Goal: Transaction & Acquisition: Book appointment/travel/reservation

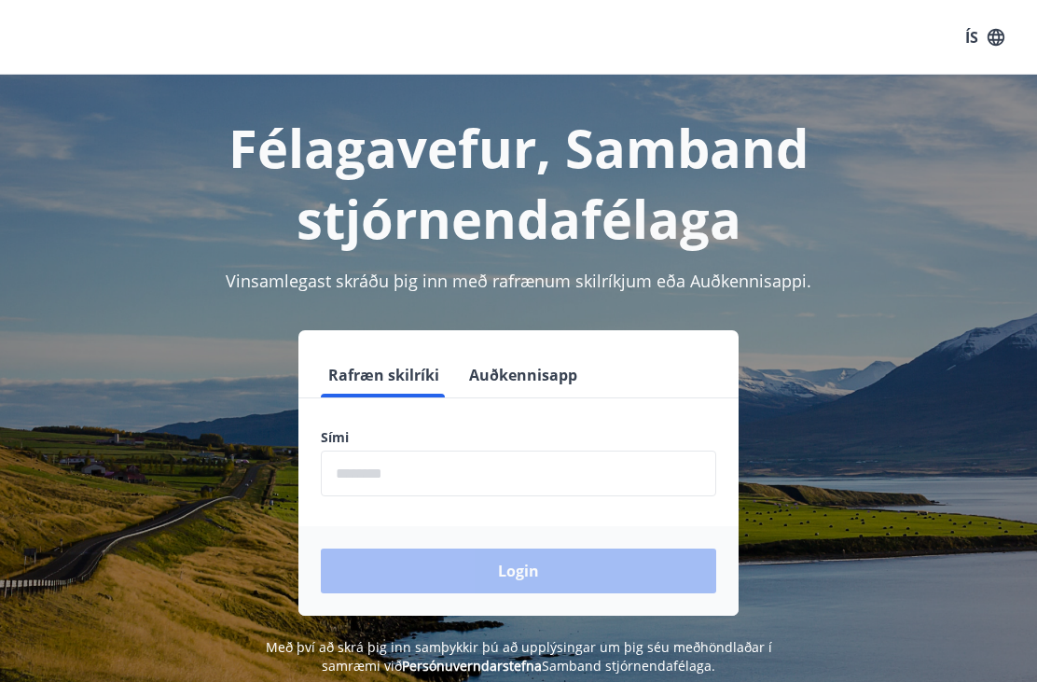
click at [530, 466] on input "phone" at bounding box center [518, 473] width 395 height 46
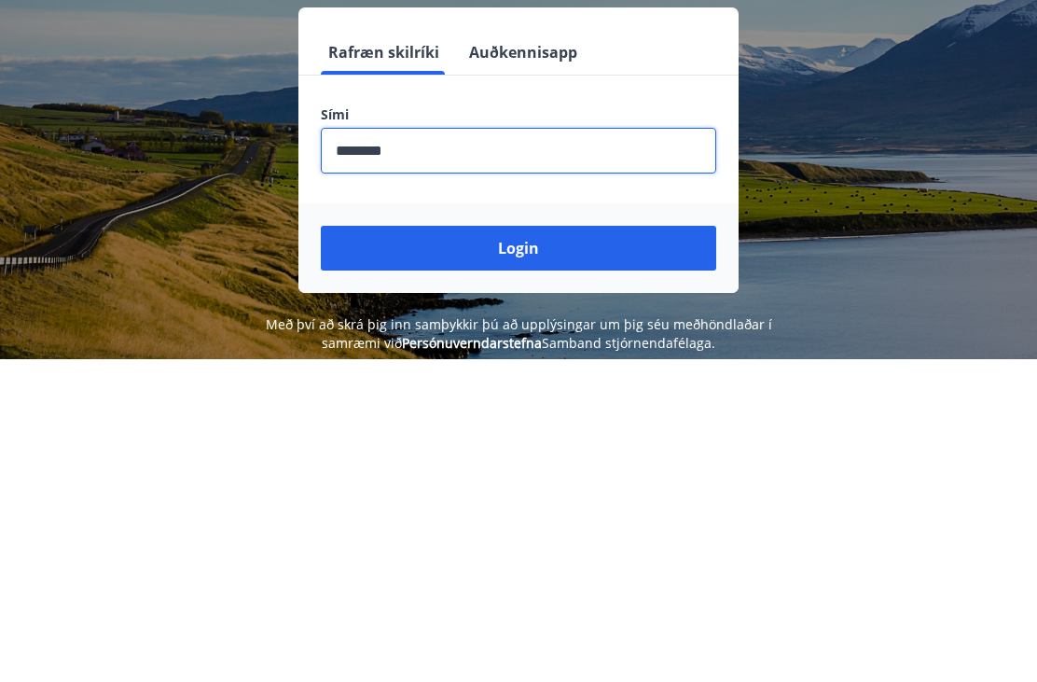
type input "********"
click at [583, 548] on button "Login" at bounding box center [518, 570] width 395 height 45
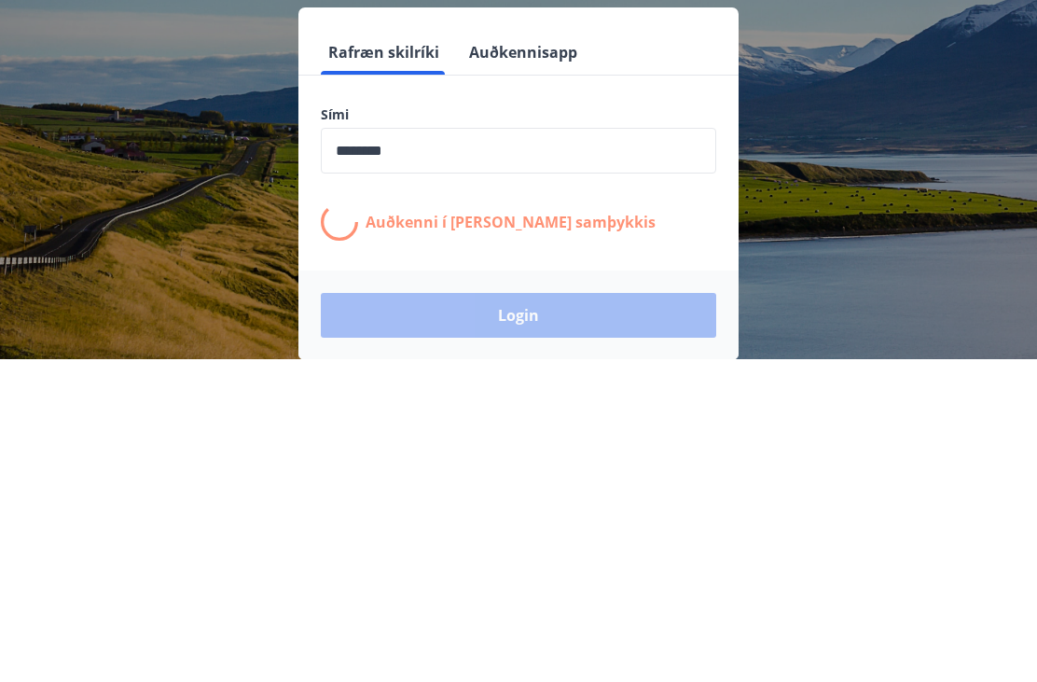
scroll to position [291, 0]
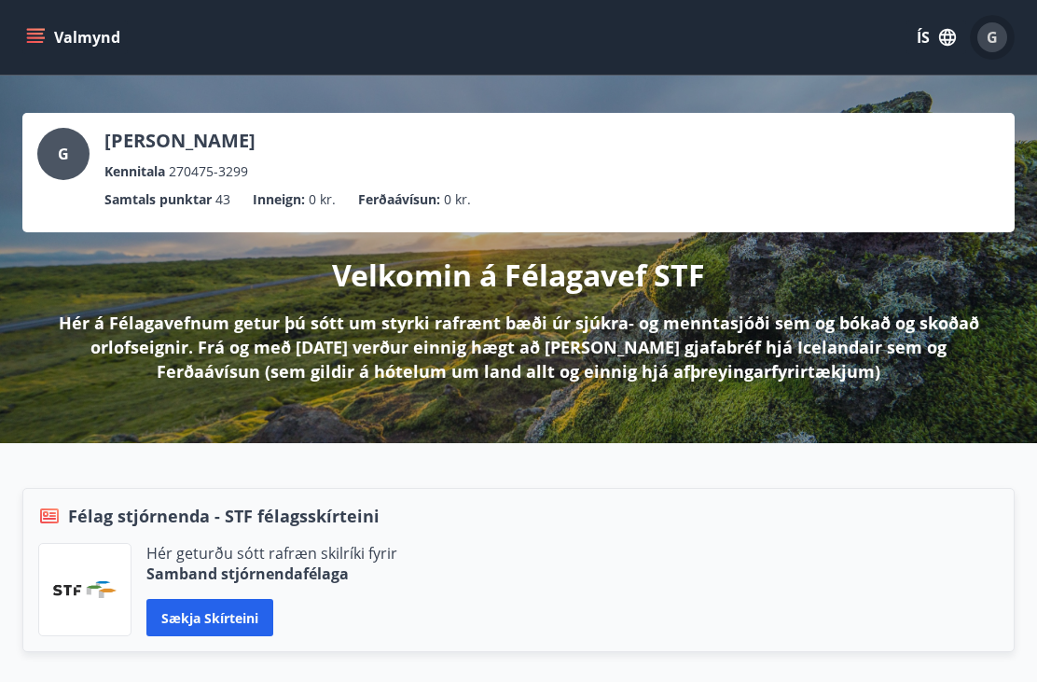
click at [993, 36] on span "G" at bounding box center [991, 37] width 11 height 21
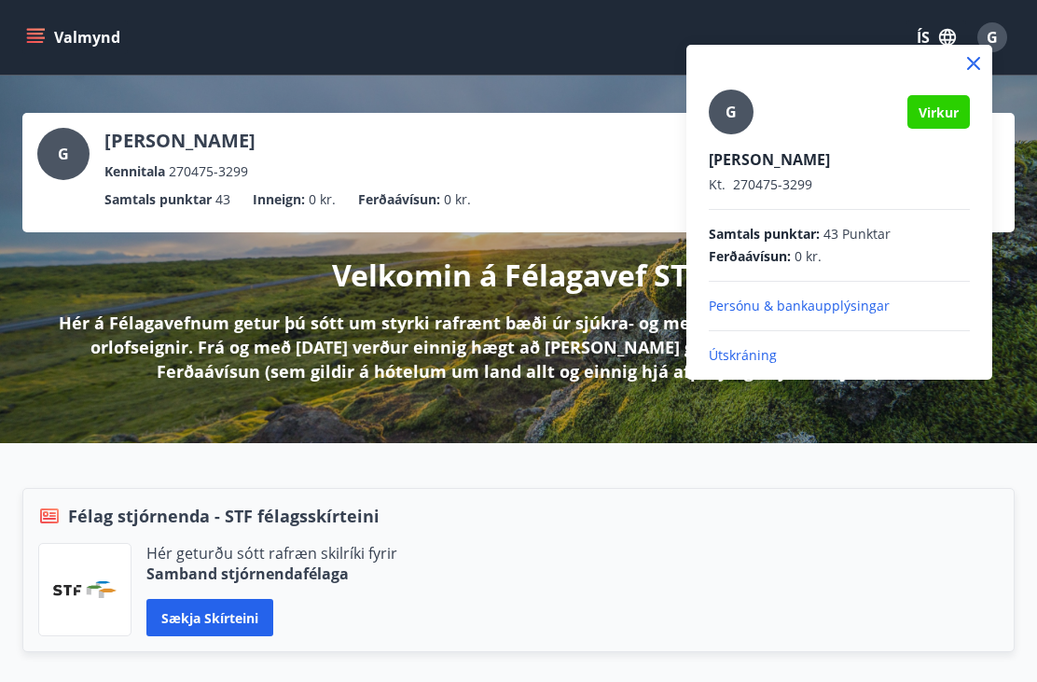
click at [834, 14] on div at bounding box center [518, 341] width 1037 height 682
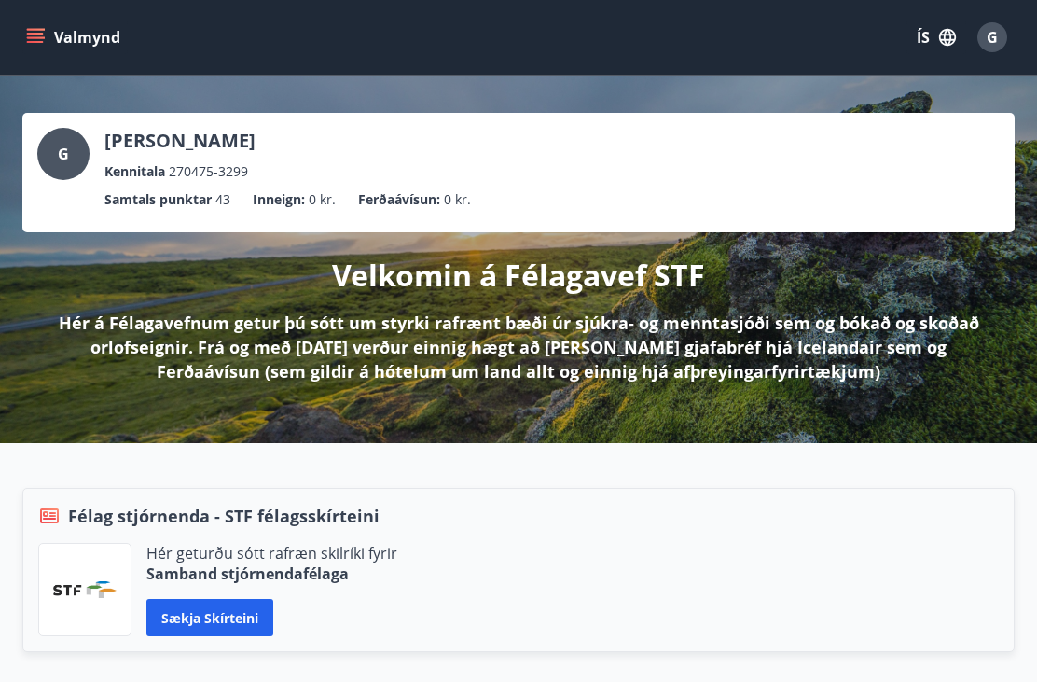
click at [35, 21] on button "Valmynd" at bounding box center [74, 38] width 105 height 34
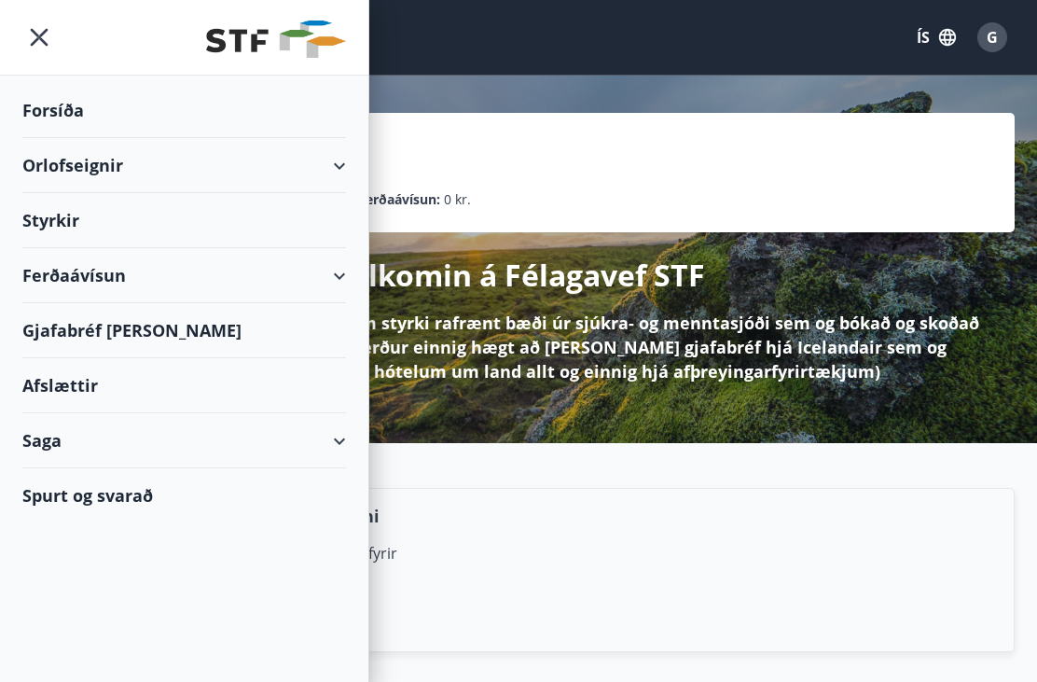
click at [278, 178] on div "Orlofseignir" at bounding box center [184, 165] width 324 height 55
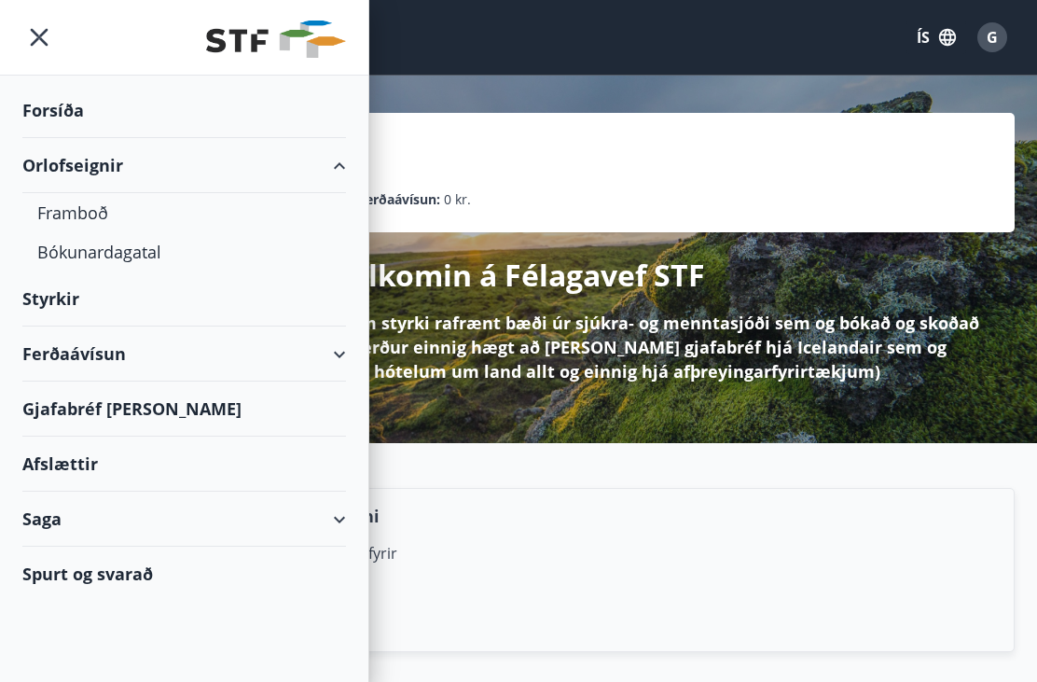
click at [104, 250] on div "Bókunardagatal" at bounding box center [184, 251] width 294 height 39
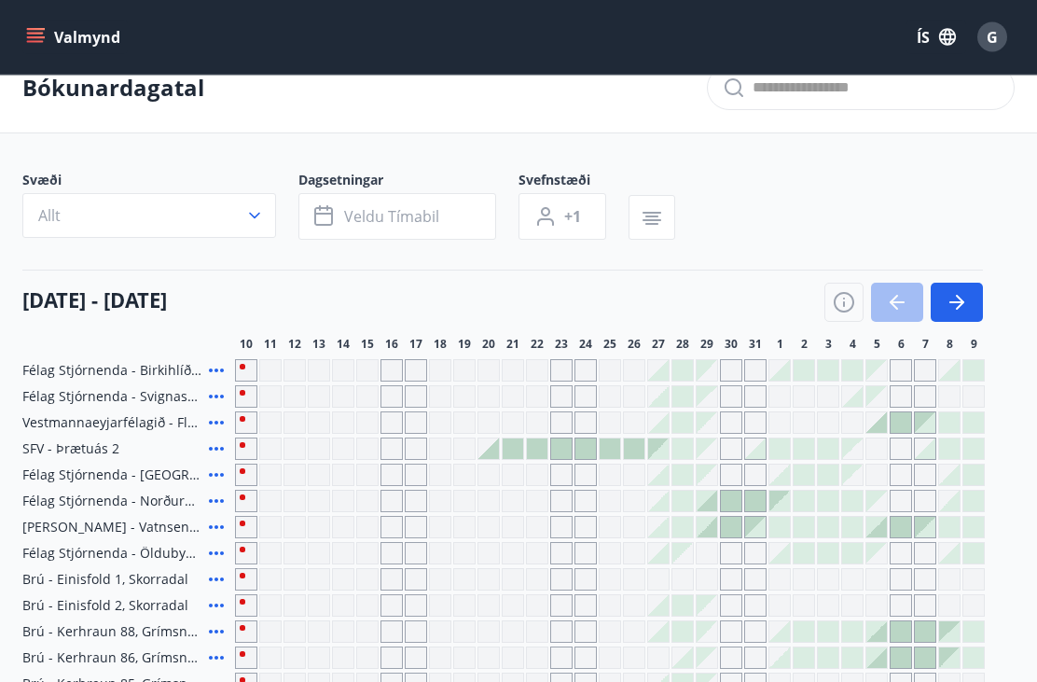
scroll to position [32, 0]
click at [840, 304] on icon "button" at bounding box center [844, 302] width 22 height 22
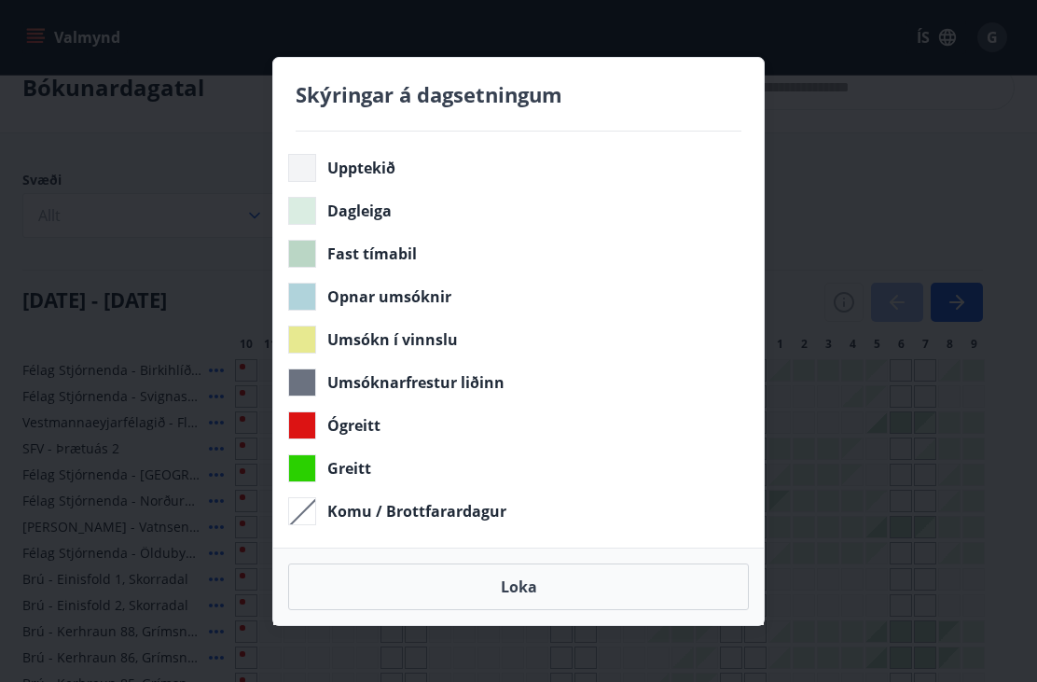
click at [849, 310] on div "Skýringar á dagsetningum Upptekið Dagleiga Fast tímabil Opnar umsóknir Umsókn í…" at bounding box center [518, 341] width 1037 height 682
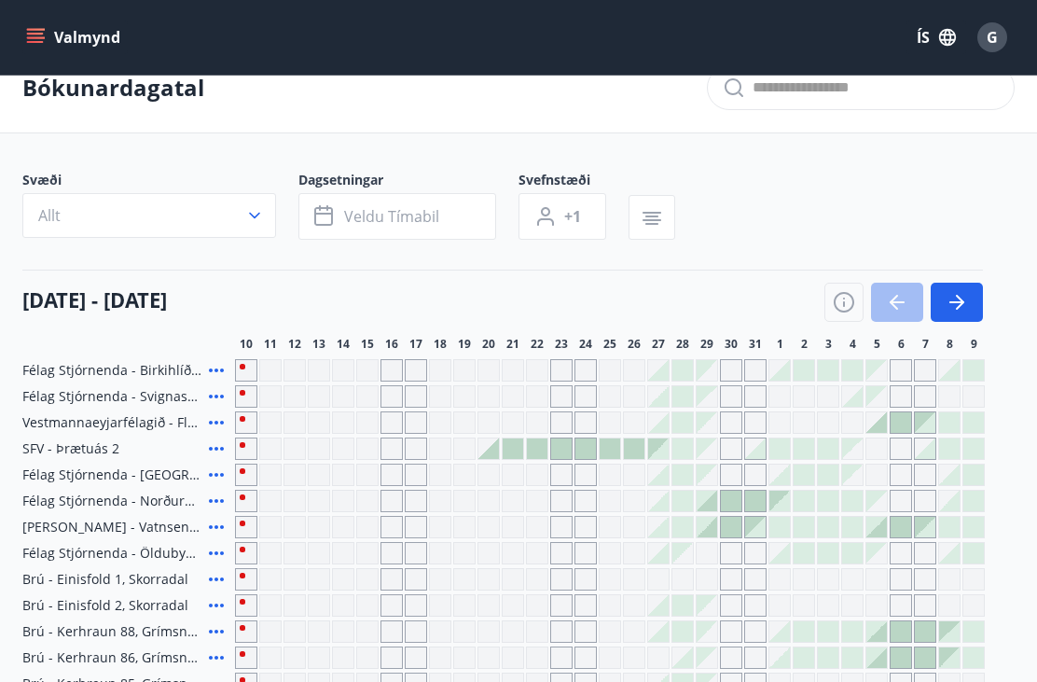
click at [844, 310] on icon "button" at bounding box center [843, 302] width 21 height 21
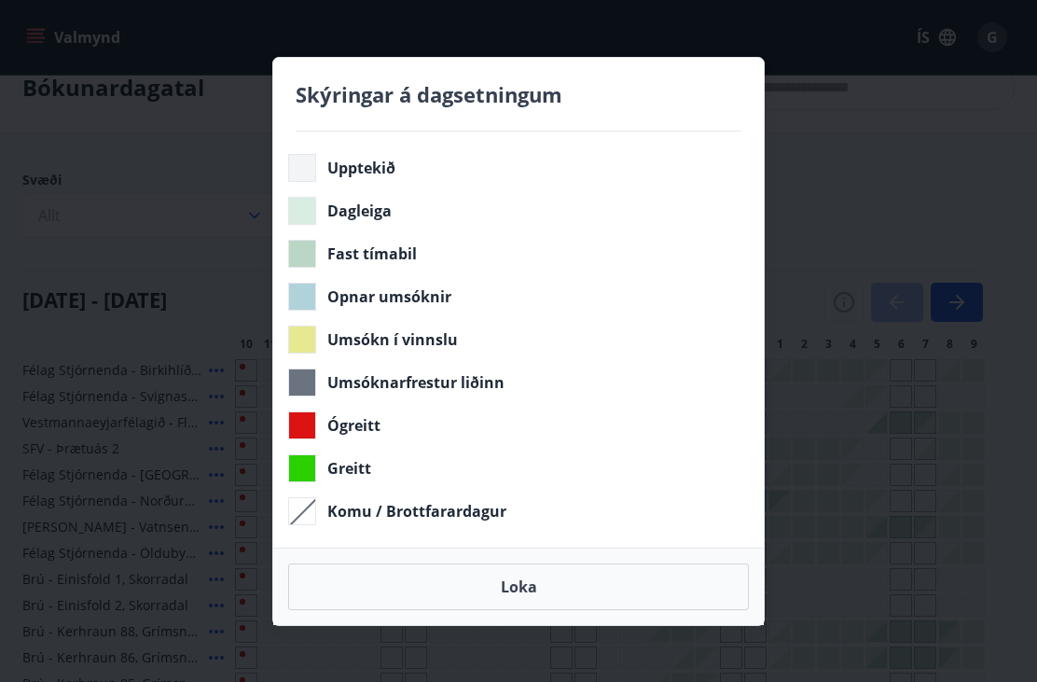
click at [976, 182] on div "Skýringar á dagsetningum Upptekið Dagleiga Fast tímabil Opnar umsóknir Umsókn í…" at bounding box center [518, 341] width 1037 height 682
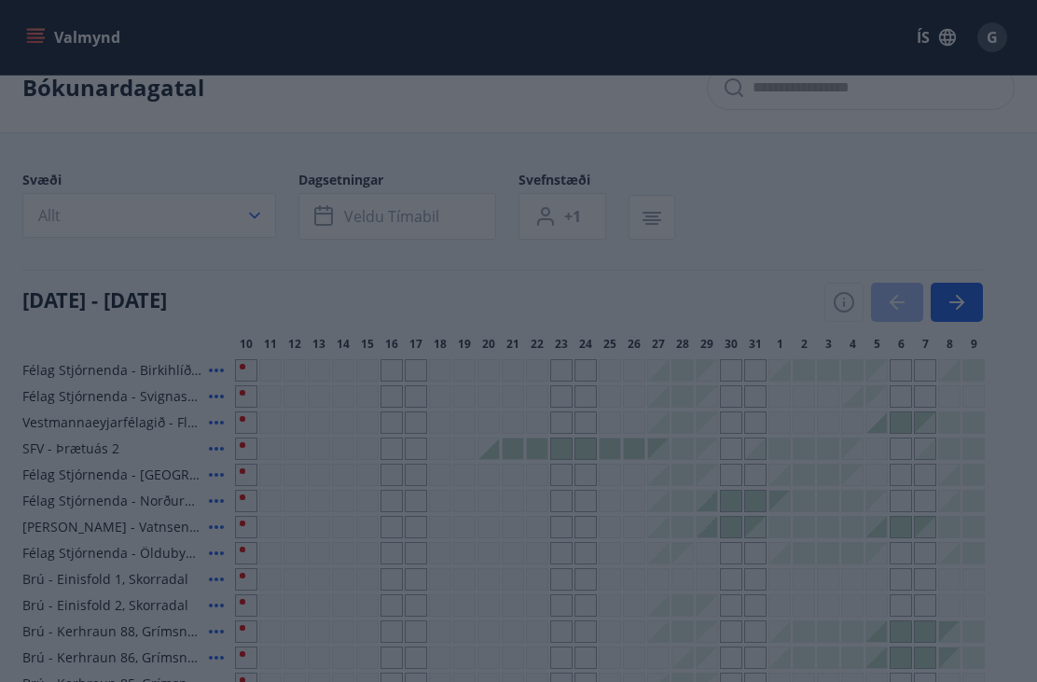
click at [578, 610] on button "Loka" at bounding box center [518, 586] width 461 height 47
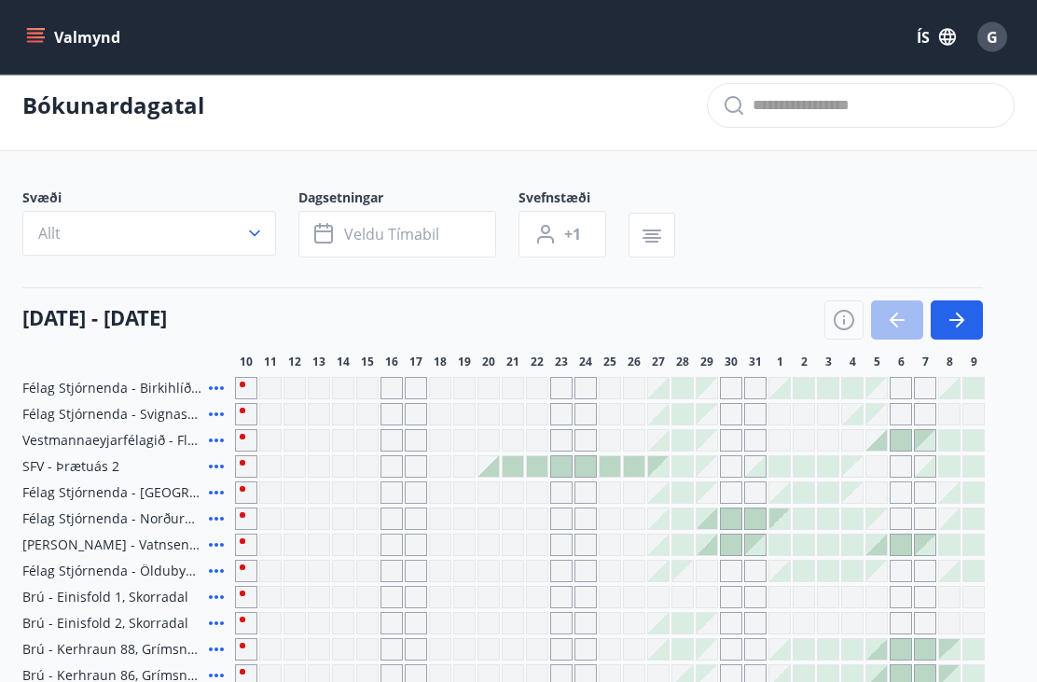
scroll to position [14, 0]
click at [256, 233] on icon "button" at bounding box center [254, 233] width 11 height 7
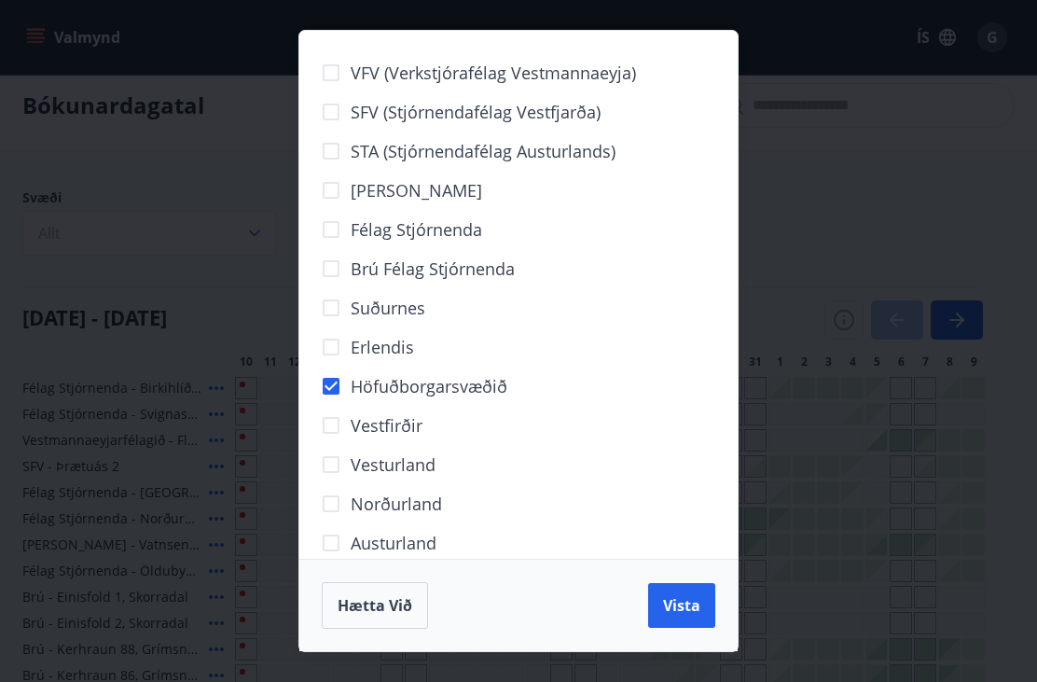
click at [658, 627] on button "Vista" at bounding box center [681, 605] width 67 height 45
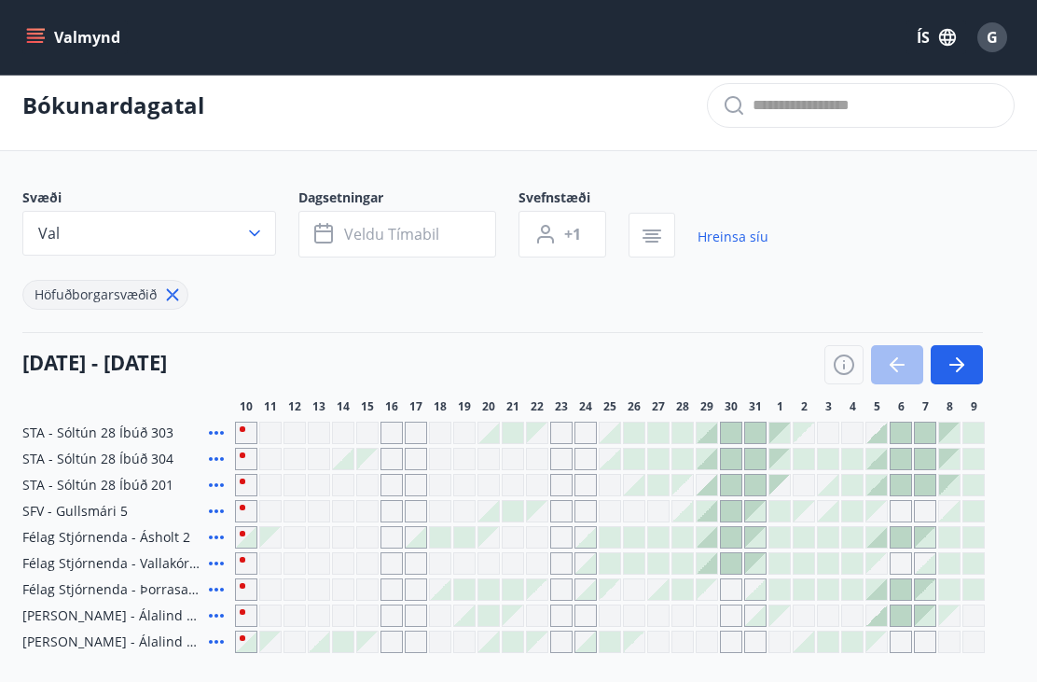
click at [844, 360] on icon "button" at bounding box center [844, 361] width 2 height 2
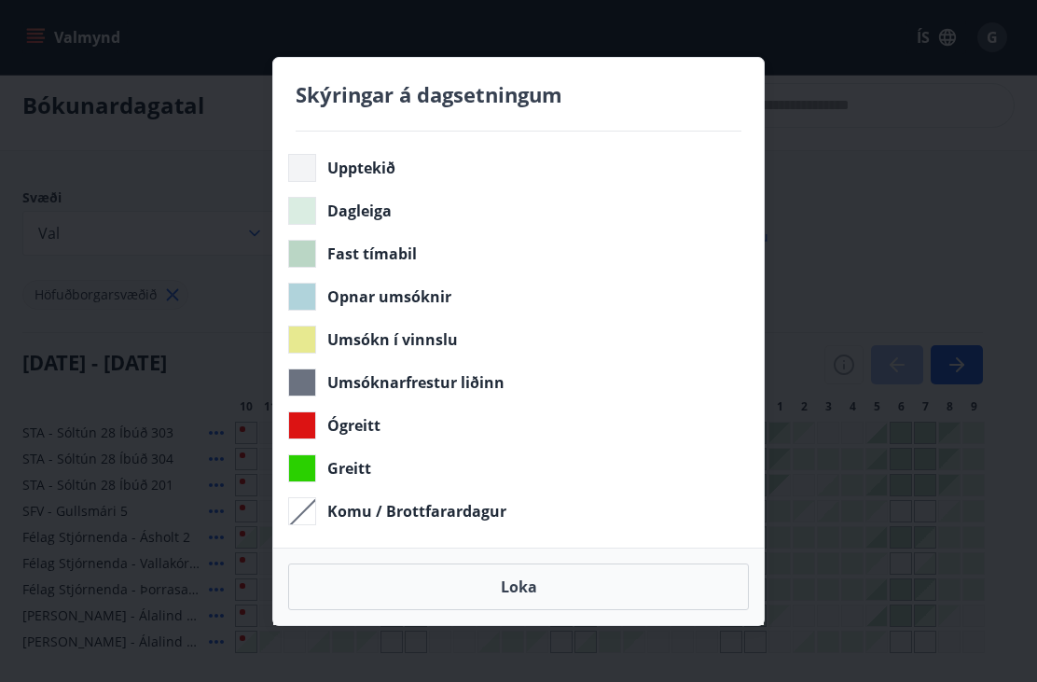
click at [500, 610] on button "Loka" at bounding box center [518, 586] width 461 height 47
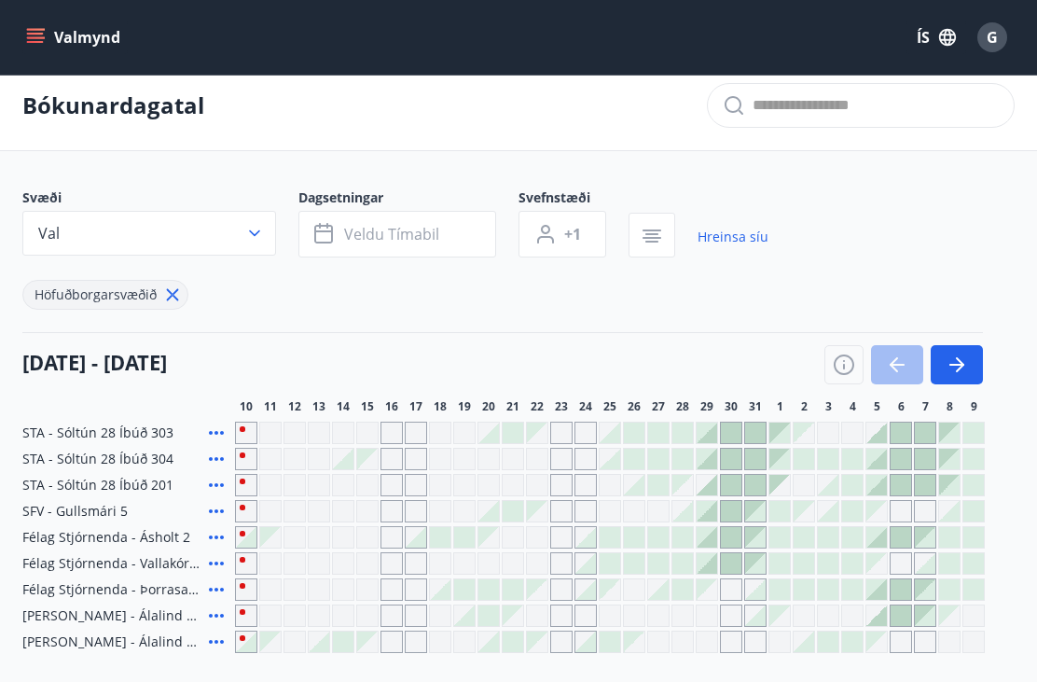
click at [357, 430] on div "Gráir dagar eru ekki bókanlegir" at bounding box center [367, 432] width 22 height 22
click at [517, 337] on div "[DATE] - [DATE]" at bounding box center [502, 358] width 960 height 52
click at [87, 511] on span "SFV - Gullsmári 5" at bounding box center [74, 511] width 105 height 19
click at [216, 515] on icon at bounding box center [216, 511] width 22 height 22
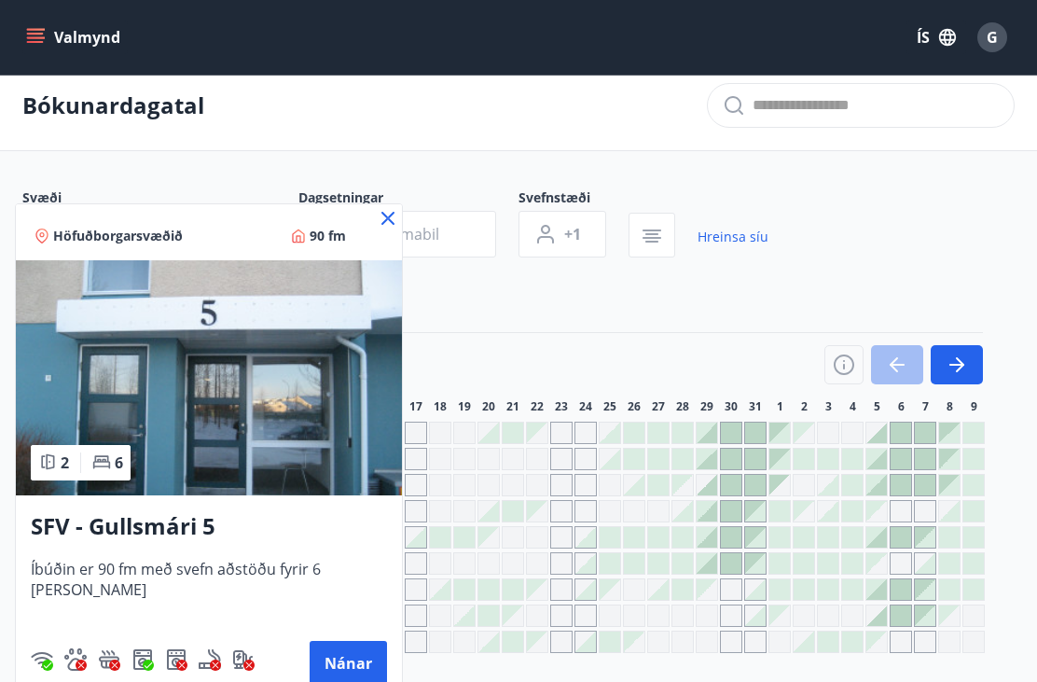
click at [377, 216] on icon at bounding box center [388, 218] width 22 height 22
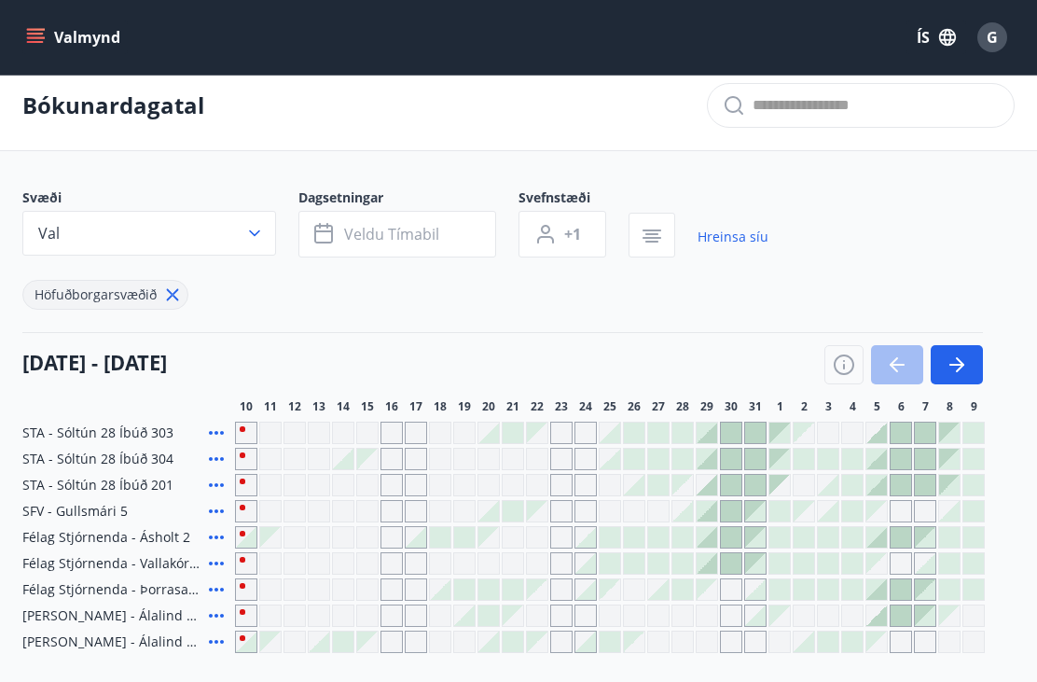
click at [216, 554] on icon at bounding box center [216, 563] width 22 height 22
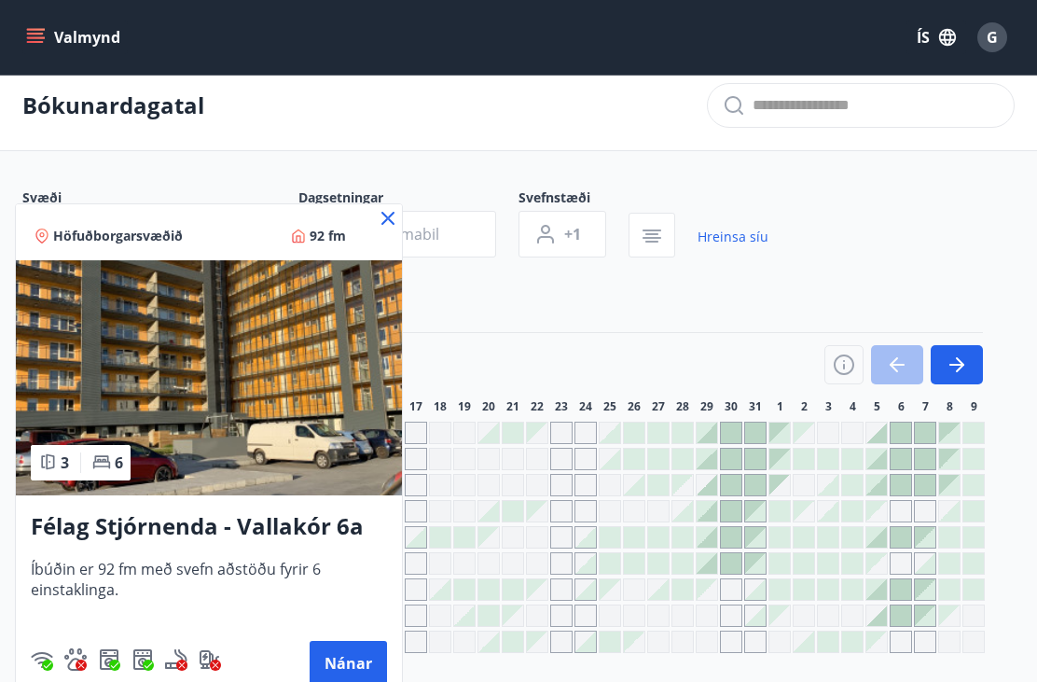
click at [392, 213] on icon at bounding box center [387, 218] width 13 height 13
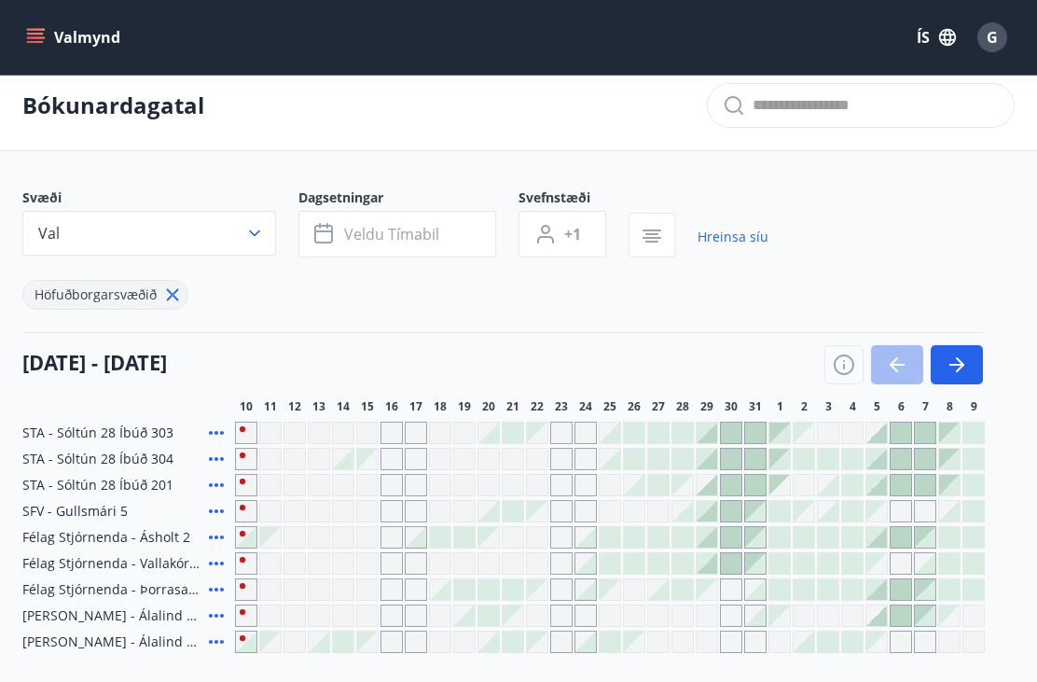
click at [215, 520] on icon at bounding box center [216, 511] width 22 height 22
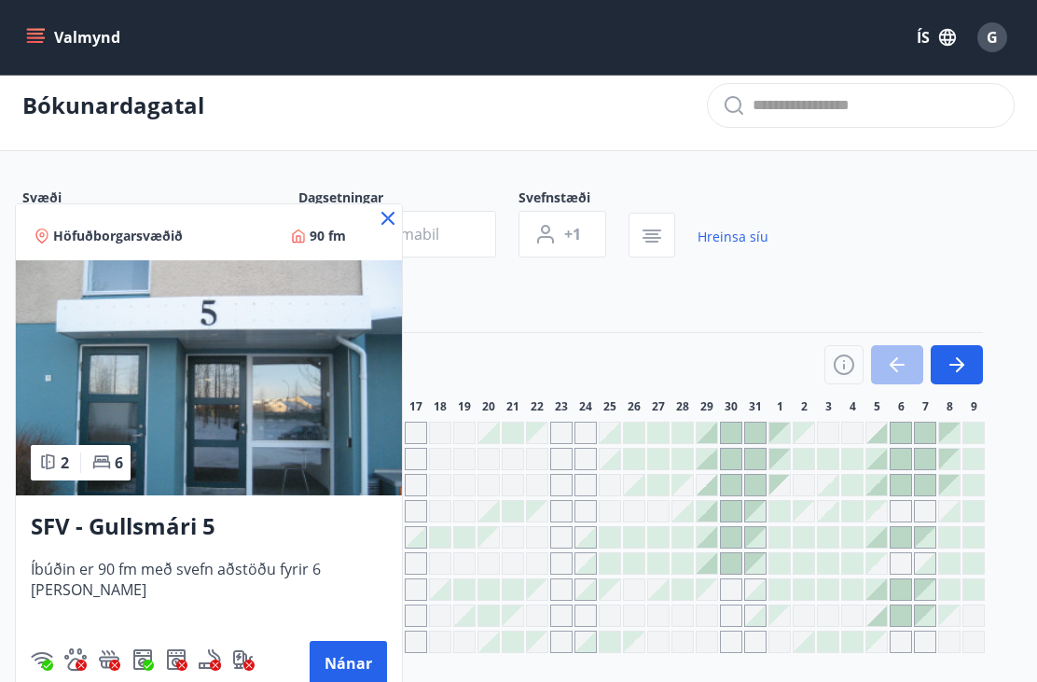
click at [381, 224] on icon at bounding box center [387, 218] width 13 height 13
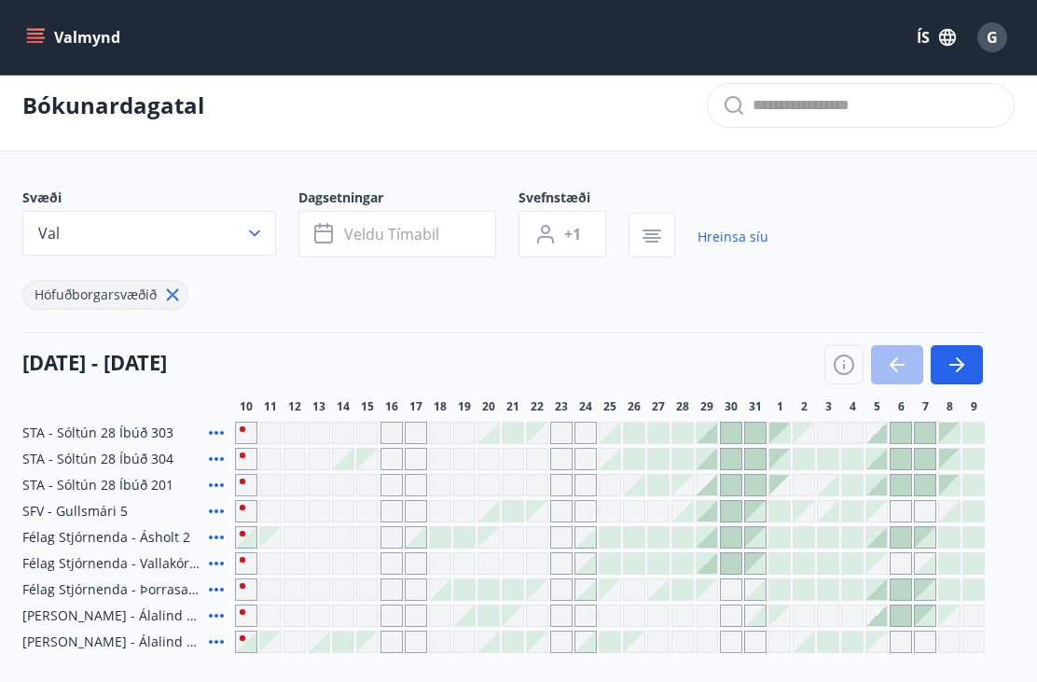
click at [221, 609] on icon at bounding box center [216, 615] width 22 height 22
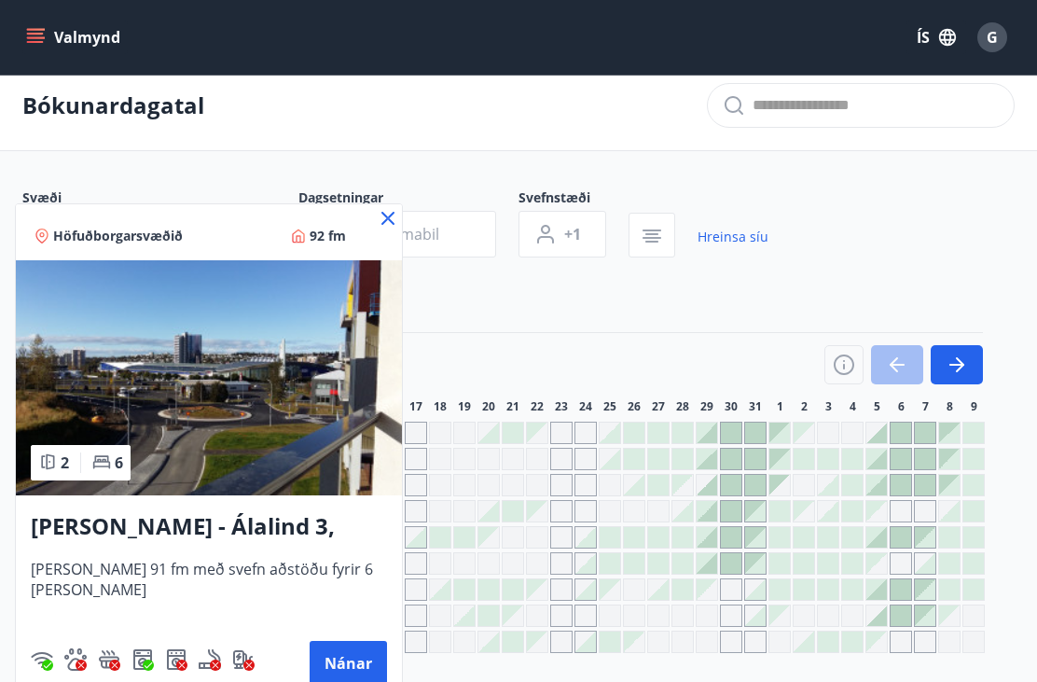
click at [377, 212] on icon at bounding box center [388, 218] width 22 height 22
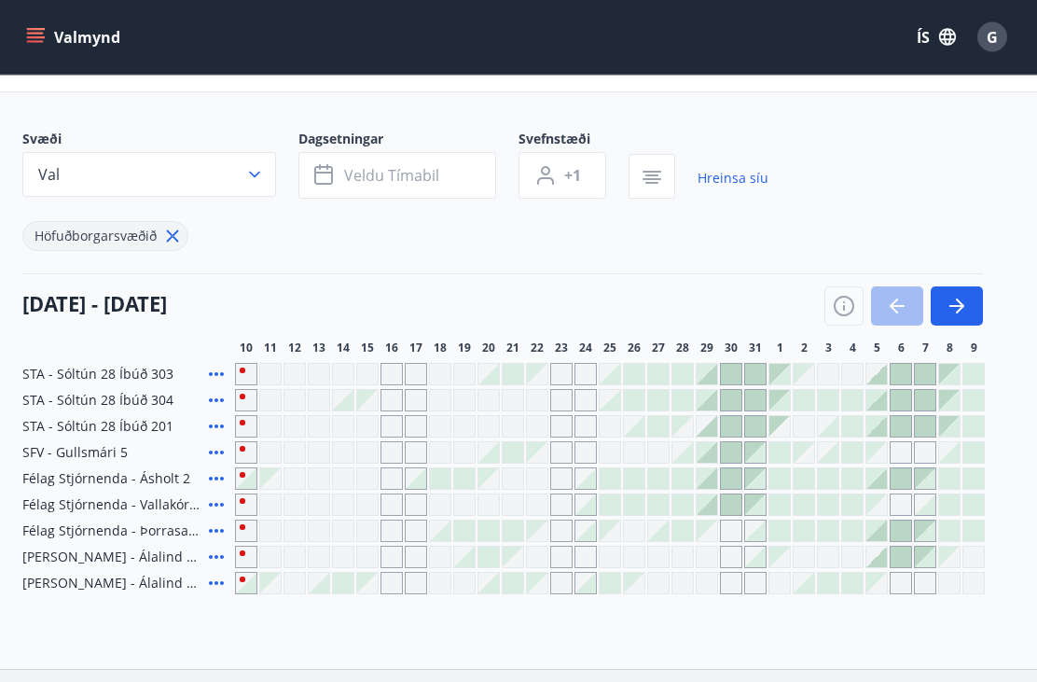
scroll to position [73, 0]
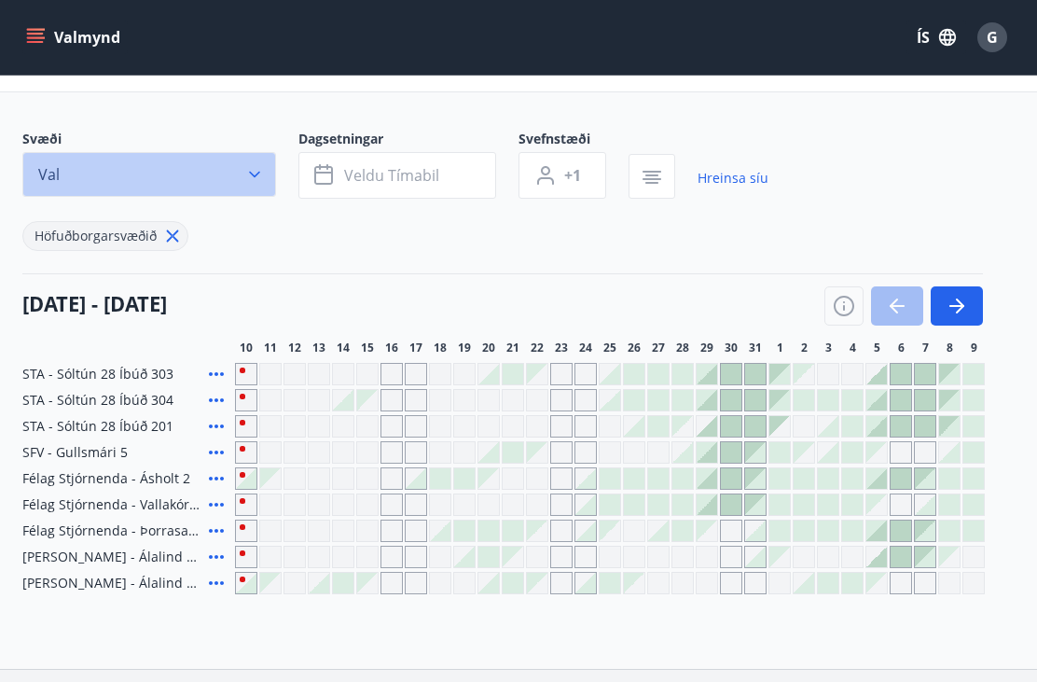
click at [254, 184] on button "Val" at bounding box center [149, 174] width 254 height 45
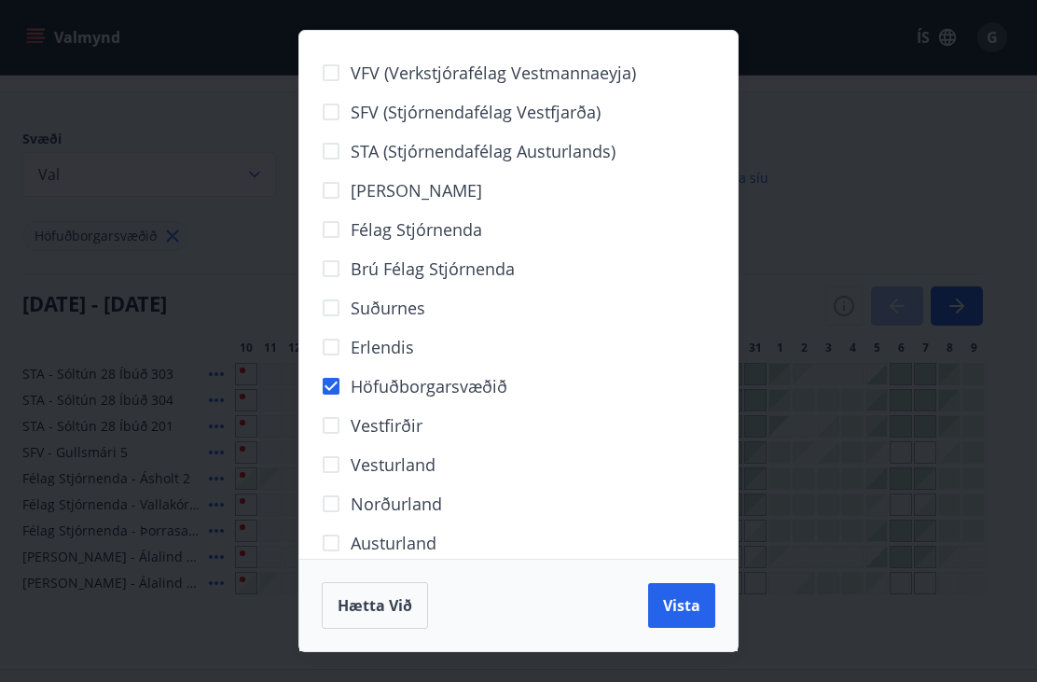
click at [180, 126] on div "VFV (Verkstjórafélag Vestmannaeyja) SFV (Stjórnendafélag Vestfjarða) STA (Stjór…" at bounding box center [518, 341] width 1037 height 682
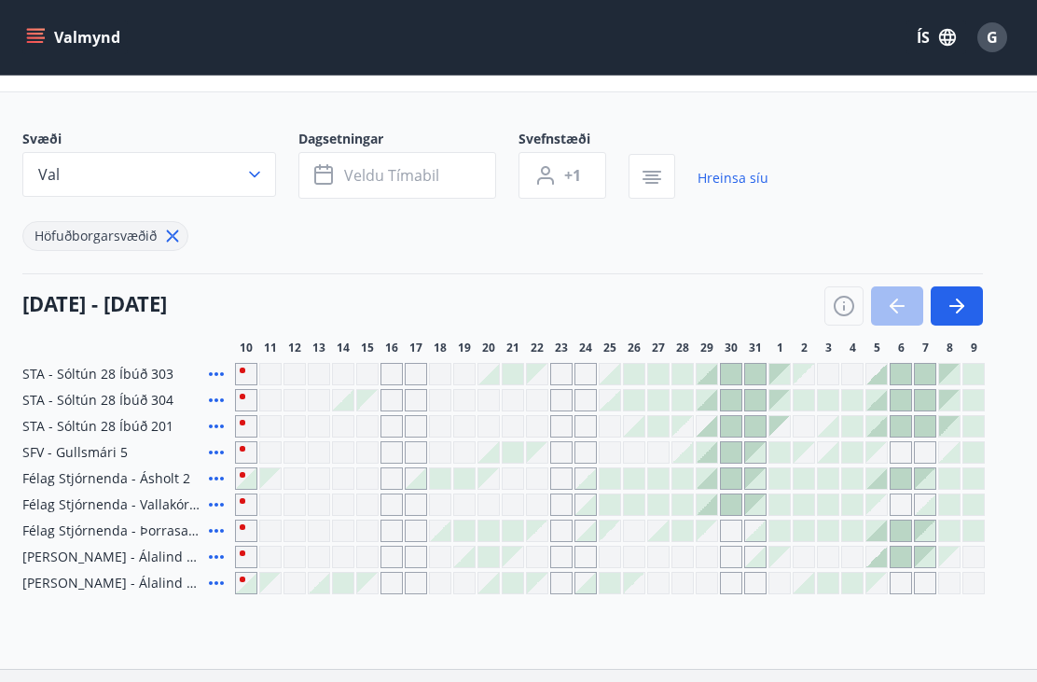
click at [651, 174] on icon "button" at bounding box center [651, 175] width 13 height 2
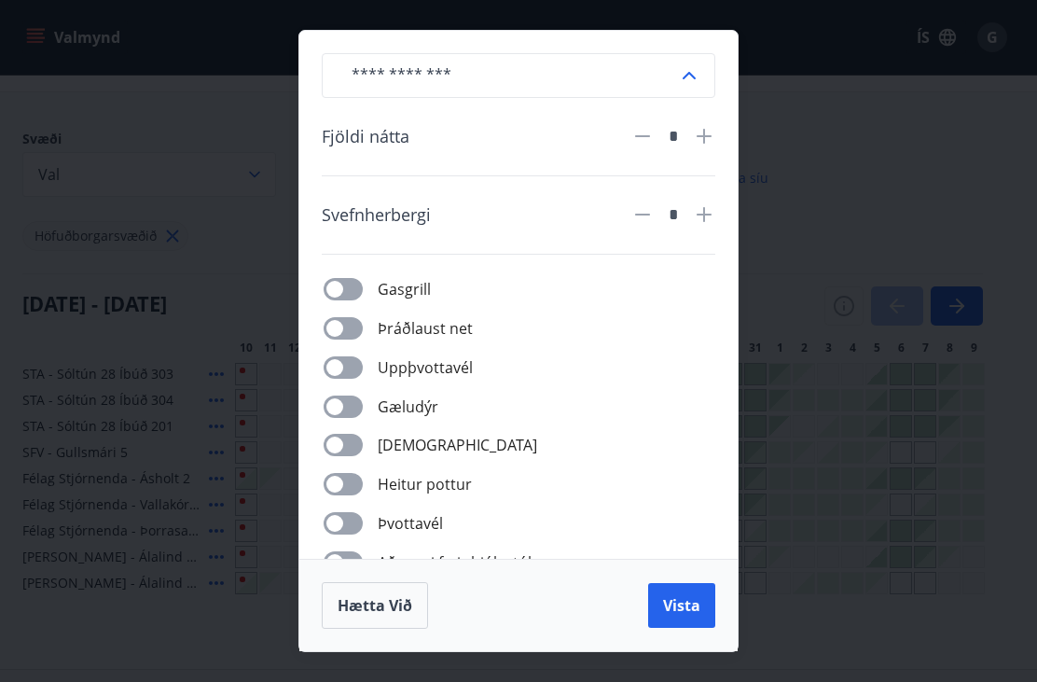
click at [859, 125] on div "​ Fjöldi nátta * Svefnherbergi * Gasgrill Þráðlaust net Uppþvottavél Gæludýr Þu…" at bounding box center [518, 341] width 1037 height 682
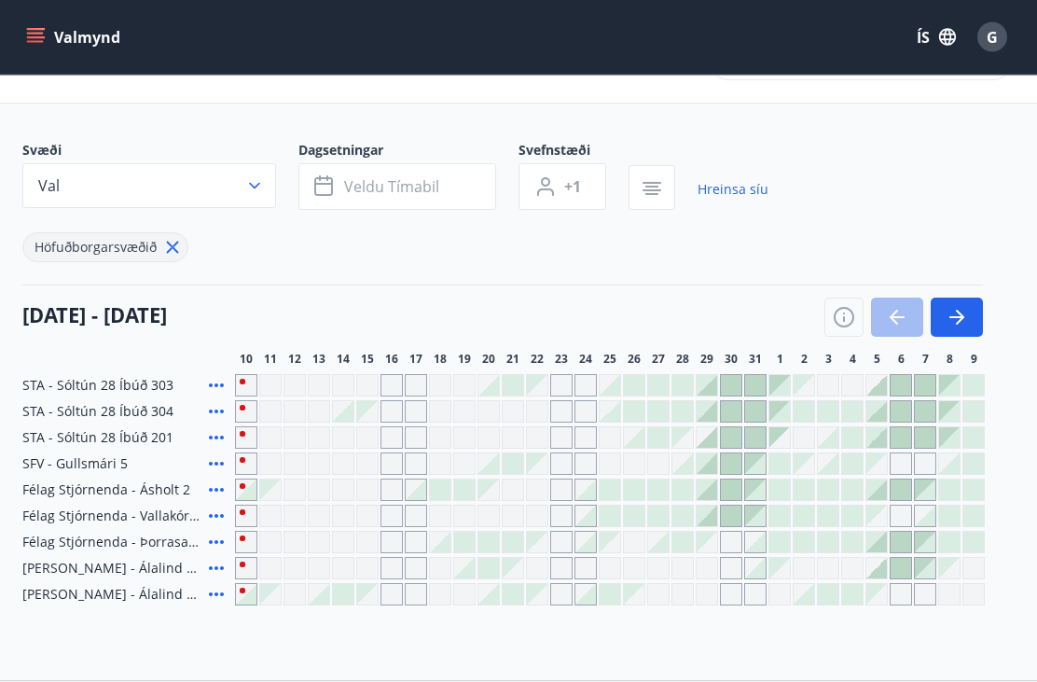
scroll to position [62, 0]
click at [210, 539] on icon at bounding box center [216, 541] width 22 height 22
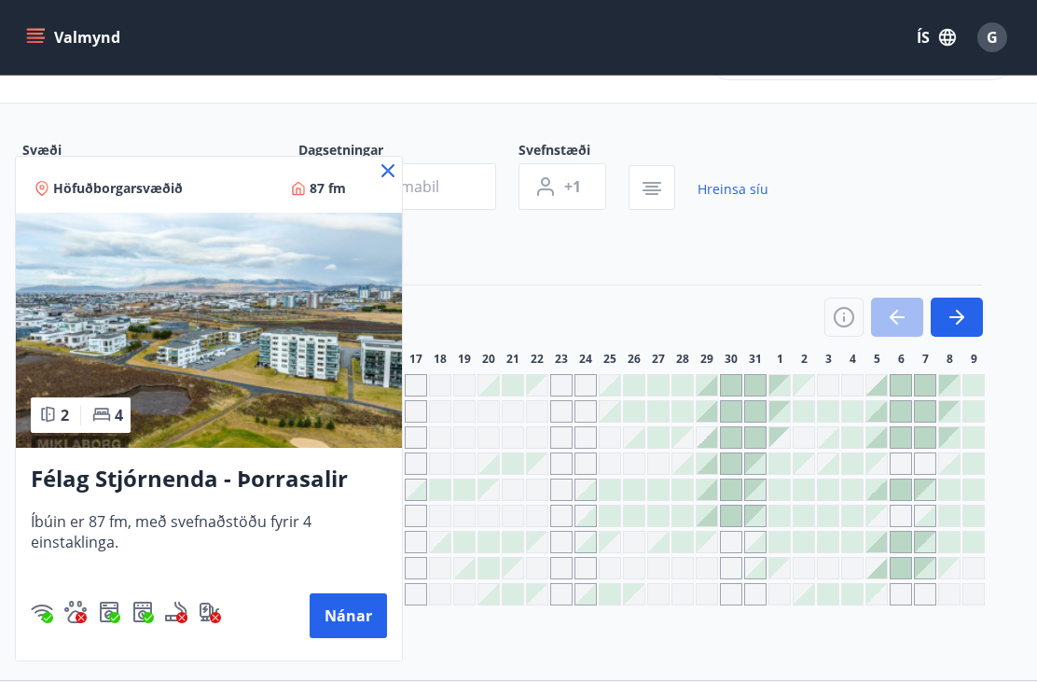
click at [62, 486] on h3 "Félag Stjórnenda - Þorrasalir 17a - 211" at bounding box center [209, 479] width 356 height 34
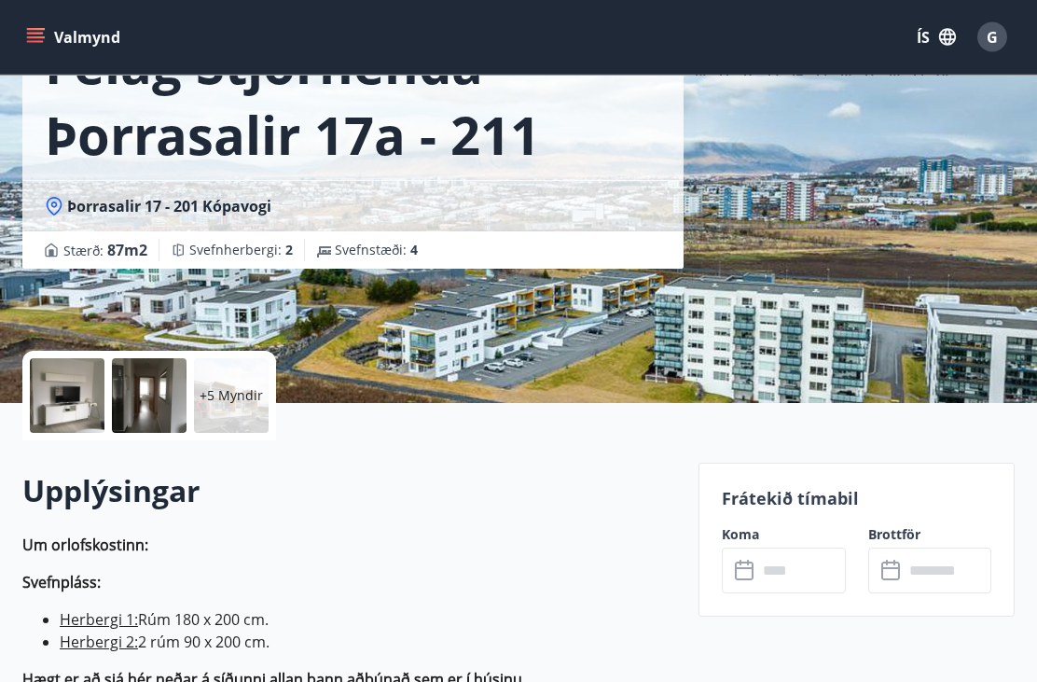
scroll to position [141, 0]
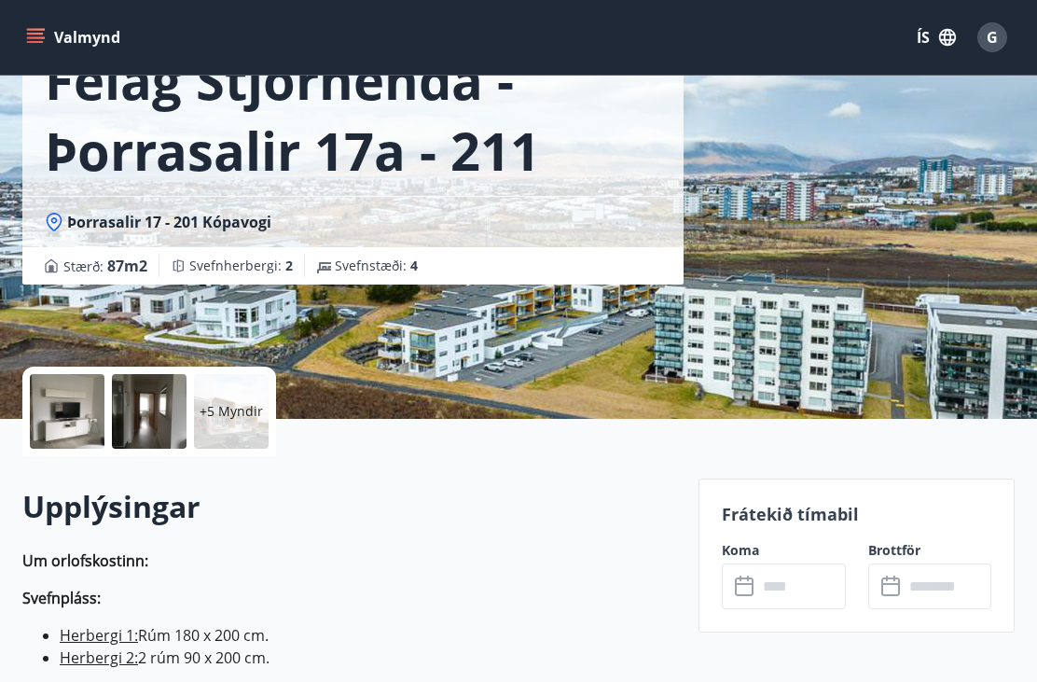
click at [62, 419] on div at bounding box center [67, 411] width 75 height 75
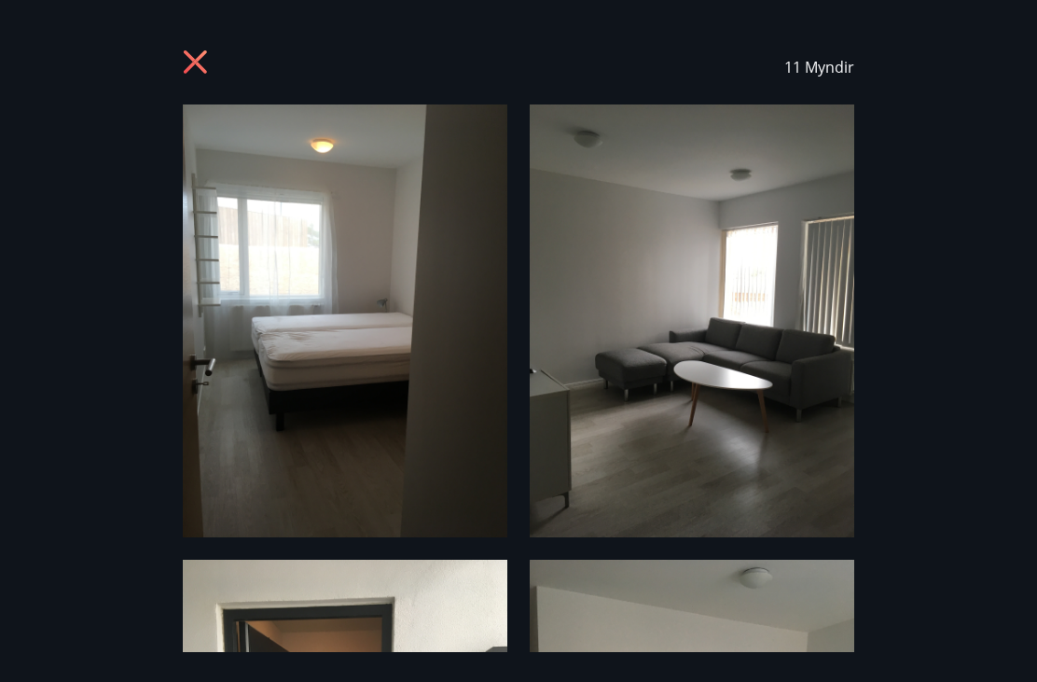
scroll to position [0, 0]
click at [200, 43] on div "11 Myndir" at bounding box center [518, 67] width 671 height 75
click at [201, 54] on icon at bounding box center [195, 61] width 23 height 23
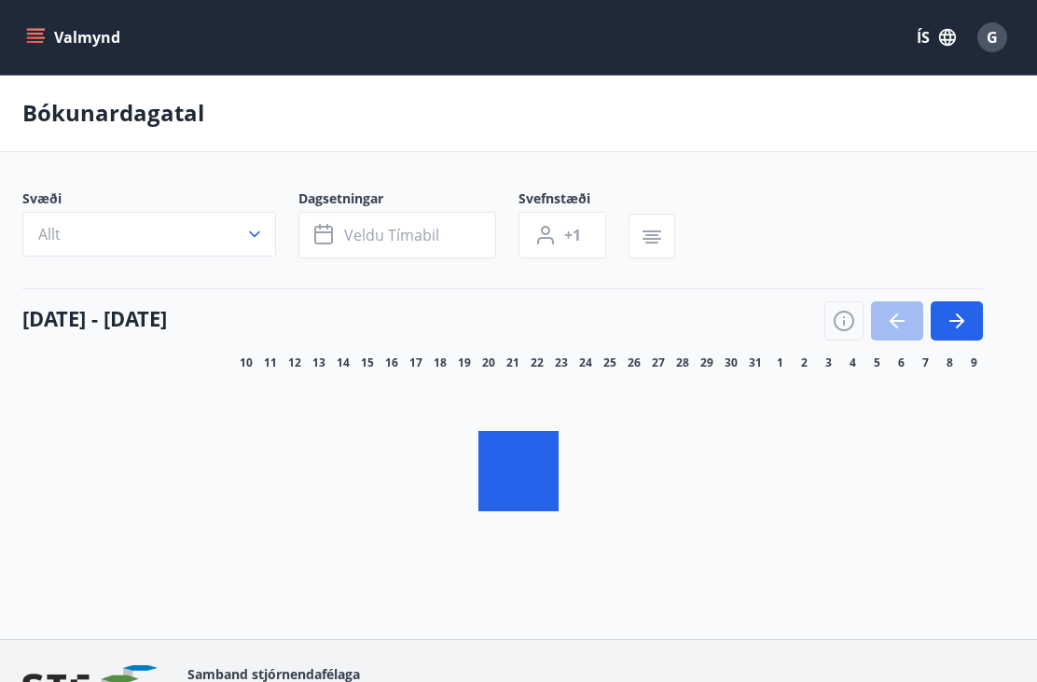
scroll to position [114, 0]
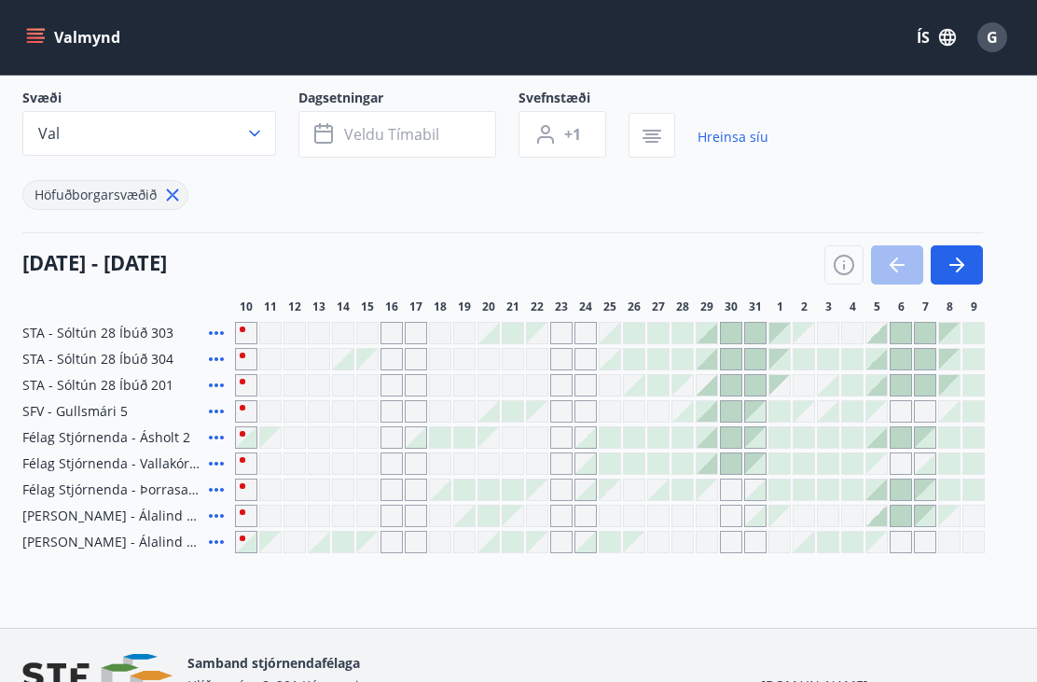
click at [908, 604] on div "Bókunardagatal Svæði Val Dagsetningar Veldu tímabil Svefnstæði +1 Hreinsa síu H…" at bounding box center [518, 294] width 1037 height 667
click at [70, 461] on span "Félag Stjórnenda - Vallakór 6a" at bounding box center [111, 463] width 179 height 19
click at [220, 460] on icon at bounding box center [216, 462] width 22 height 22
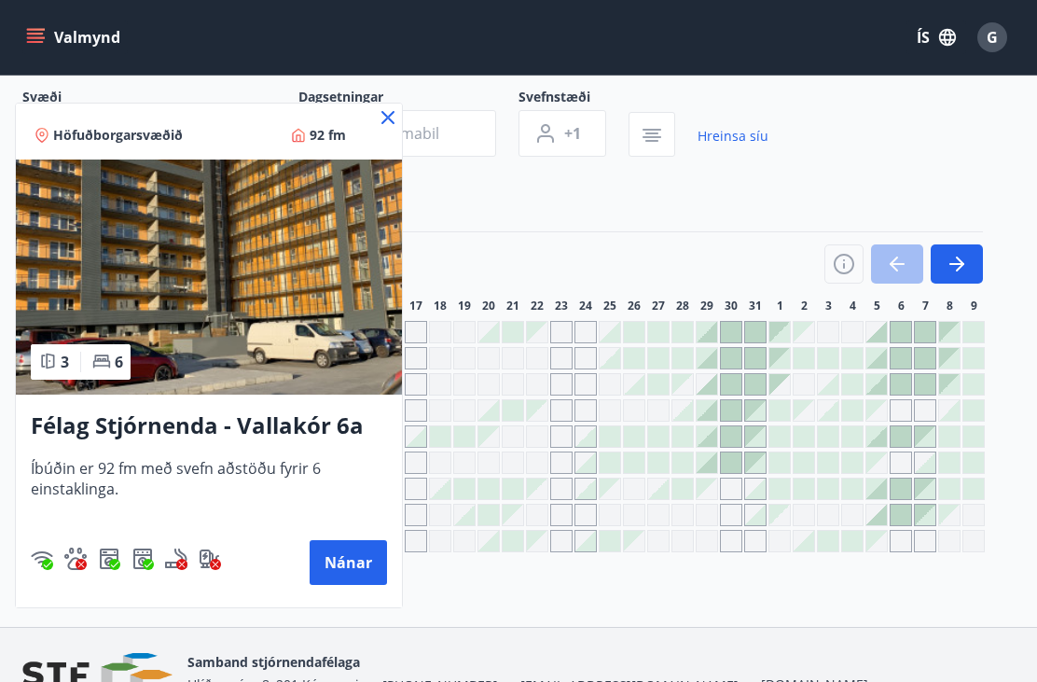
click at [342, 558] on button "Nánar" at bounding box center [348, 562] width 77 height 45
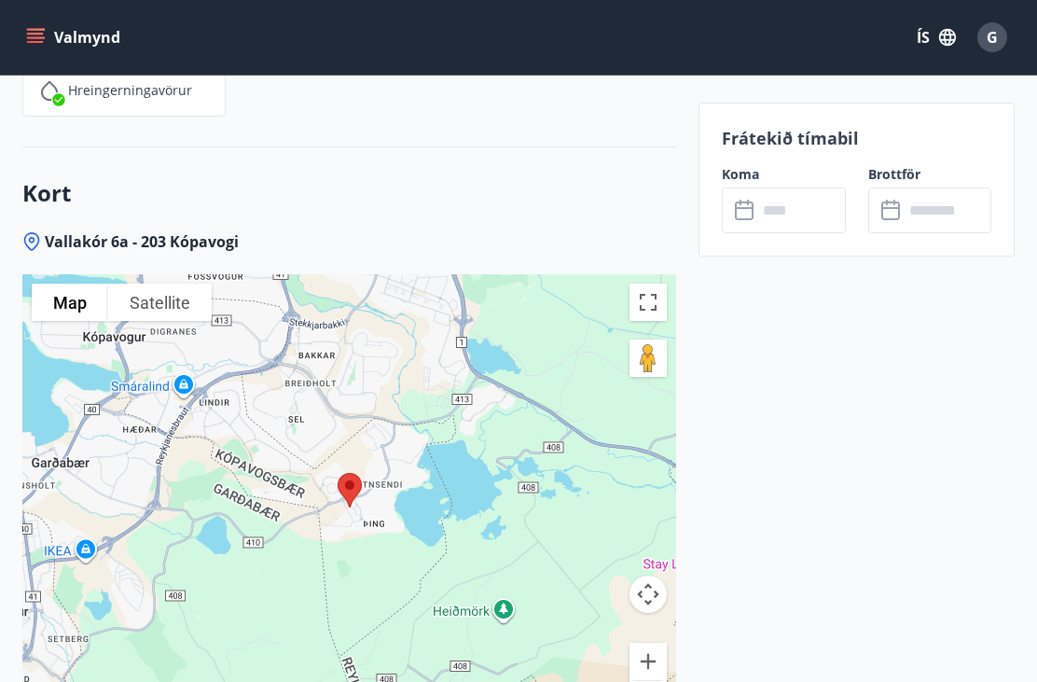
scroll to position [2627, 0]
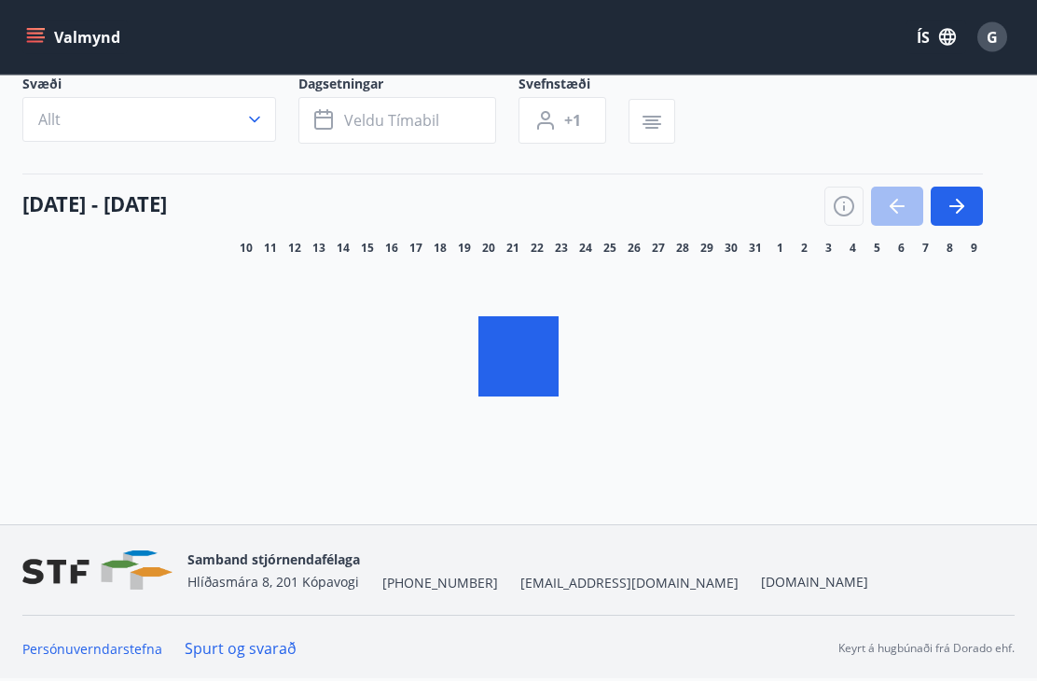
scroll to position [114, 0]
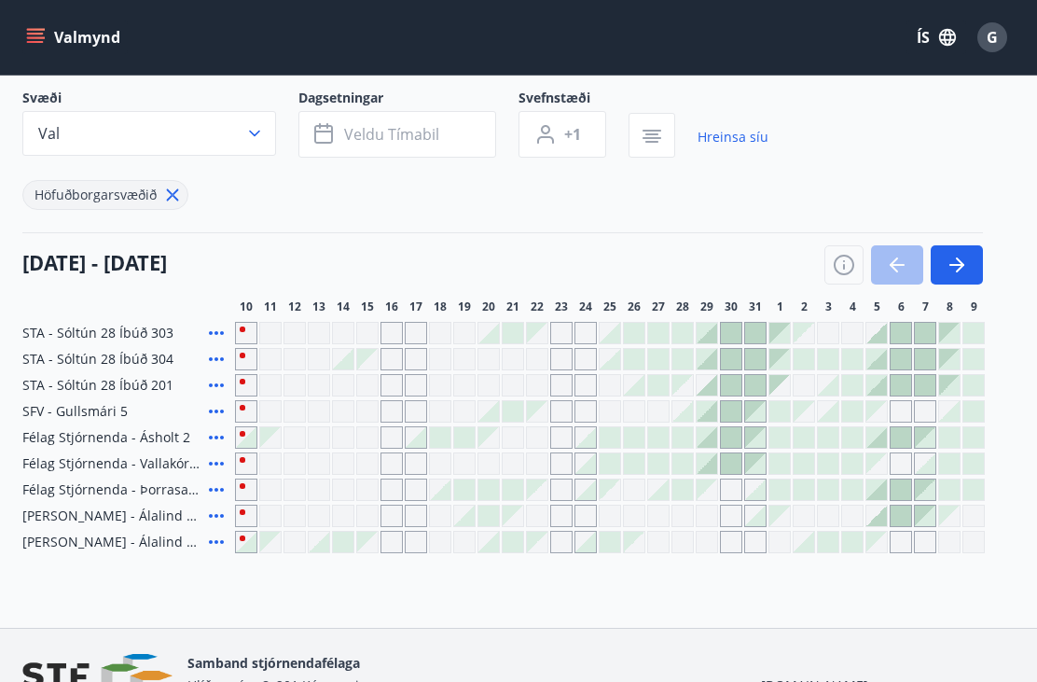
click at [213, 336] on icon at bounding box center [216, 333] width 22 height 22
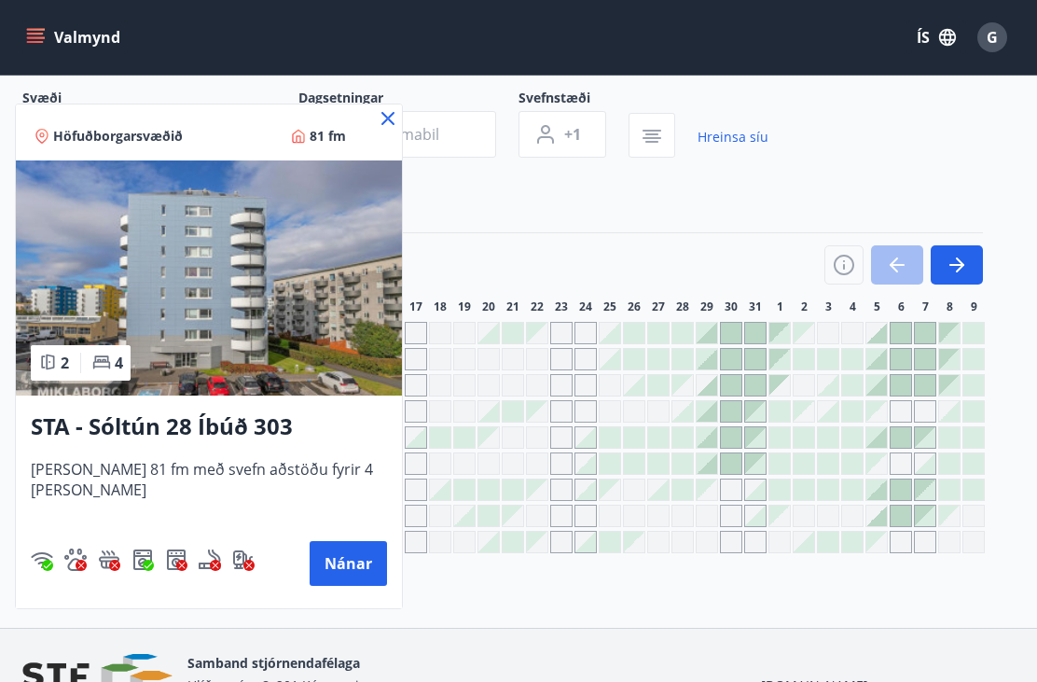
click at [181, 321] on img at bounding box center [209, 277] width 386 height 235
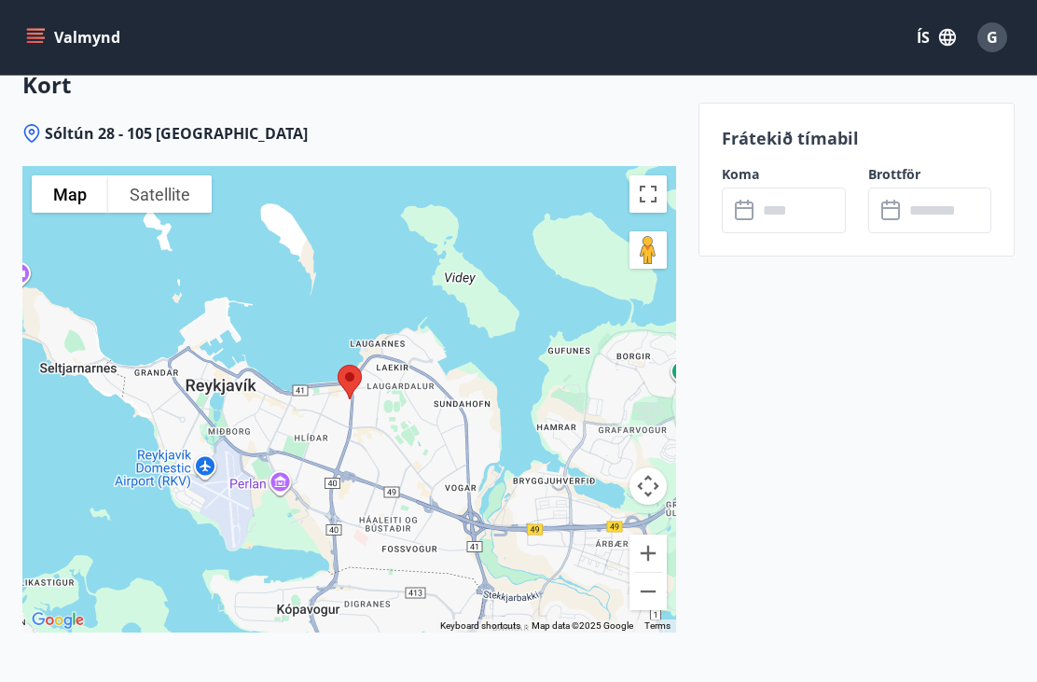
scroll to position [2524, 0]
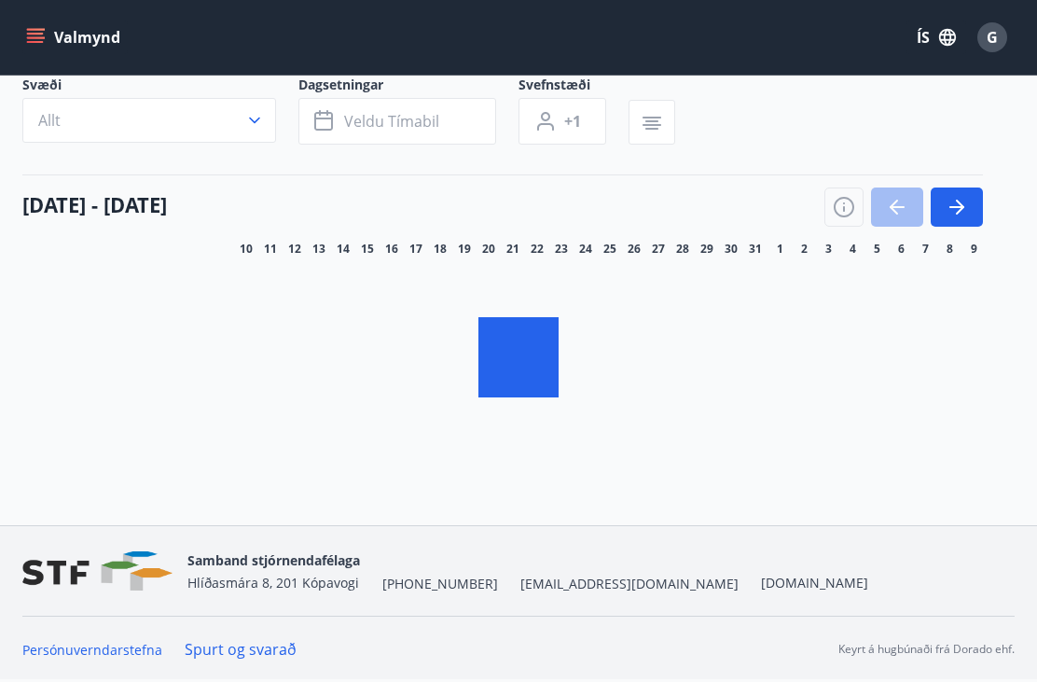
scroll to position [114, 0]
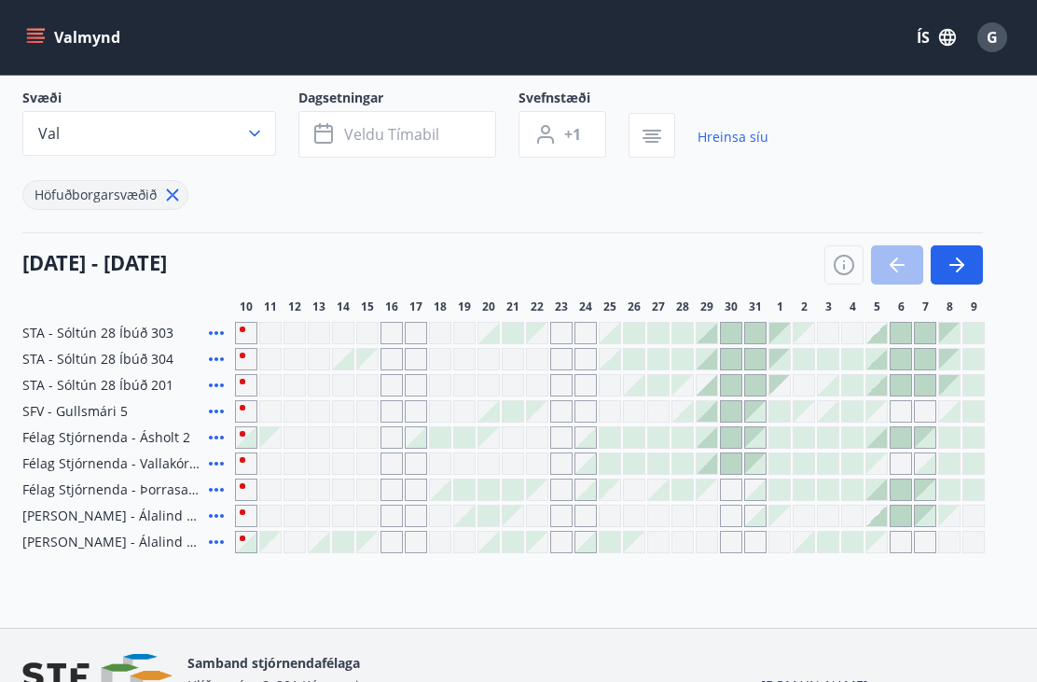
click at [365, 322] on div "Gráir dagar eru ekki bókanlegir" at bounding box center [367, 333] width 22 height 22
click at [396, 333] on div "Gráir dagar eru ekki bókanlegir" at bounding box center [391, 333] width 22 height 22
click at [995, 37] on span "G" at bounding box center [991, 37] width 11 height 21
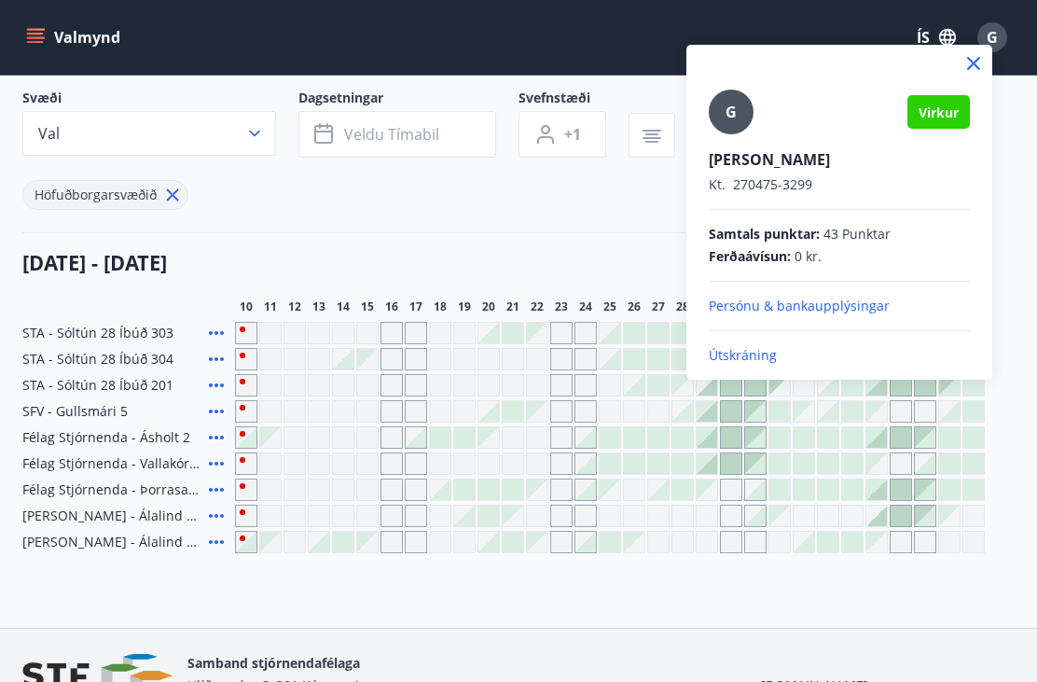
click at [772, 353] on p "Útskráning" at bounding box center [839, 355] width 261 height 19
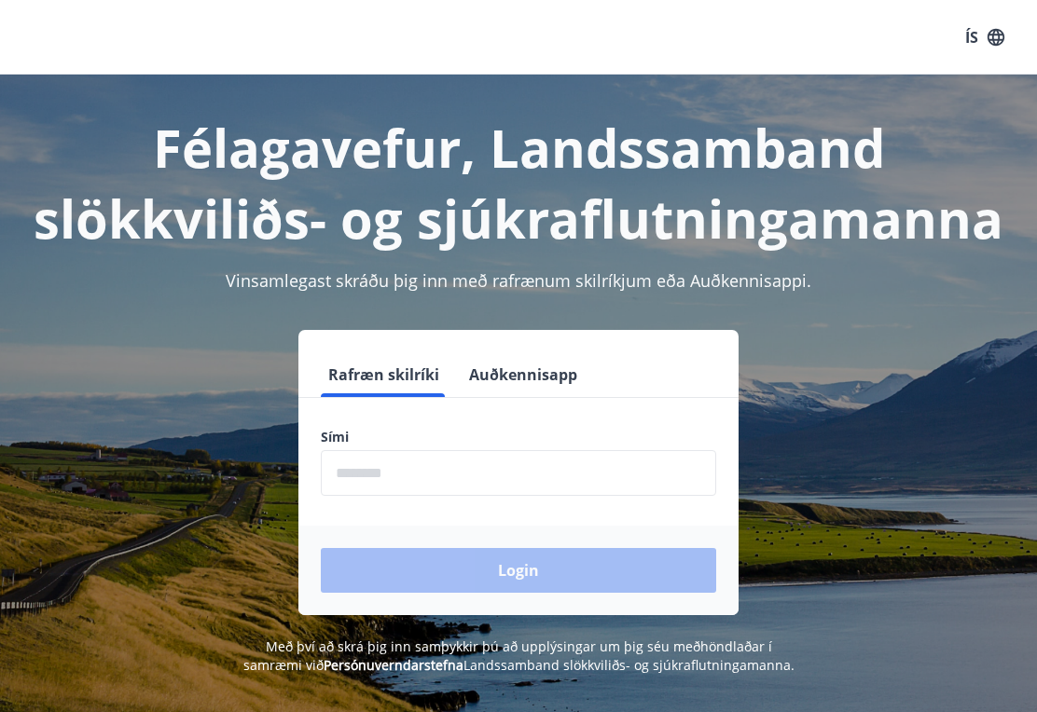
click at [508, 468] on input "phone" at bounding box center [518, 473] width 395 height 46
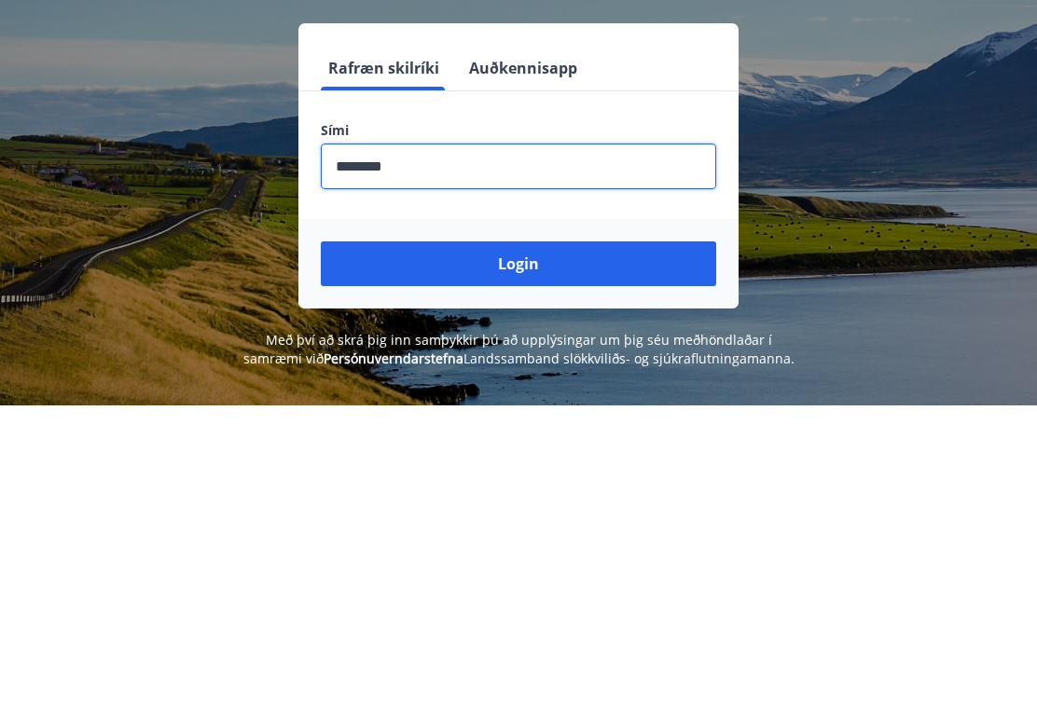
type input "********"
click at [637, 548] on button "Login" at bounding box center [518, 570] width 395 height 45
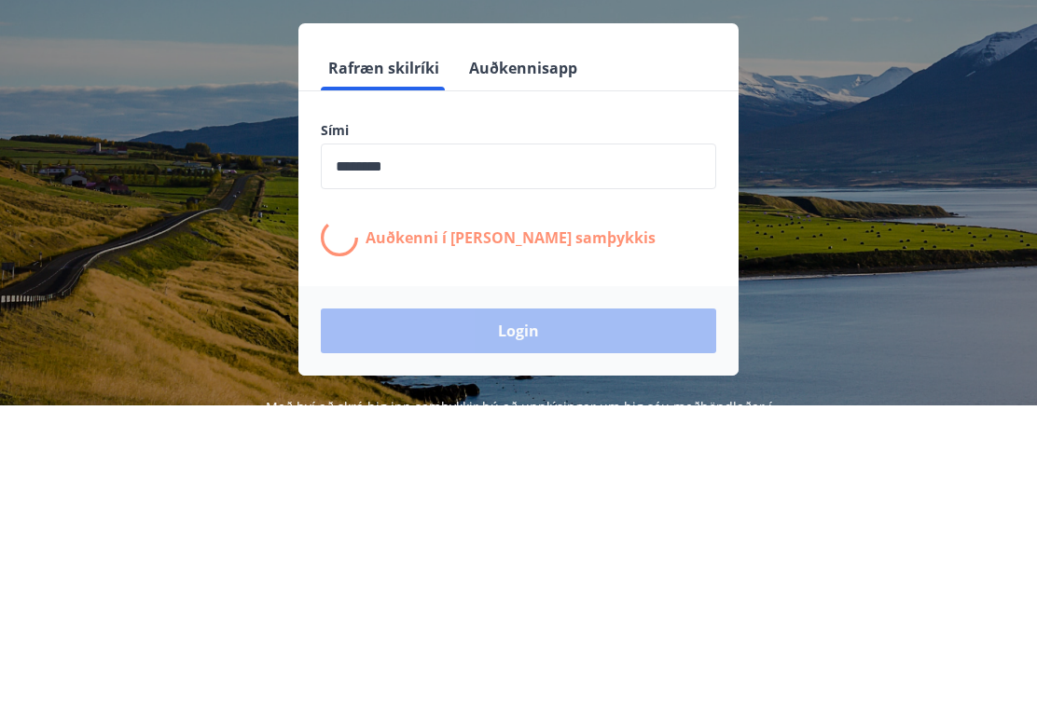
scroll to position [257, 0]
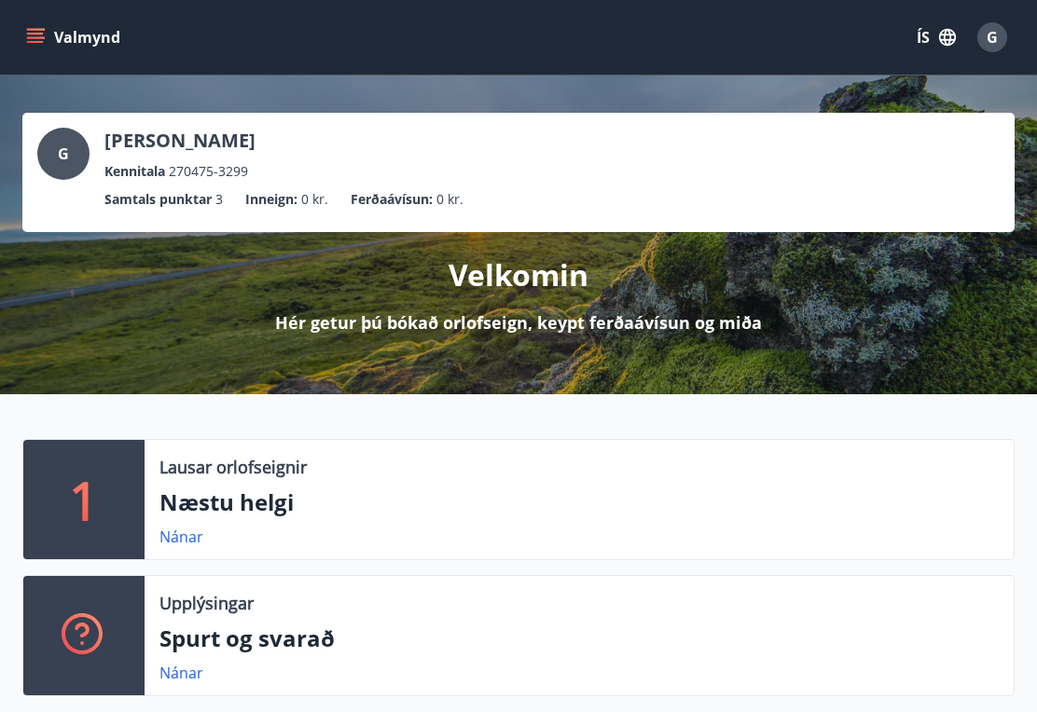
click at [35, 36] on icon "menu" at bounding box center [35, 37] width 19 height 19
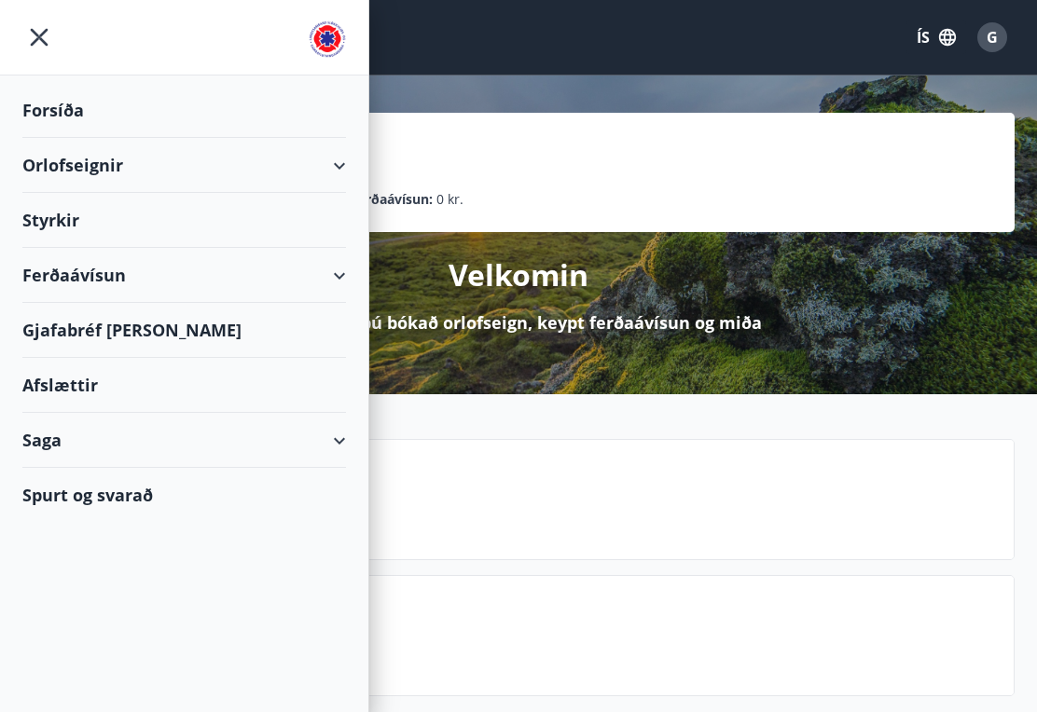
click at [43, 164] on div "Orlofseignir" at bounding box center [184, 165] width 324 height 55
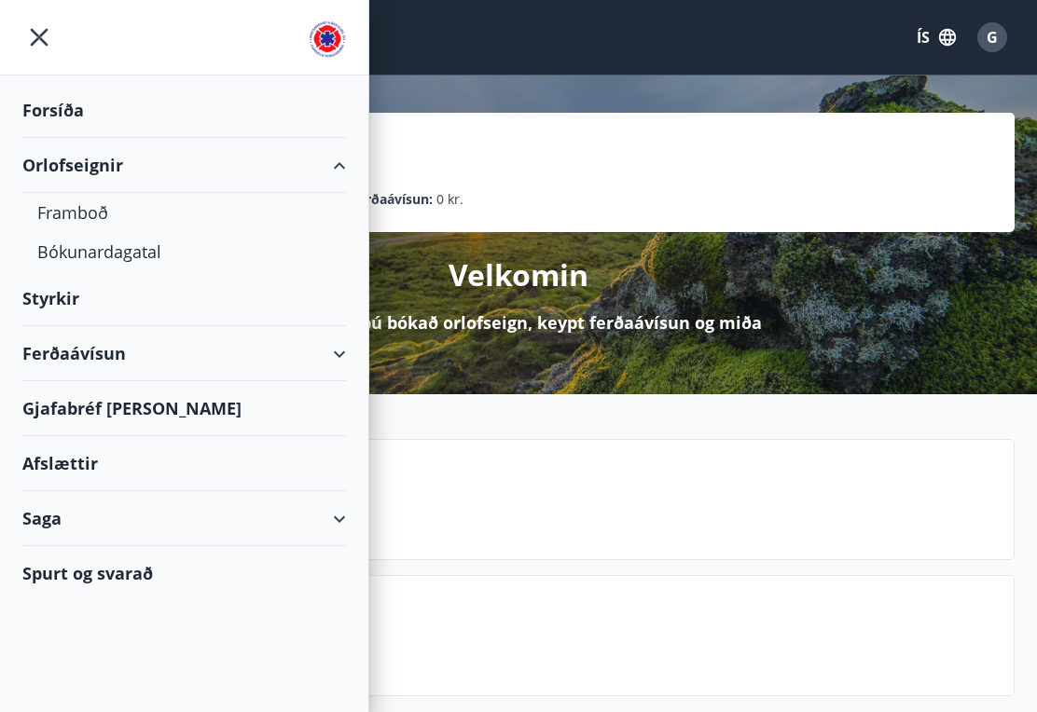
click at [61, 210] on div "Framboð" at bounding box center [184, 212] width 294 height 39
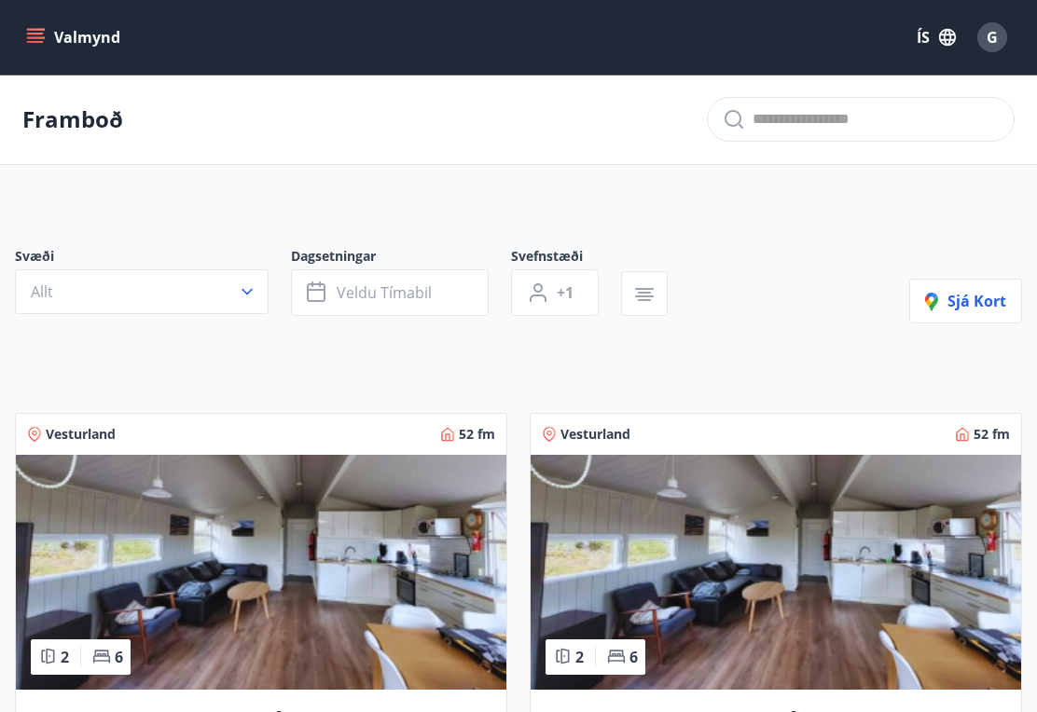
click at [255, 295] on icon "button" at bounding box center [247, 291] width 19 height 19
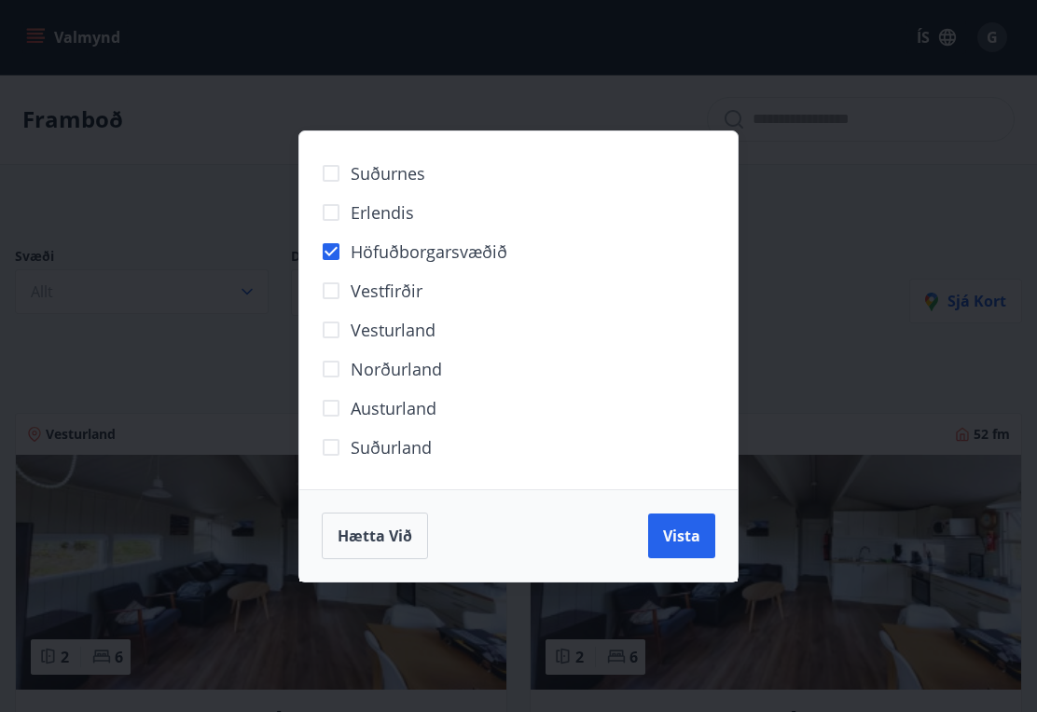
click at [687, 544] on span "Vista" at bounding box center [681, 536] width 37 height 21
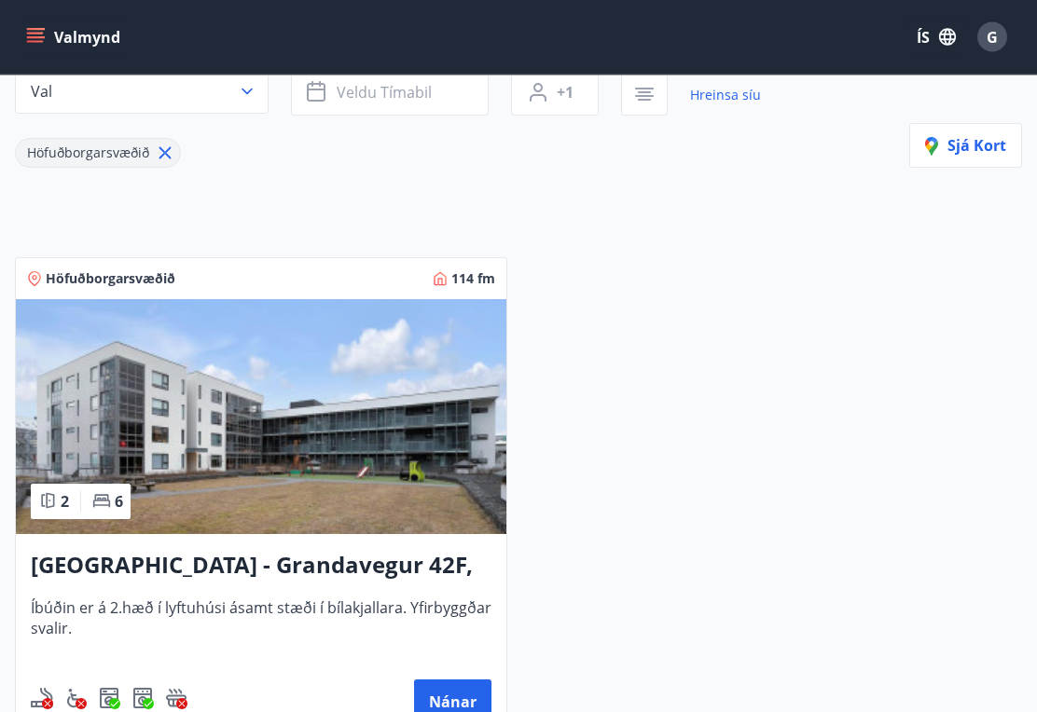
scroll to position [200, 0]
click at [216, 461] on img at bounding box center [261, 416] width 490 height 235
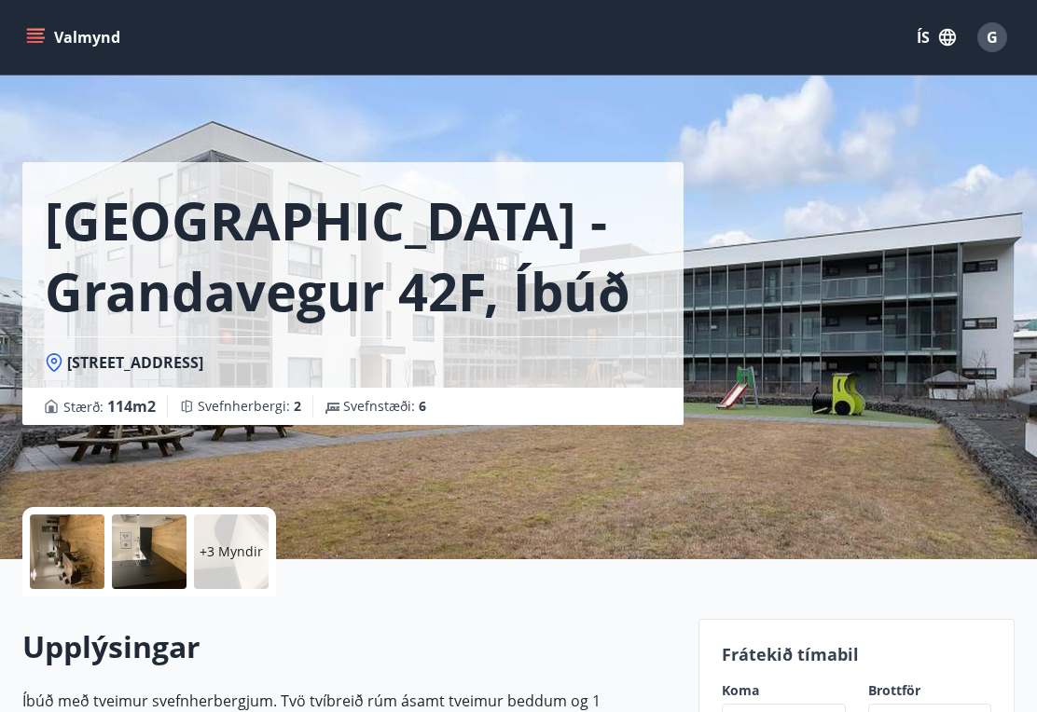
click at [41, 30] on icon "menu" at bounding box center [37, 30] width 21 height 2
click at [947, 469] on div "Reykjavík - Grandavegur 42F, íbúð 205 Grandavegur 42f, 107 Reykjavík Stærð : 11…" at bounding box center [518, 279] width 992 height 559
click at [50, 33] on button "Valmynd" at bounding box center [74, 38] width 105 height 34
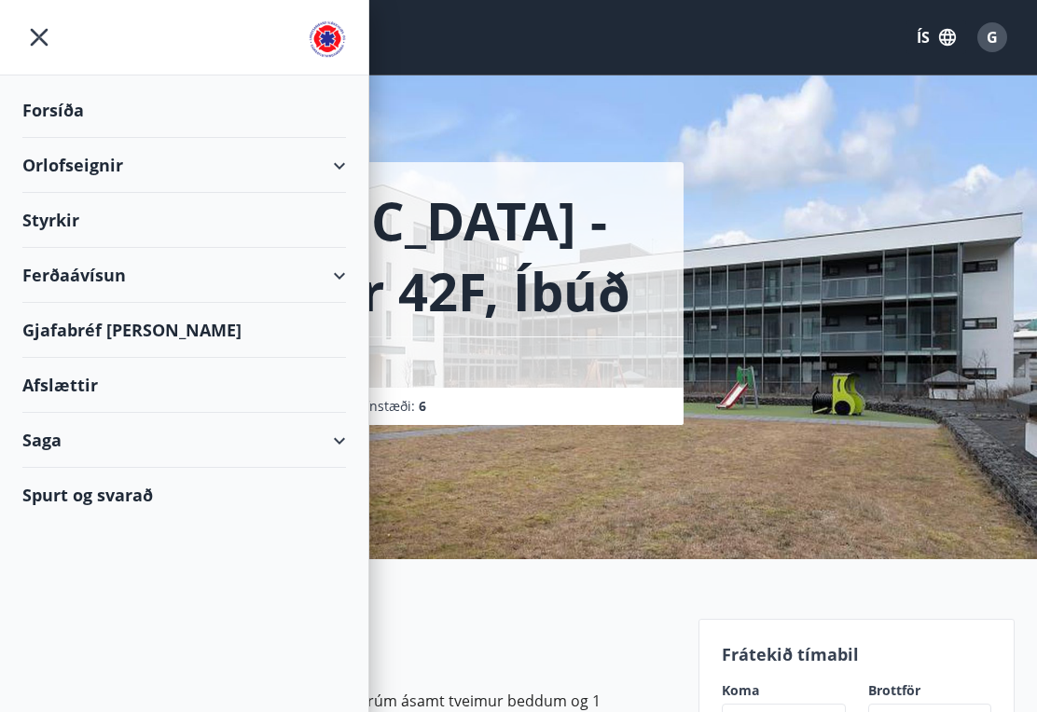
click at [60, 168] on div "Orlofseignir" at bounding box center [184, 165] width 324 height 55
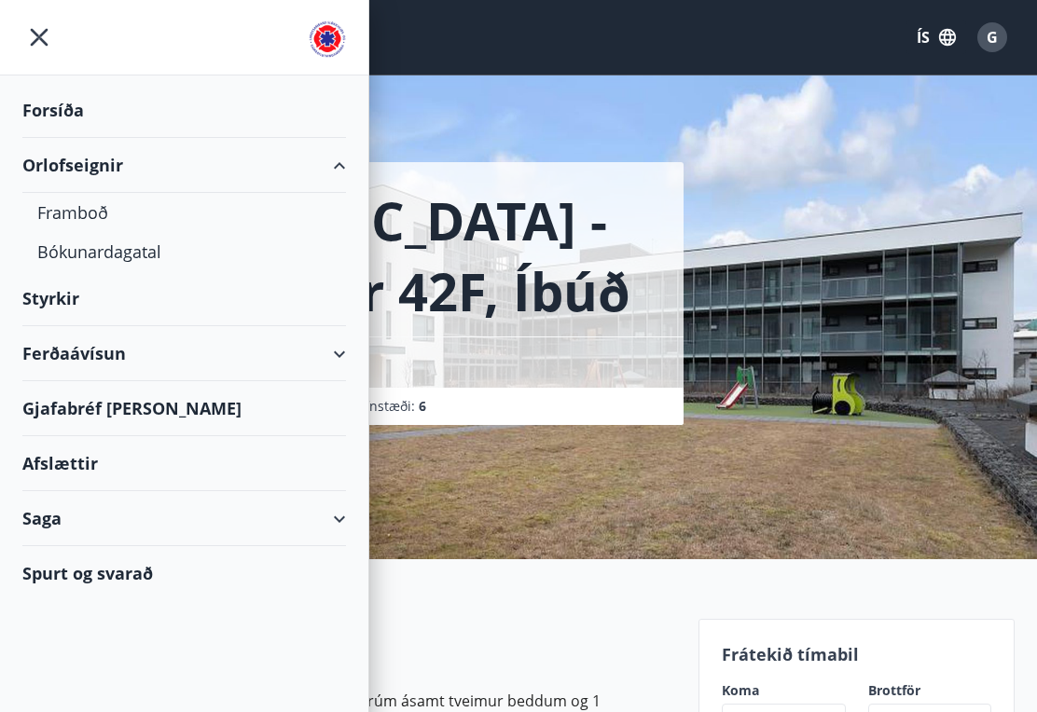
click at [64, 252] on div "Bókunardagatal" at bounding box center [184, 251] width 294 height 39
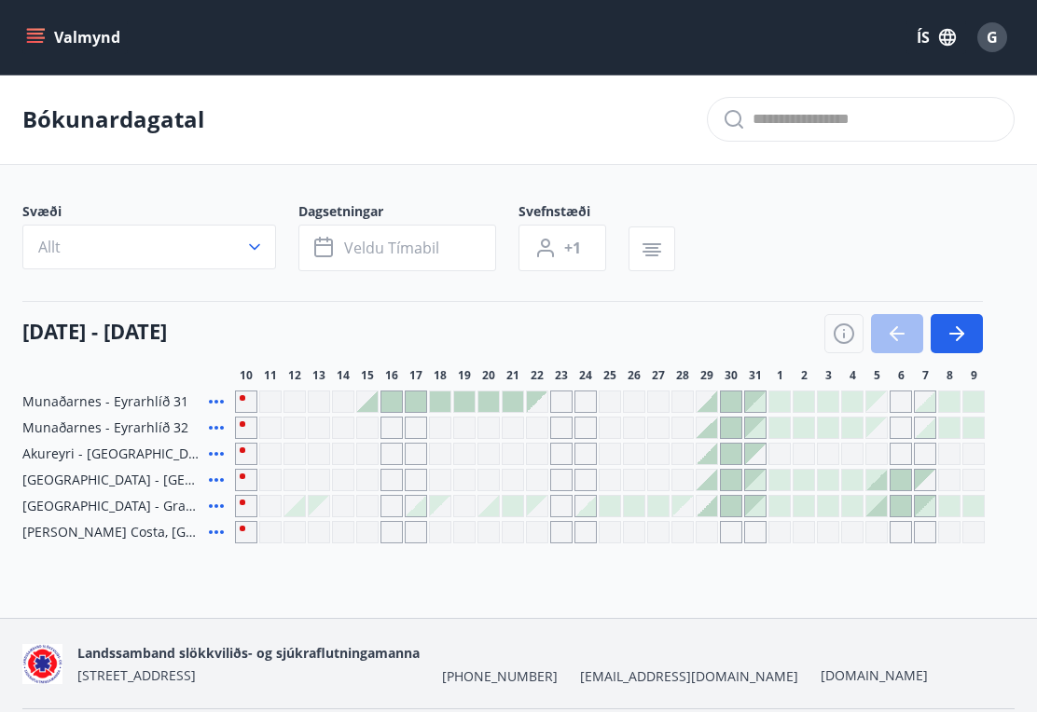
click at [128, 393] on span "Munaðarnes - Eyrarhlíð 31" at bounding box center [105, 401] width 166 height 19
click at [217, 391] on icon at bounding box center [216, 402] width 22 height 22
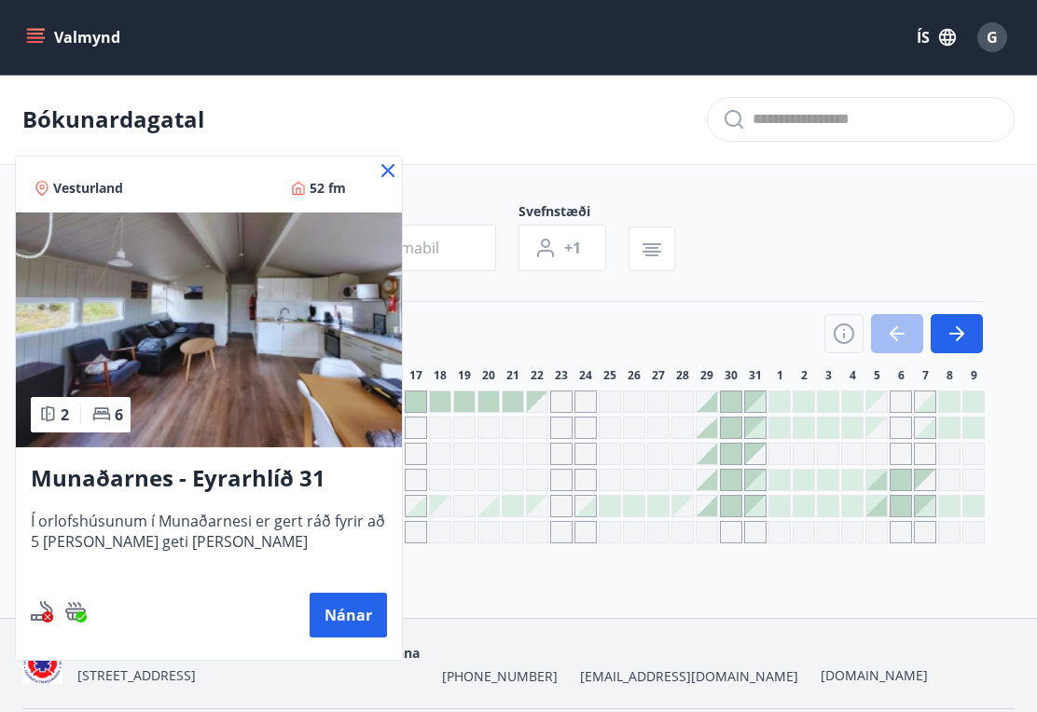
click at [358, 613] on button "Nánar" at bounding box center [348, 615] width 77 height 45
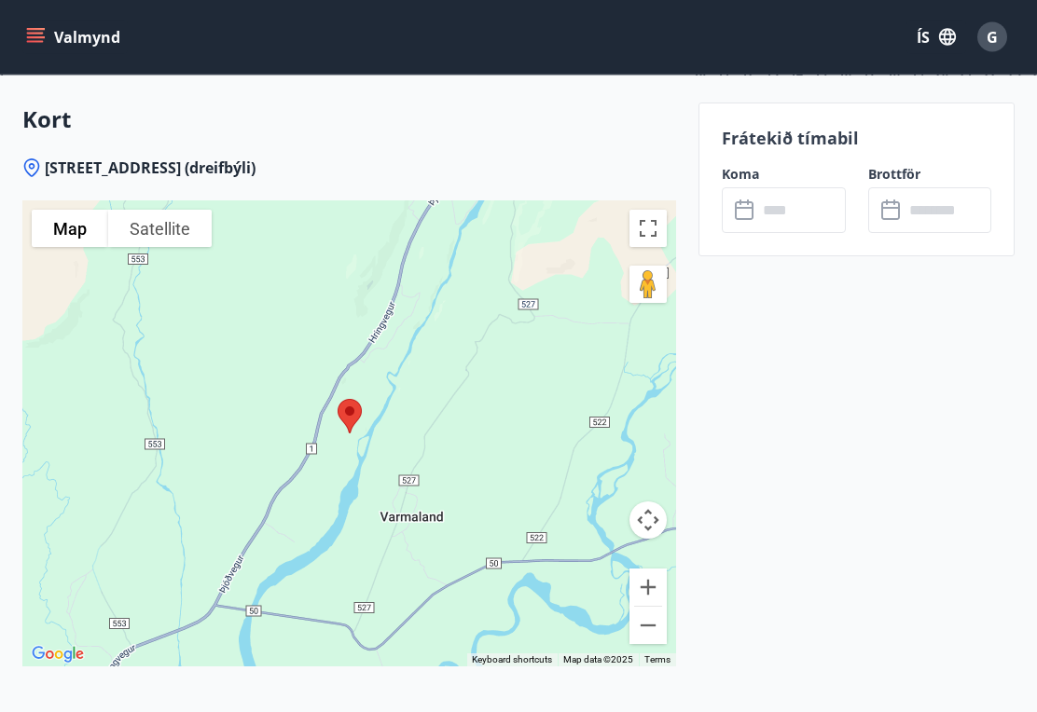
scroll to position [2823, 0]
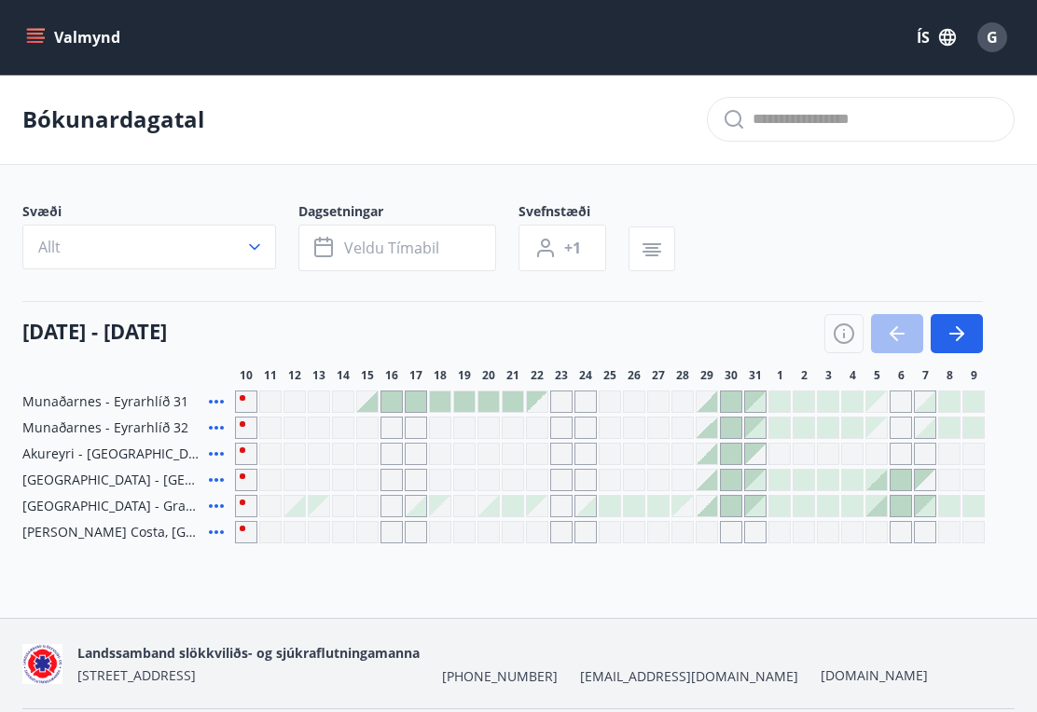
click at [967, 329] on icon "button" at bounding box center [956, 334] width 22 height 22
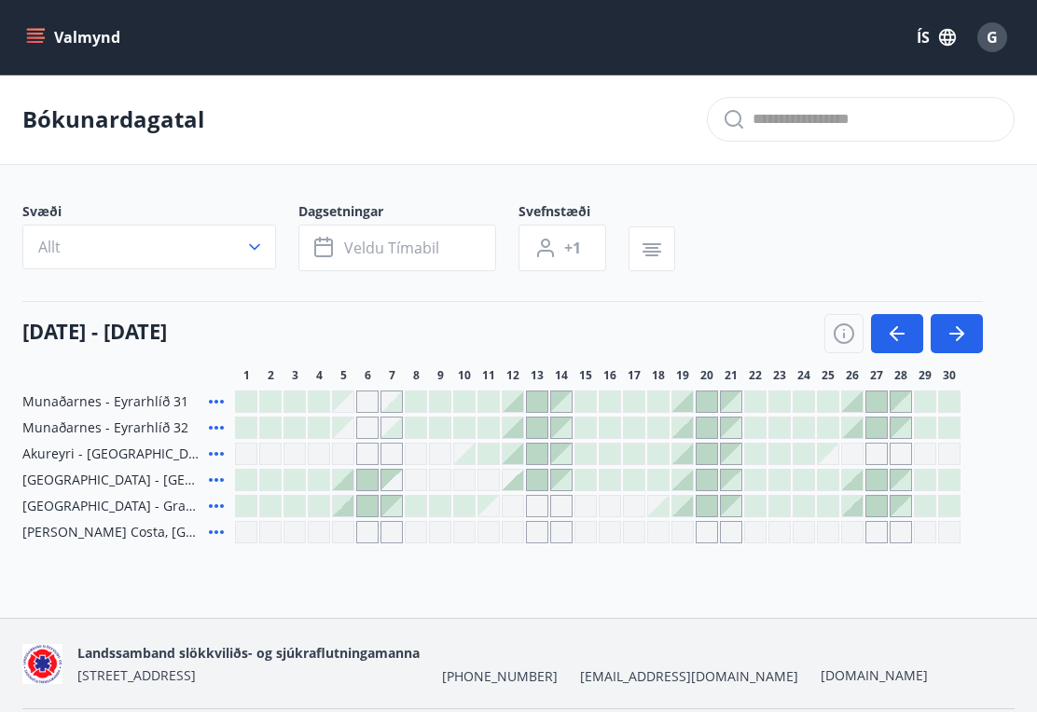
click at [962, 330] on icon "button" at bounding box center [956, 334] width 22 height 22
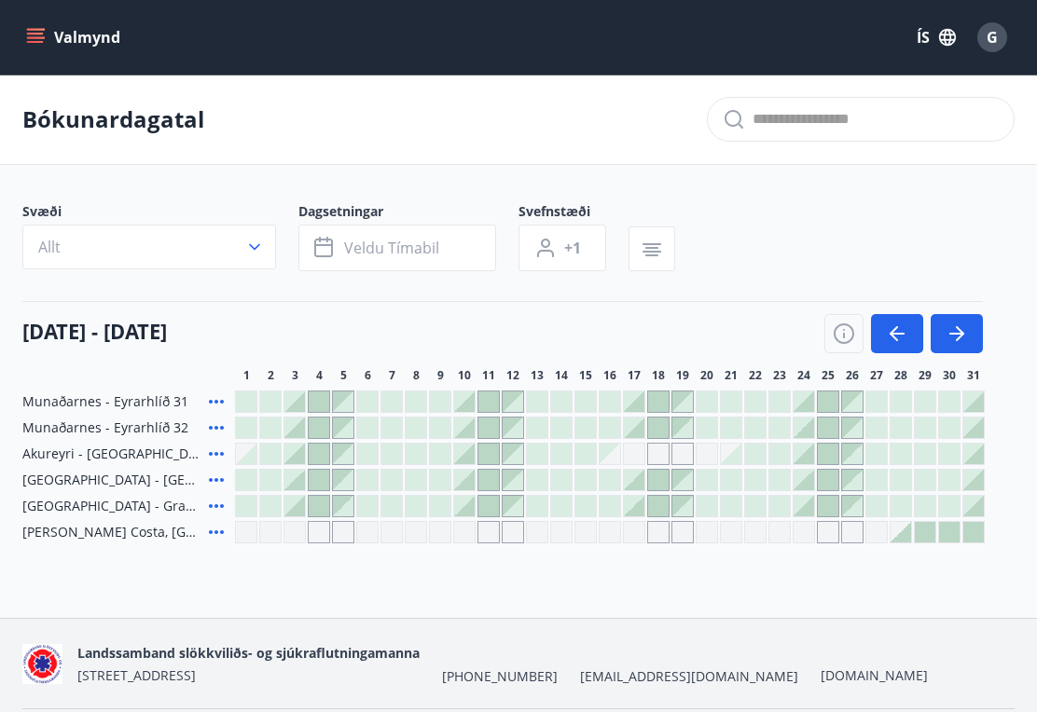
click at [967, 335] on icon "button" at bounding box center [956, 334] width 22 height 22
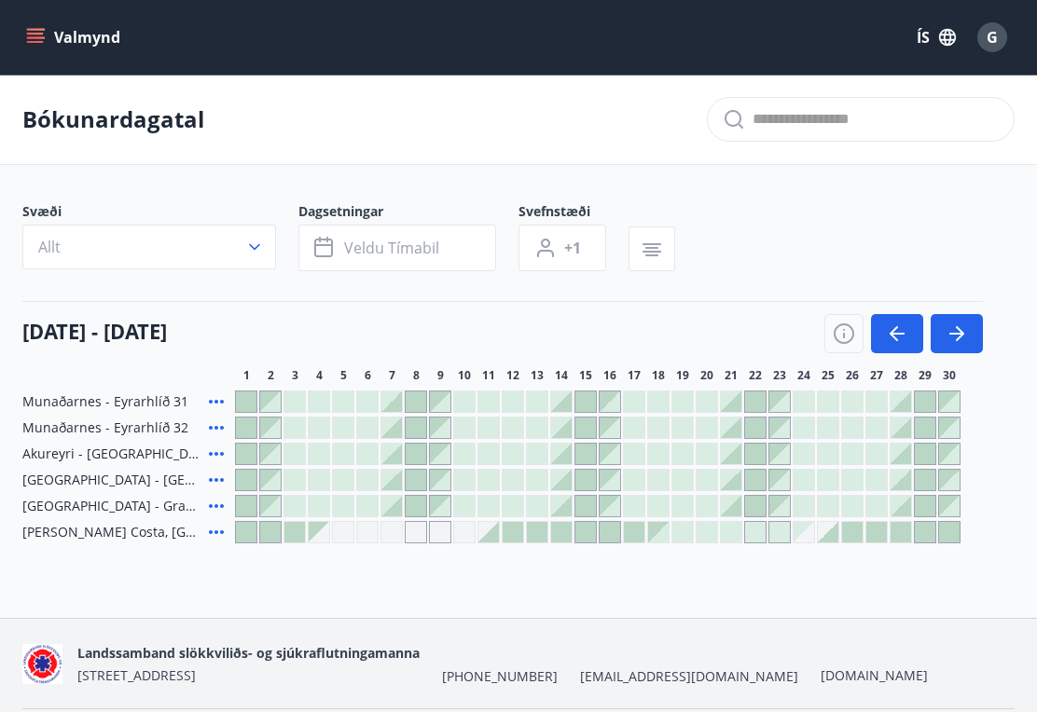
click at [837, 329] on icon "button" at bounding box center [844, 334] width 22 height 22
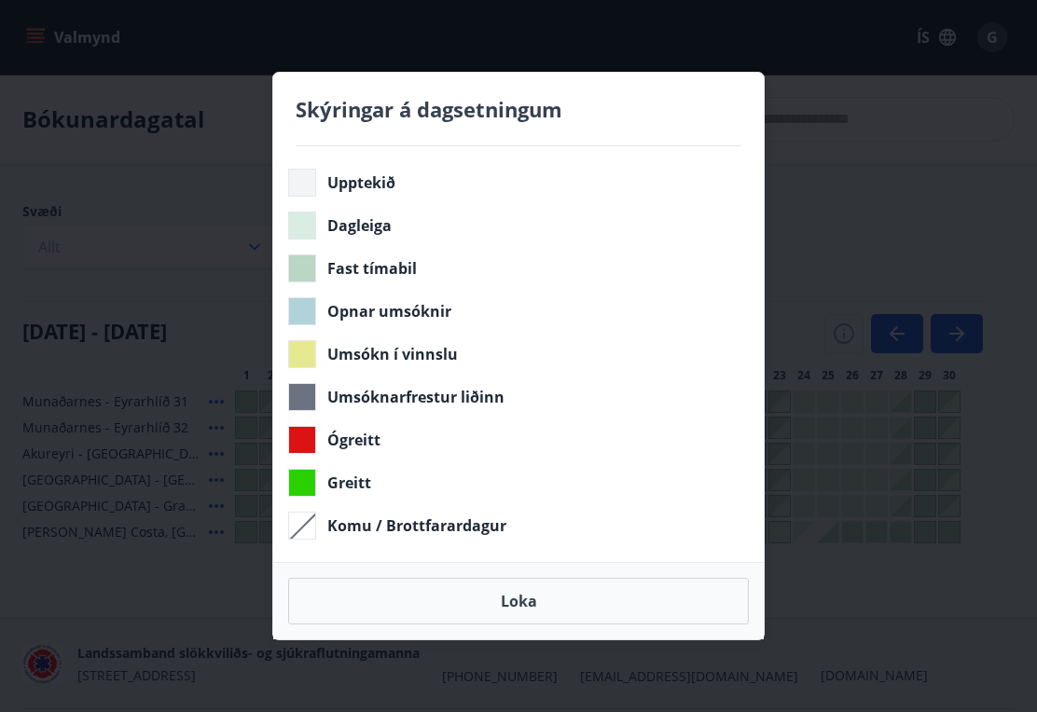
click at [478, 618] on button "Loka" at bounding box center [518, 601] width 461 height 47
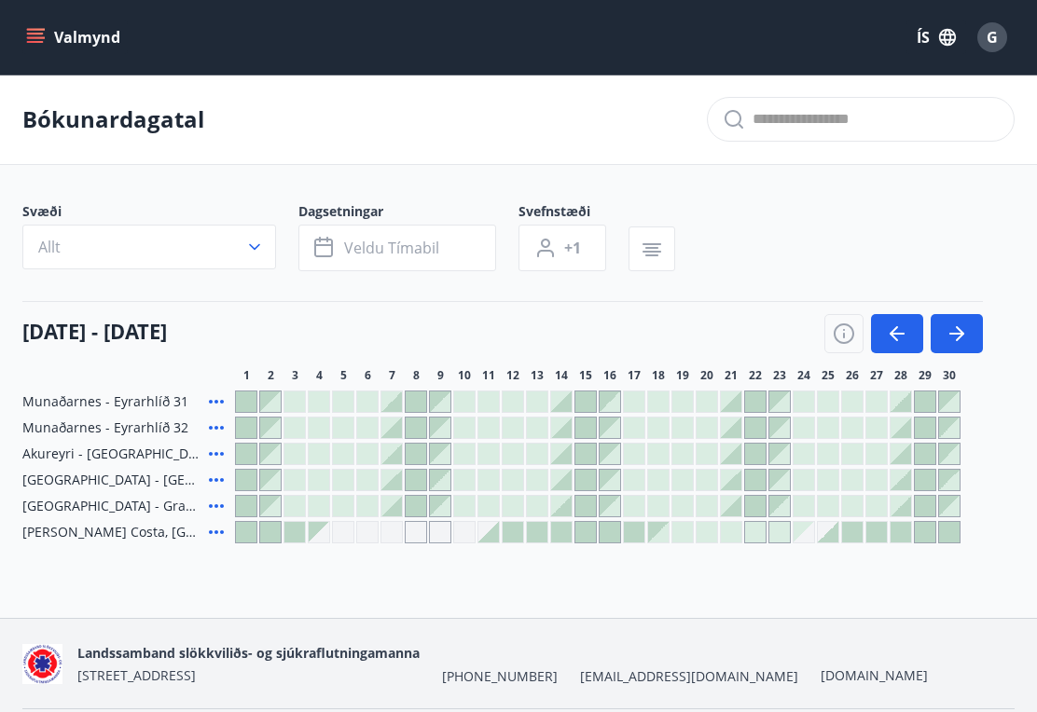
click at [905, 331] on icon "button" at bounding box center [897, 334] width 22 height 22
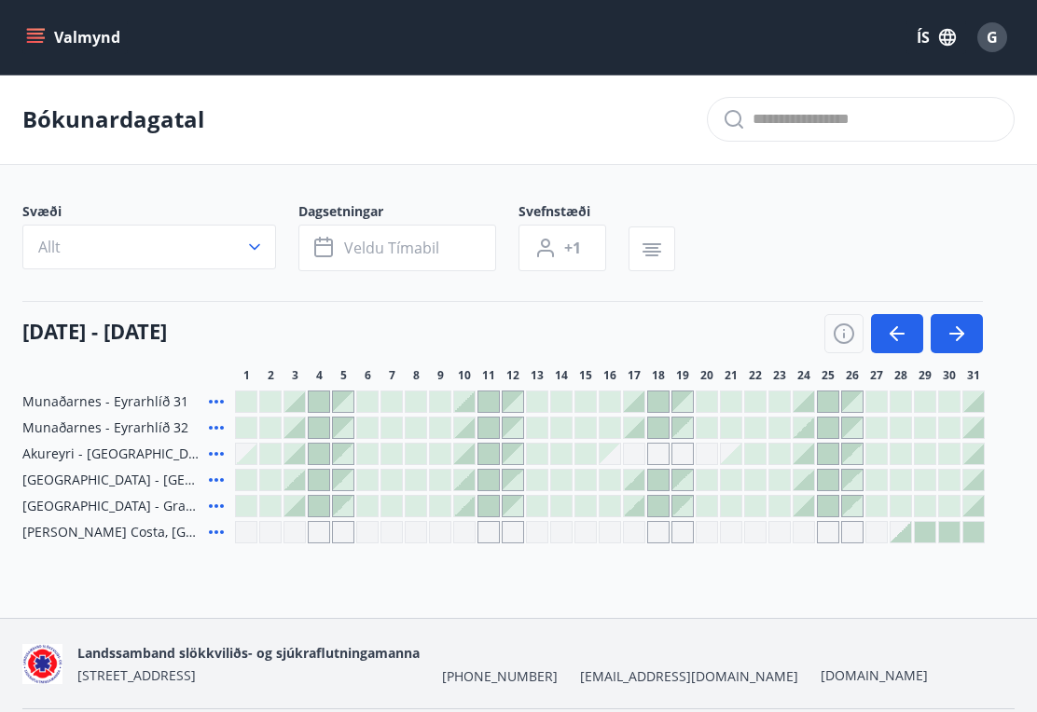
click at [896, 330] on icon "button" at bounding box center [897, 334] width 22 height 22
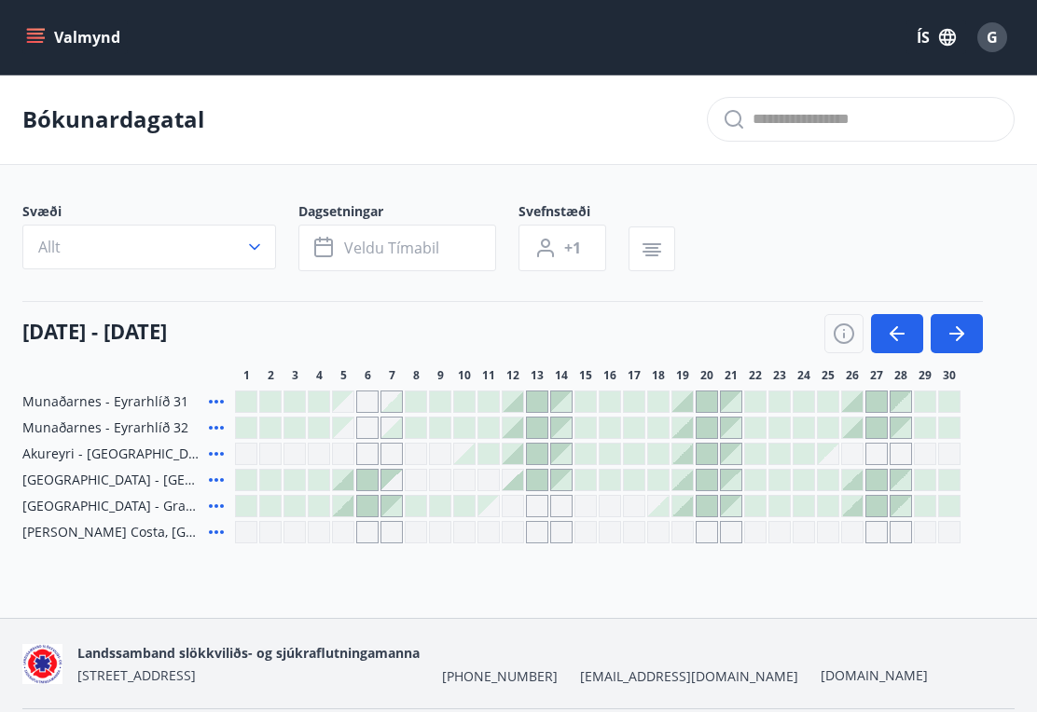
click at [902, 334] on icon "button" at bounding box center [896, 334] width 15 height 2
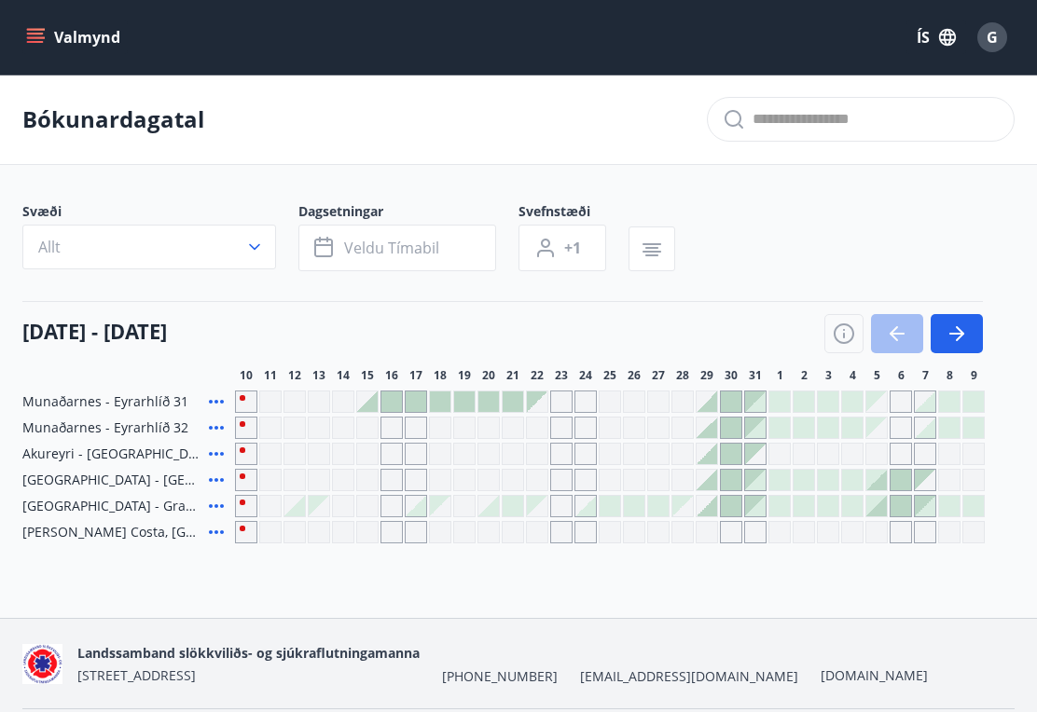
click at [132, 509] on span "Reykjavík - Grandavegur 42F, íbúð 205" at bounding box center [111, 506] width 179 height 19
click at [300, 500] on div at bounding box center [294, 506] width 21 height 21
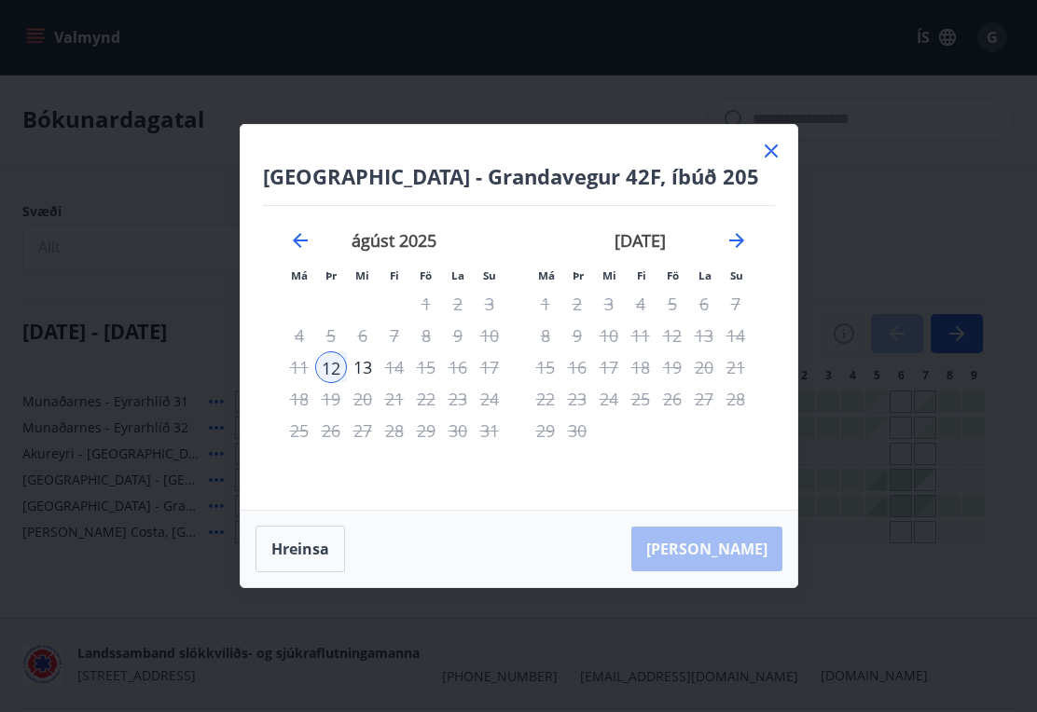
click at [764, 140] on icon at bounding box center [771, 151] width 22 height 22
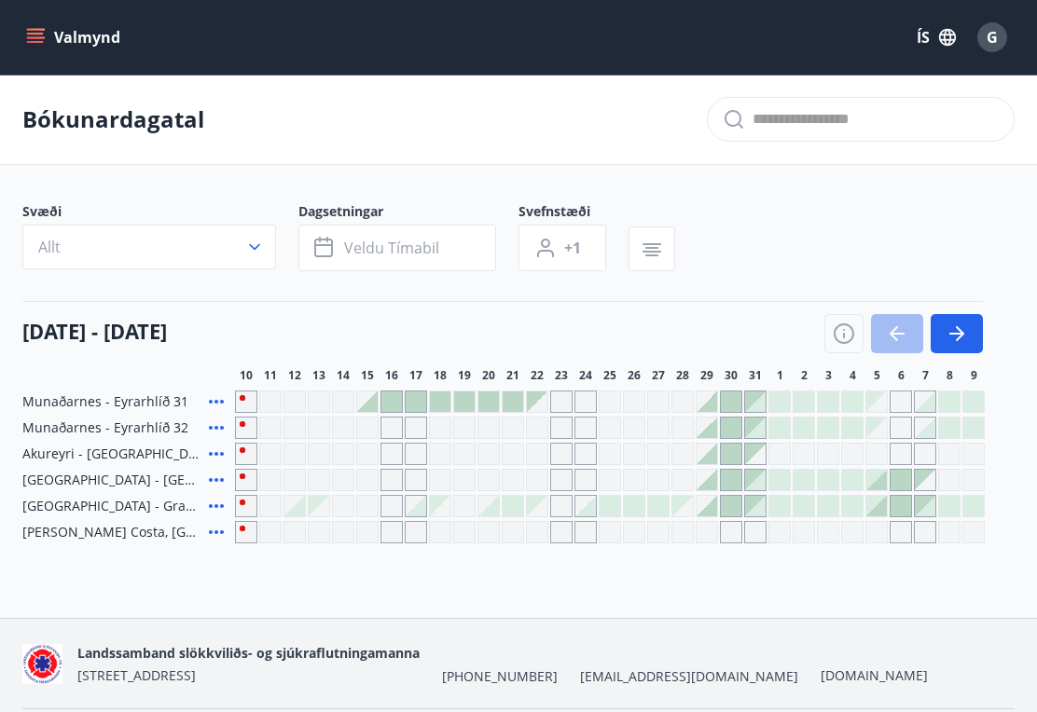
click at [771, 155] on div "Bókunardagatal" at bounding box center [518, 120] width 1037 height 90
click at [50, 30] on button "Valmynd" at bounding box center [74, 38] width 105 height 34
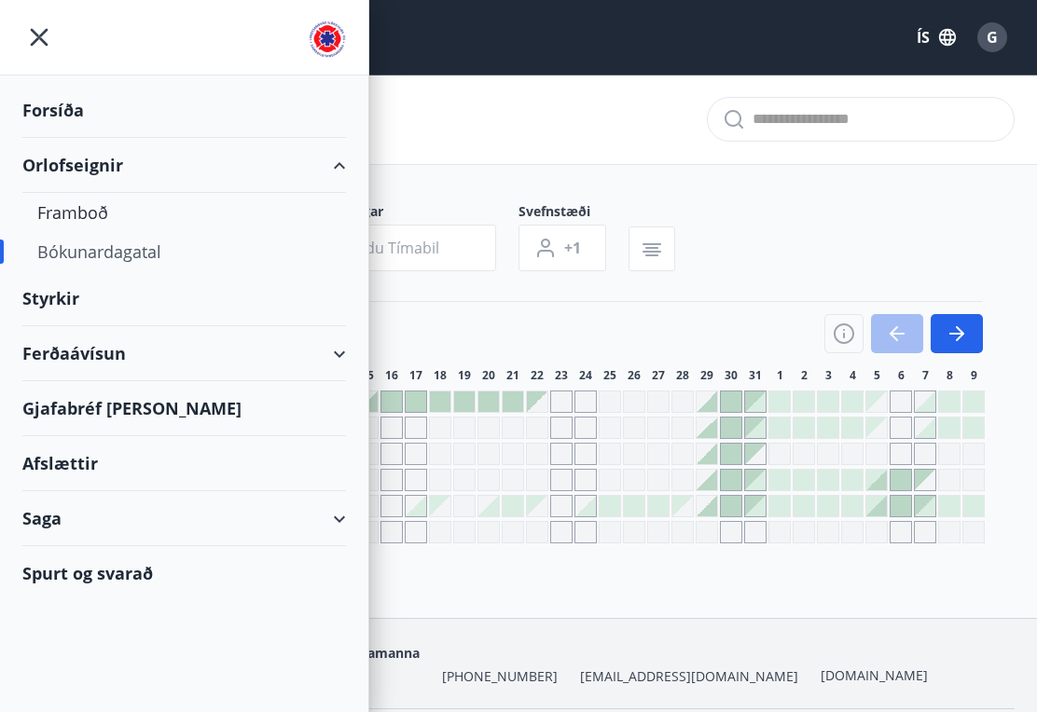
click at [986, 33] on span "G" at bounding box center [991, 37] width 11 height 21
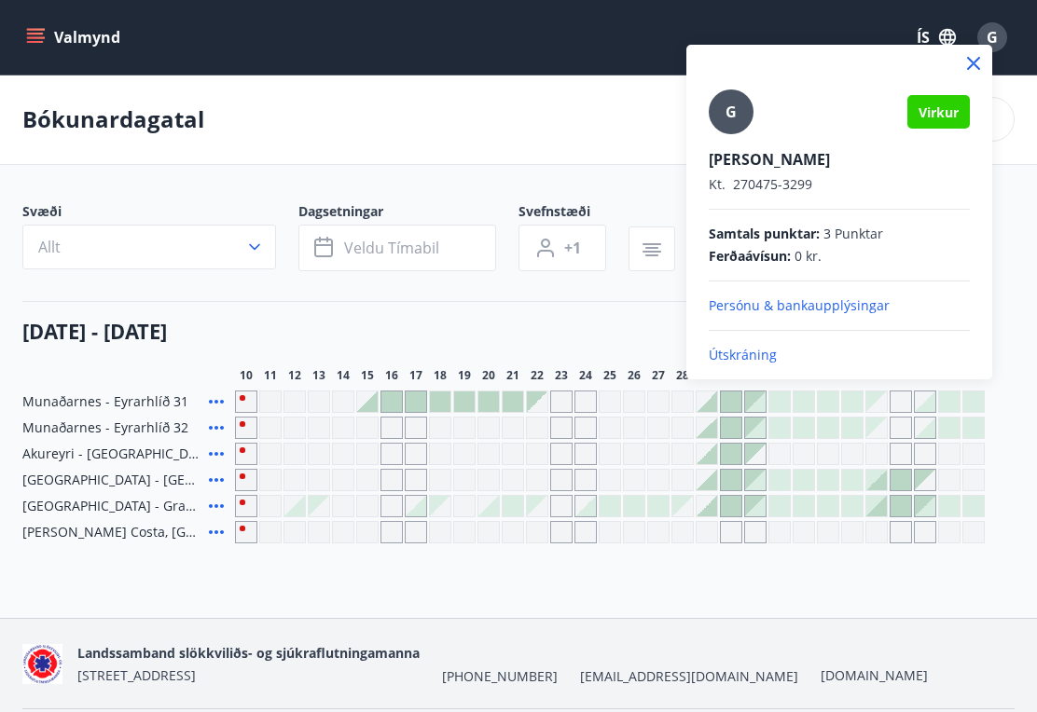
click at [775, 359] on p "Útskráning" at bounding box center [839, 355] width 261 height 19
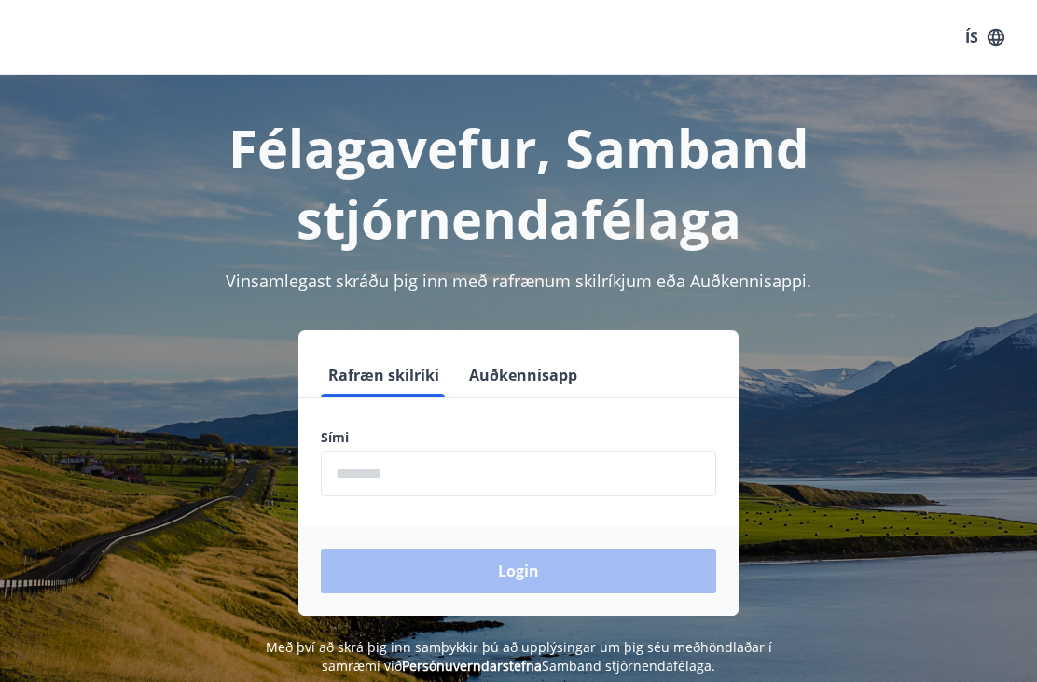
click at [470, 476] on input "phone" at bounding box center [518, 473] width 395 height 46
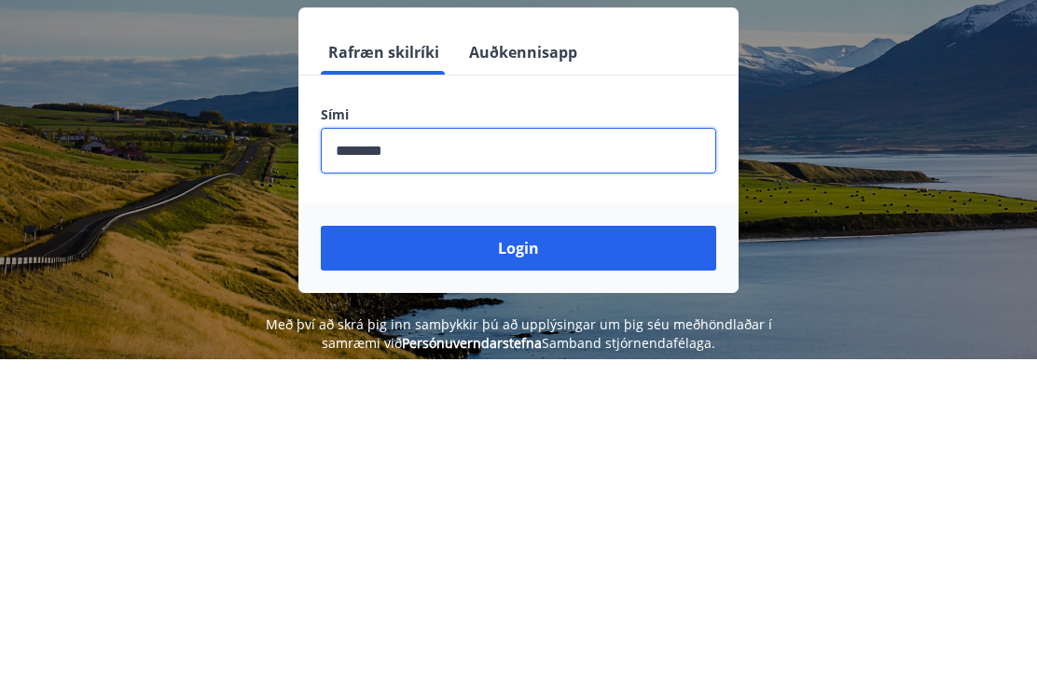
type input "********"
click at [571, 548] on button "Login" at bounding box center [518, 570] width 395 height 45
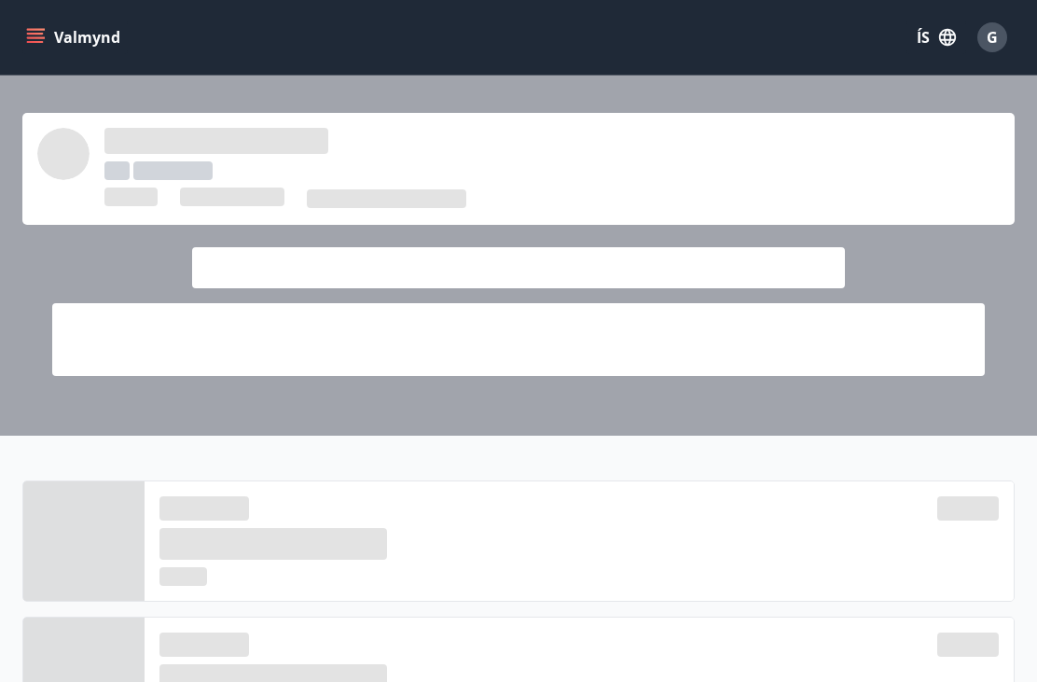
click at [56, 50] on button "Valmynd" at bounding box center [74, 38] width 105 height 34
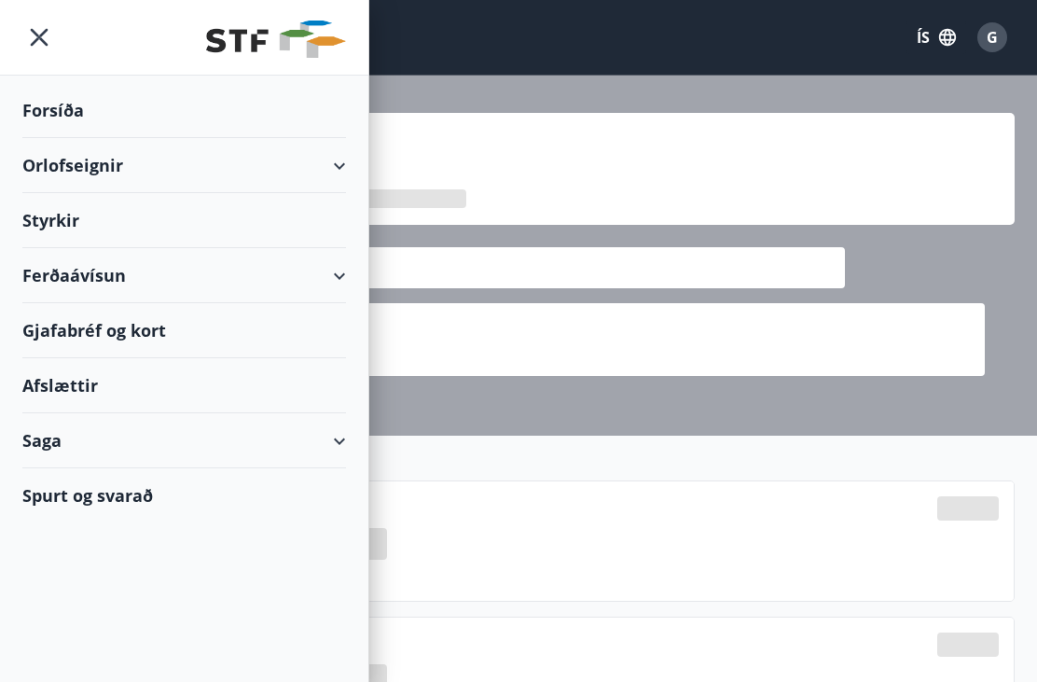
click at [140, 168] on div "Orlofseignir" at bounding box center [184, 165] width 324 height 55
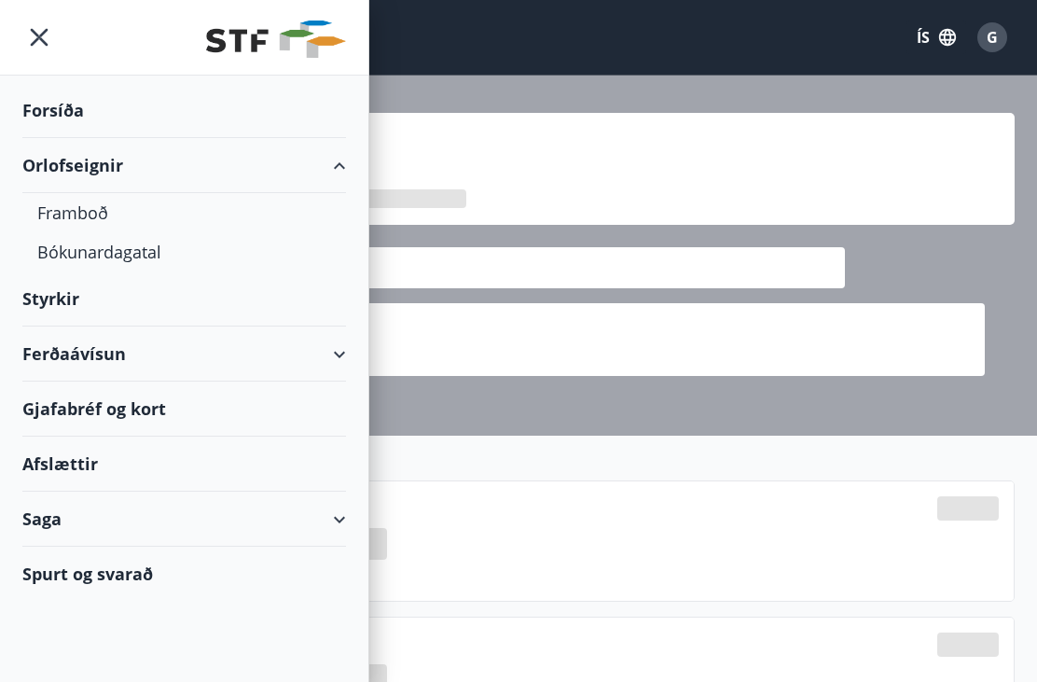
click at [141, 253] on div "Bókunardagatal" at bounding box center [184, 251] width 294 height 39
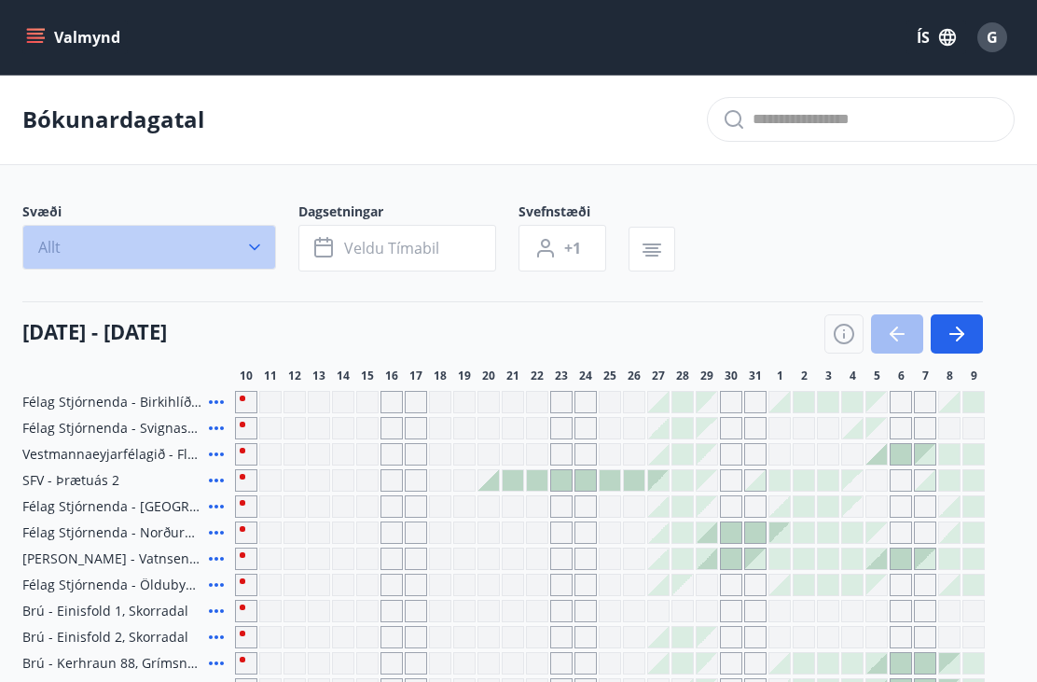
click at [263, 227] on button "Allt" at bounding box center [149, 247] width 254 height 45
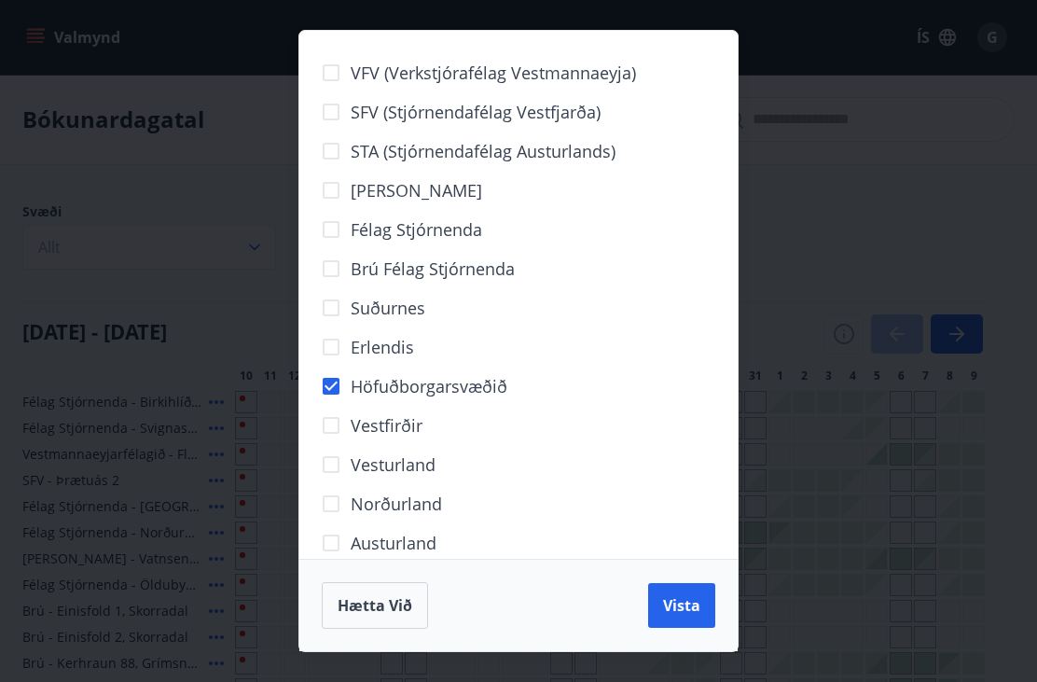
click at [705, 584] on button "Vista" at bounding box center [681, 605] width 67 height 45
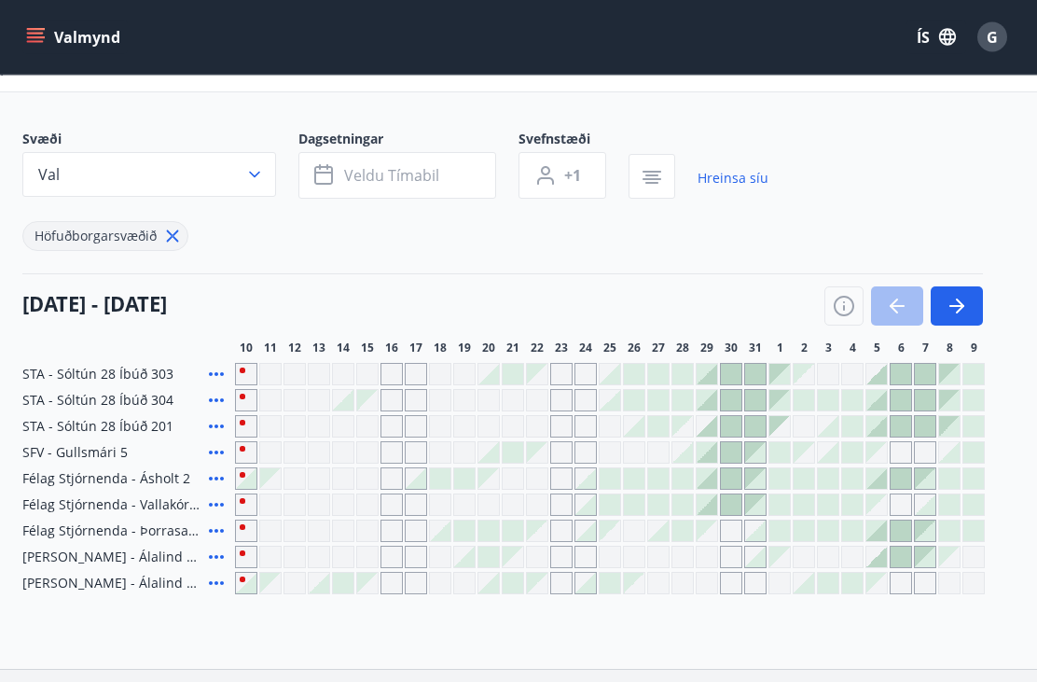
scroll to position [73, 0]
click at [565, 522] on div "Gráir dagar eru ekki bókanlegir" at bounding box center [561, 530] width 22 height 22
click at [647, 221] on div "Höfuðborgarsvæðið" at bounding box center [395, 225] width 746 height 52
click at [1001, 33] on div "G" at bounding box center [992, 37] width 30 height 30
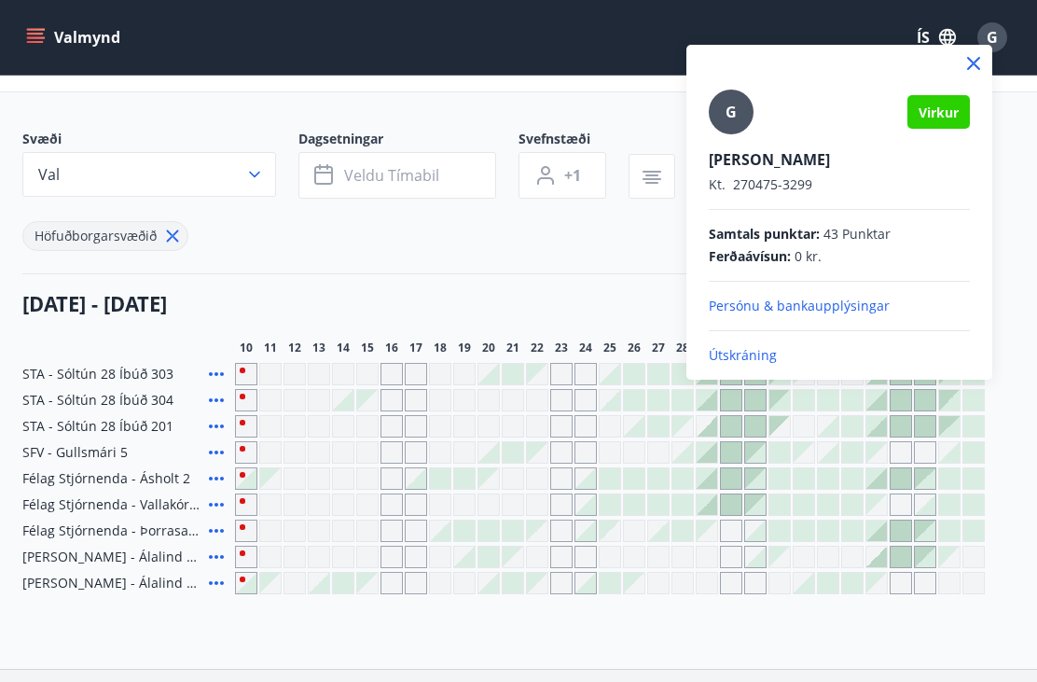
click at [782, 363] on p "Útskráning" at bounding box center [839, 355] width 261 height 19
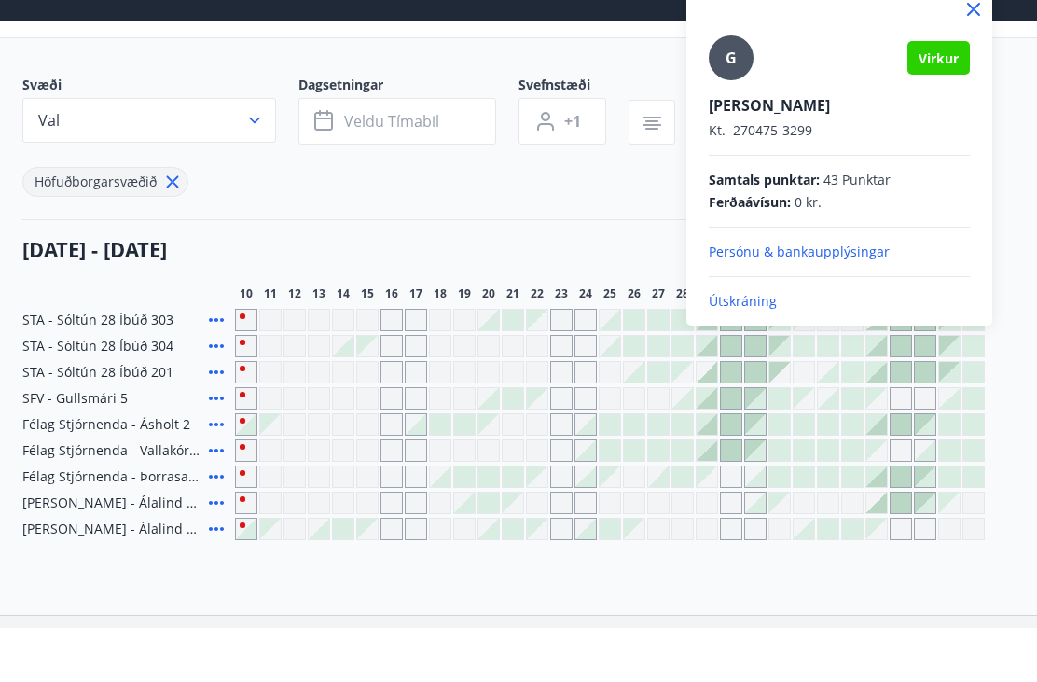
scroll to position [132, 0]
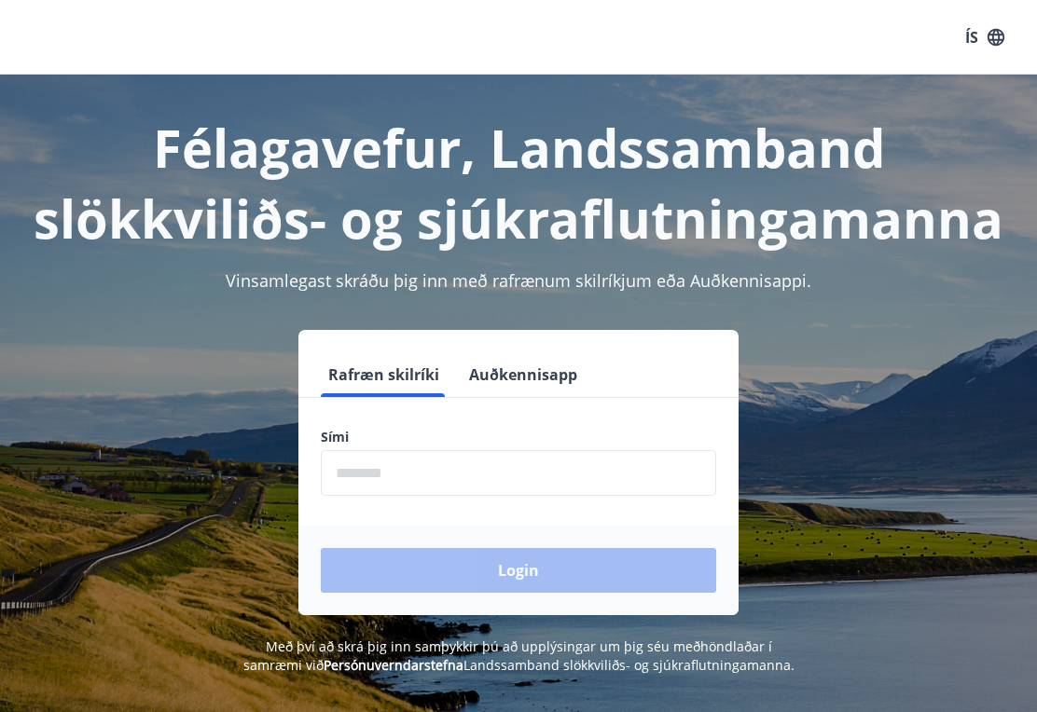
click at [438, 475] on input "phone" at bounding box center [518, 473] width 395 height 46
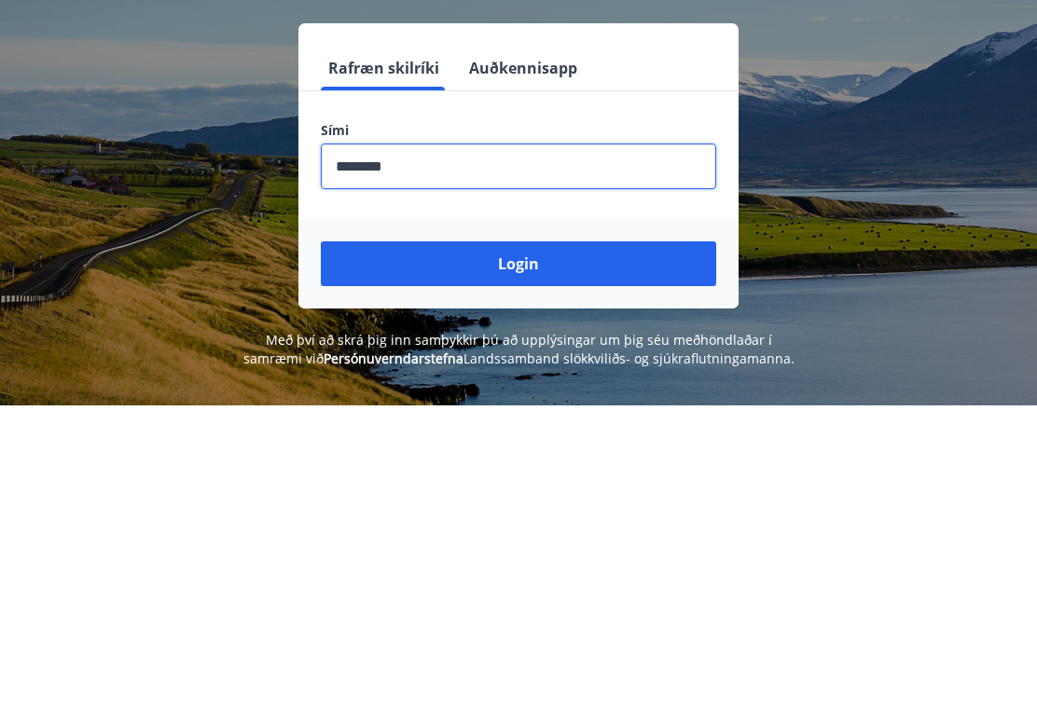
type input "********"
click at [610, 548] on button "Login" at bounding box center [518, 570] width 395 height 45
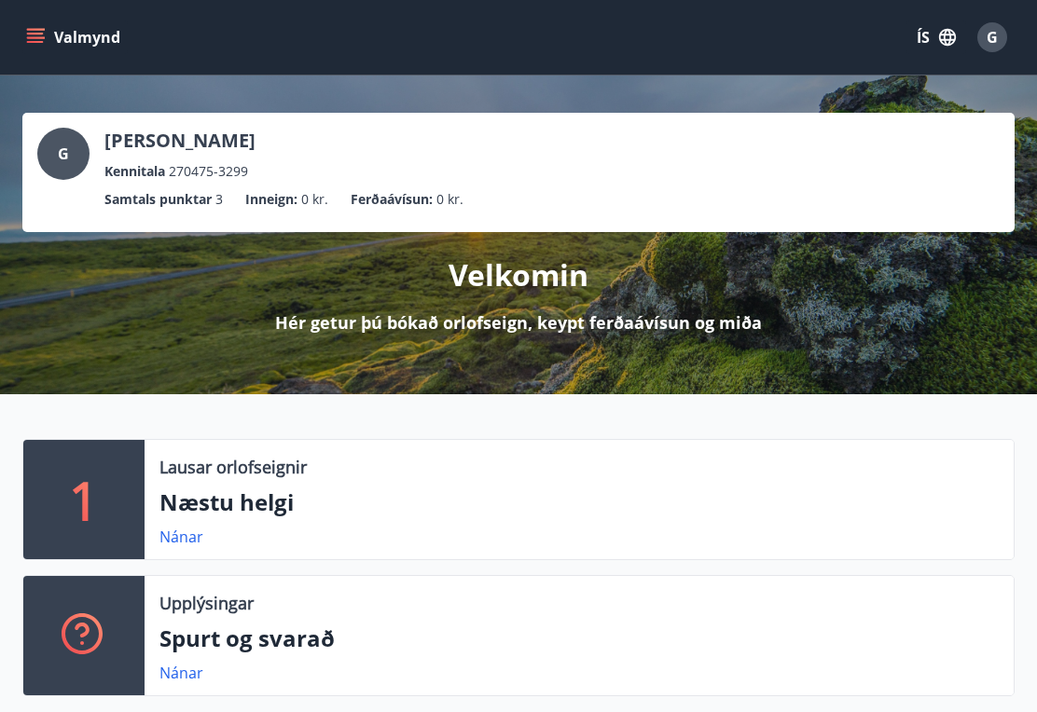
click at [36, 41] on icon "menu" at bounding box center [35, 42] width 17 height 2
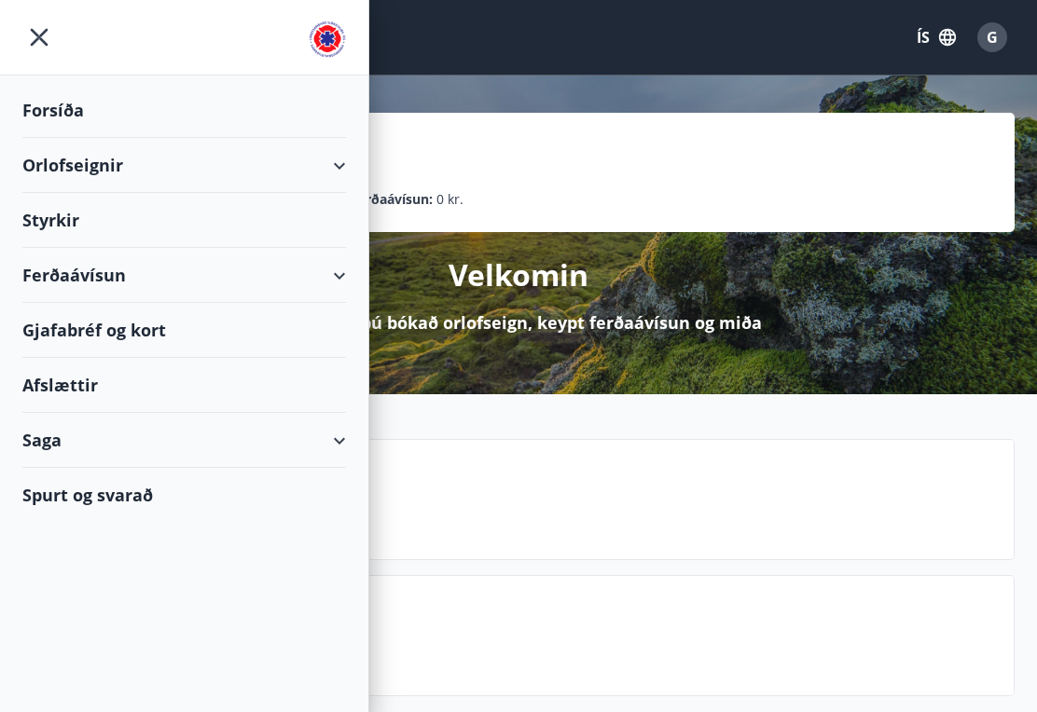
click at [226, 181] on div "Orlofseignir" at bounding box center [184, 165] width 324 height 55
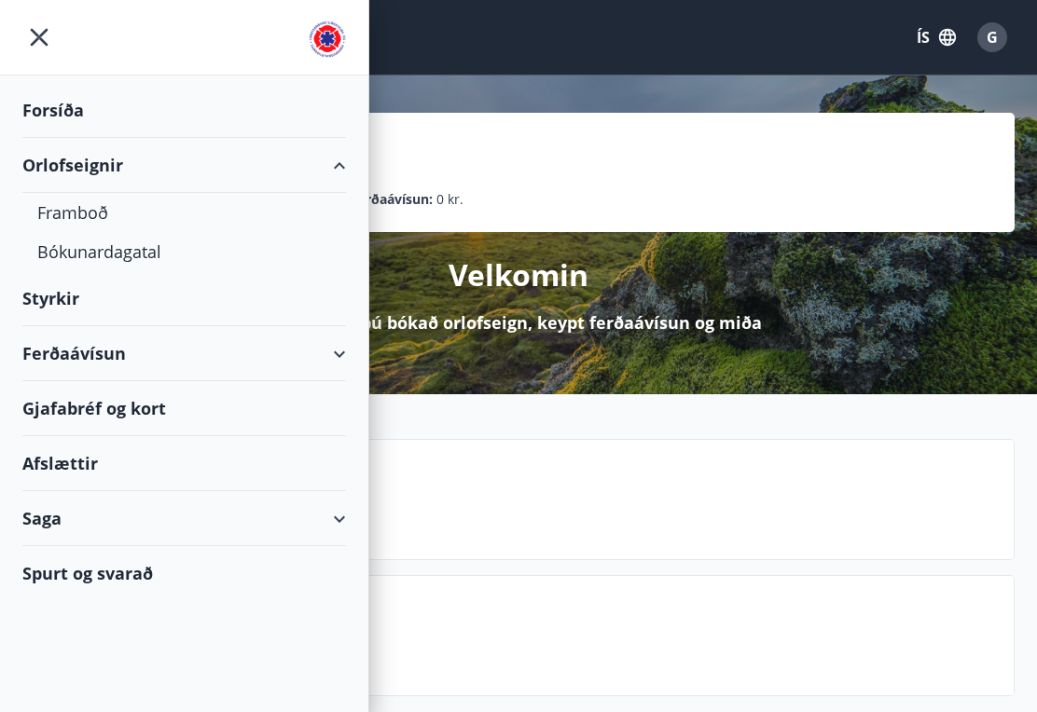
click at [143, 263] on div "Bókunardagatal" at bounding box center [184, 251] width 294 height 39
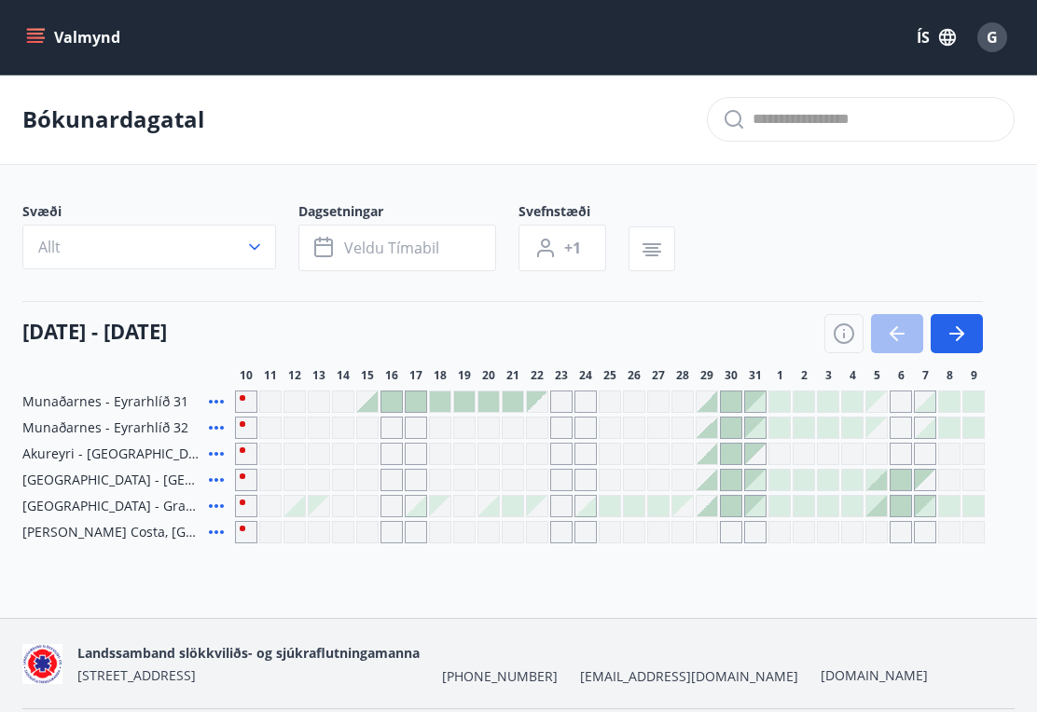
click at [252, 258] on button "Allt" at bounding box center [149, 247] width 254 height 45
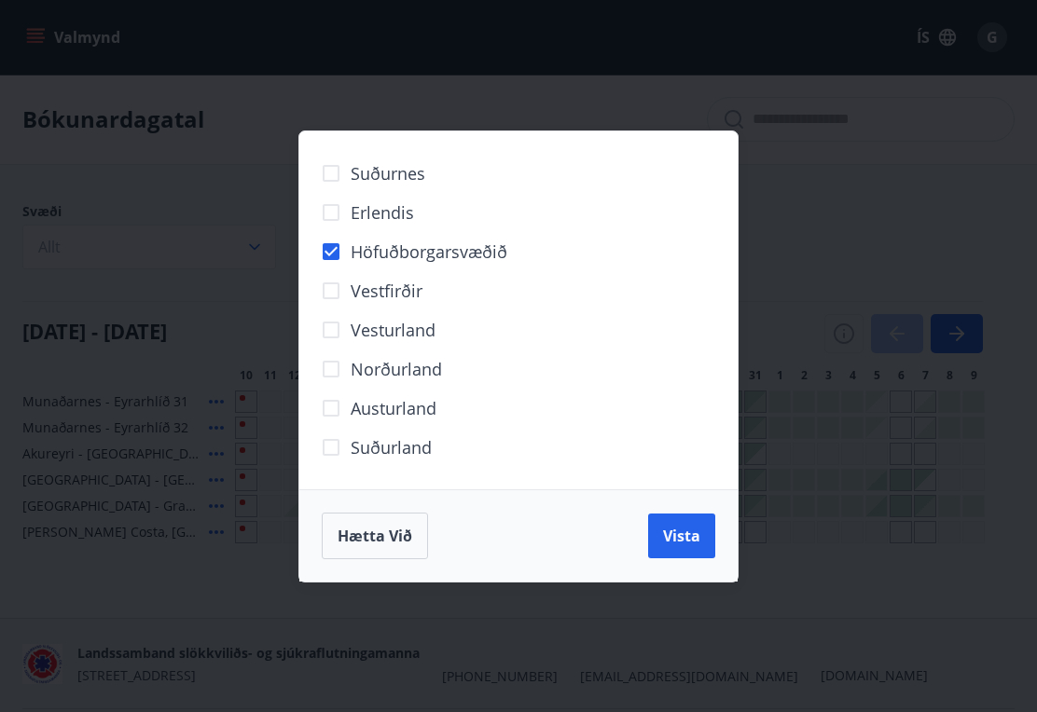
click at [695, 533] on span "Vista" at bounding box center [681, 536] width 37 height 21
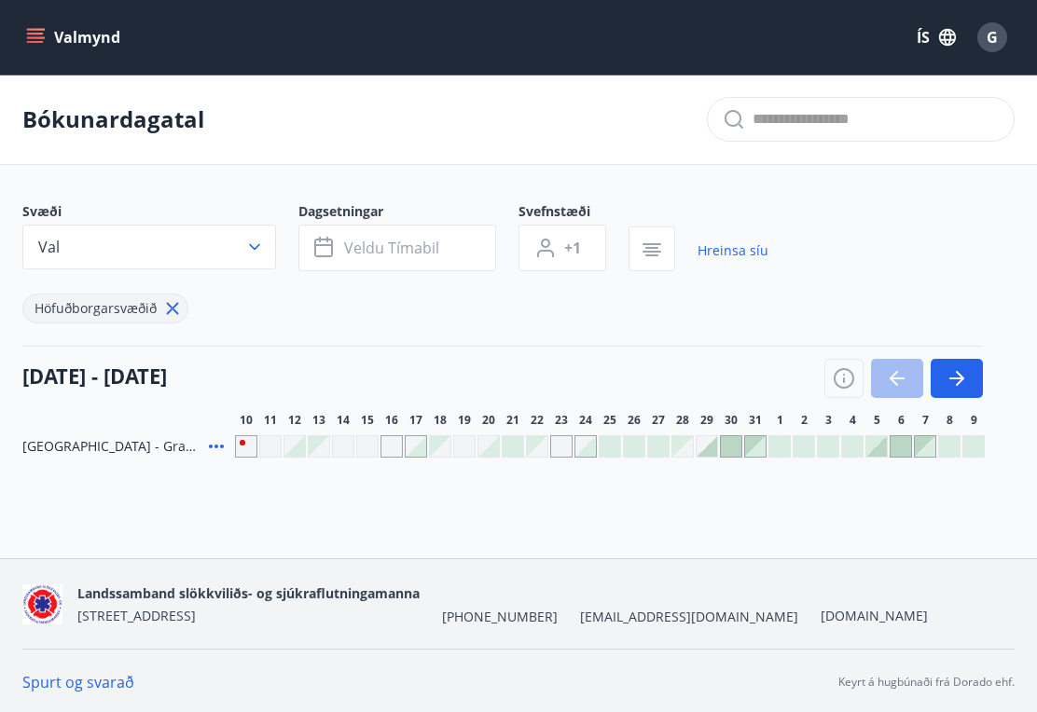
click at [566, 437] on div "Gráir dagar eru ekki bókanlegir" at bounding box center [561, 446] width 22 height 22
click at [605, 320] on div "Höfuðborgarsvæðið" at bounding box center [395, 297] width 746 height 52
click at [539, 440] on div "Gráir dagar eru ekki bókanlegir" at bounding box center [537, 446] width 21 height 21
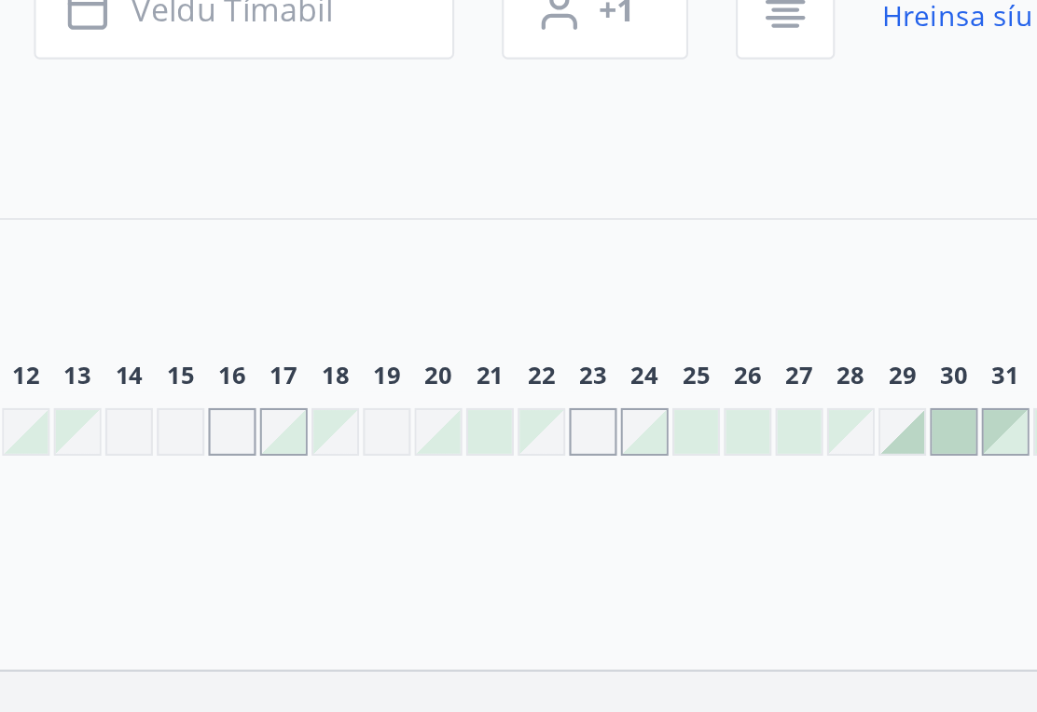
click at [527, 436] on div "Gráir dagar eru ekki bókanlegir" at bounding box center [537, 446] width 21 height 21
click at [575, 436] on div at bounding box center [585, 446] width 21 height 21
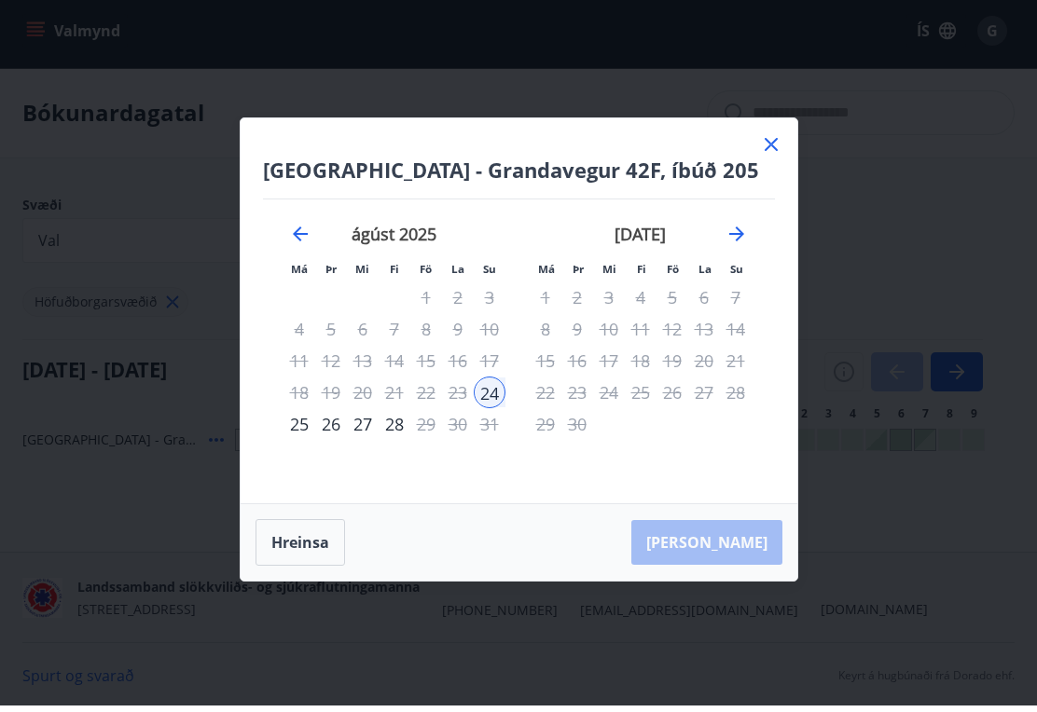
scroll to position [8, 0]
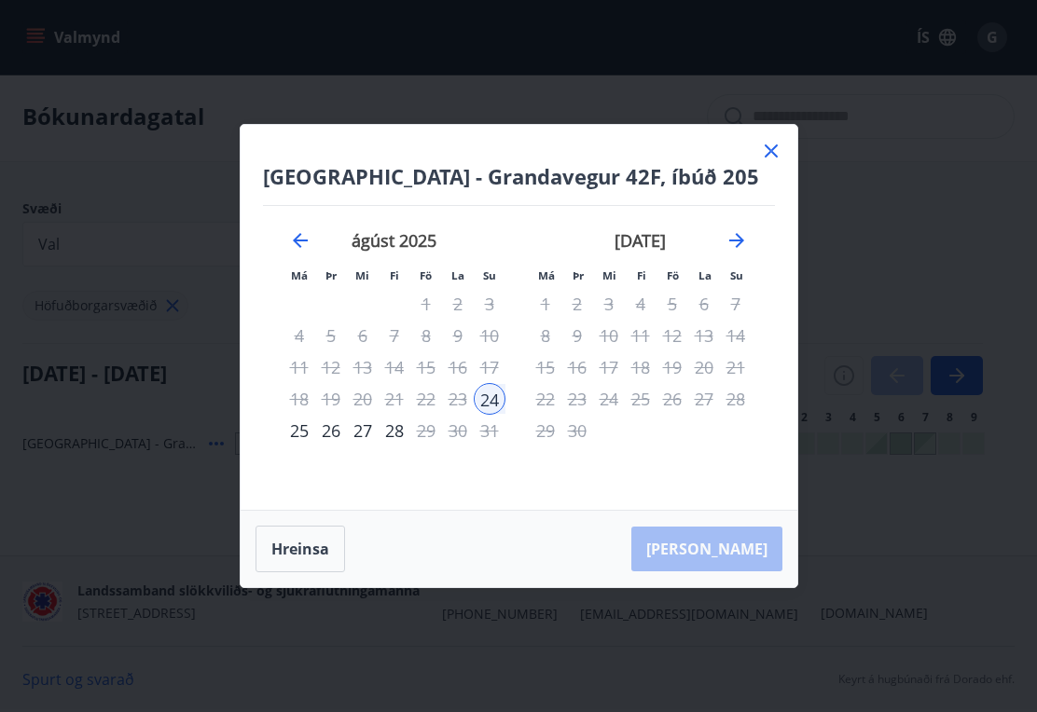
click at [306, 542] on button "Hreinsa" at bounding box center [299, 549] width 89 height 47
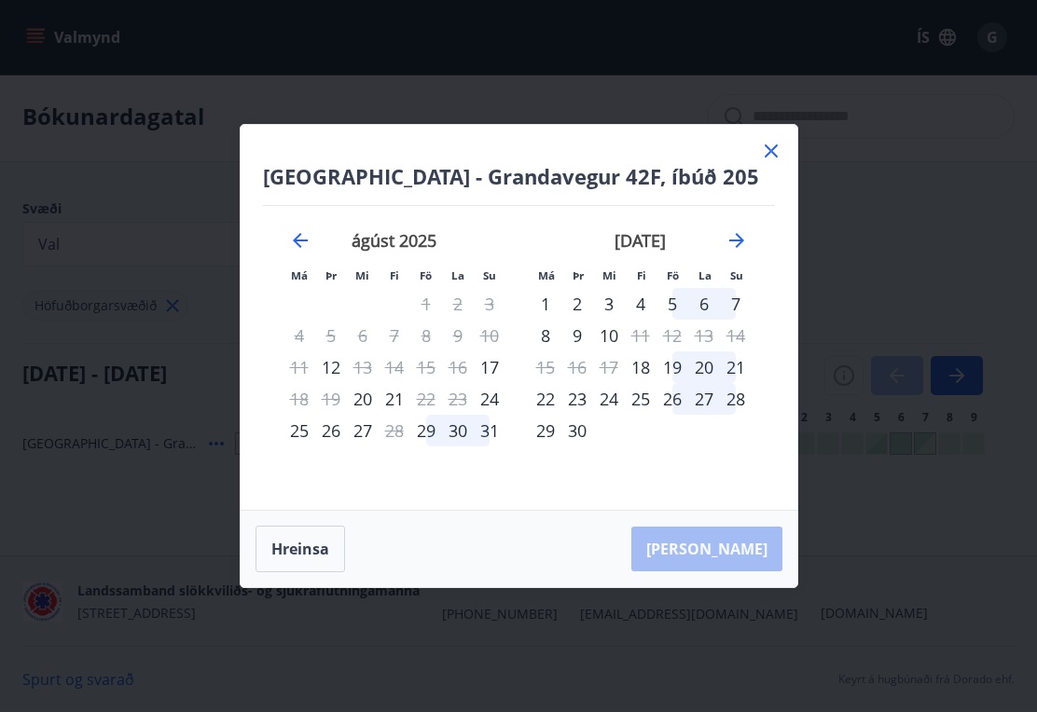
click at [300, 547] on button "Hreinsa" at bounding box center [299, 549] width 89 height 47
click at [302, 549] on button "Hreinsa" at bounding box center [299, 549] width 89 height 47
click at [775, 147] on icon at bounding box center [770, 151] width 13 height 13
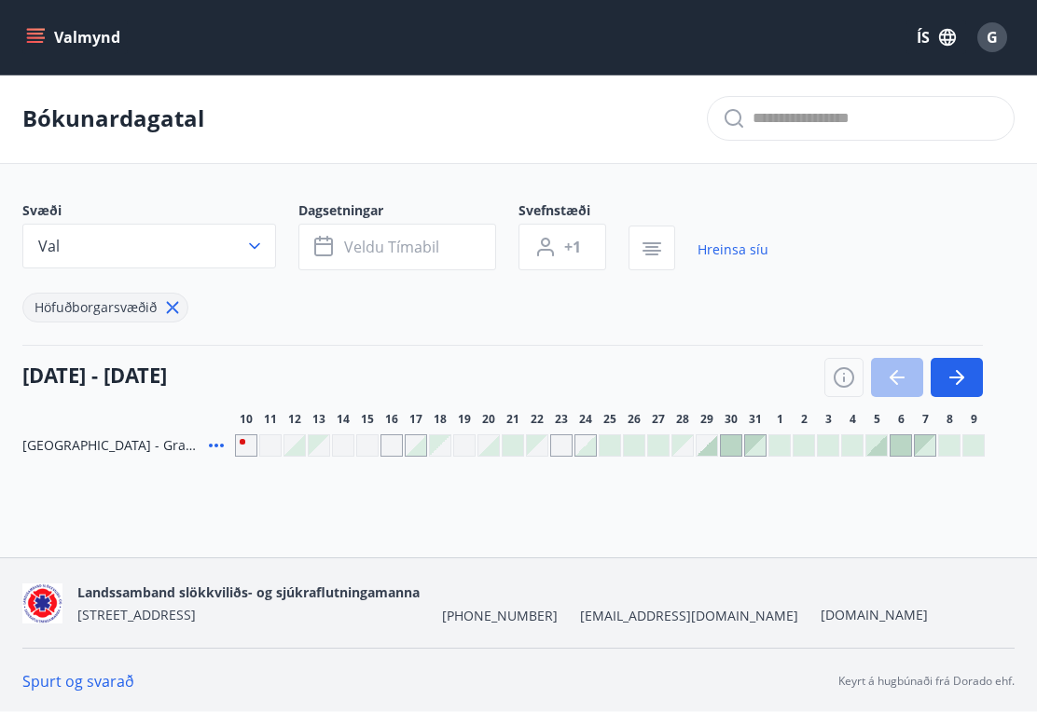
scroll to position [0, 0]
click at [542, 435] on div "Gráir dagar eru ekki bókanlegir" at bounding box center [537, 446] width 22 height 22
click at [564, 430] on div "Svæði Val Dagsetningar Veldu tímabil Svefnstæði +1 Hreinsa síu Höfuðborgarsvæði…" at bounding box center [518, 329] width 992 height 255
click at [1003, 41] on div "G" at bounding box center [992, 37] width 30 height 30
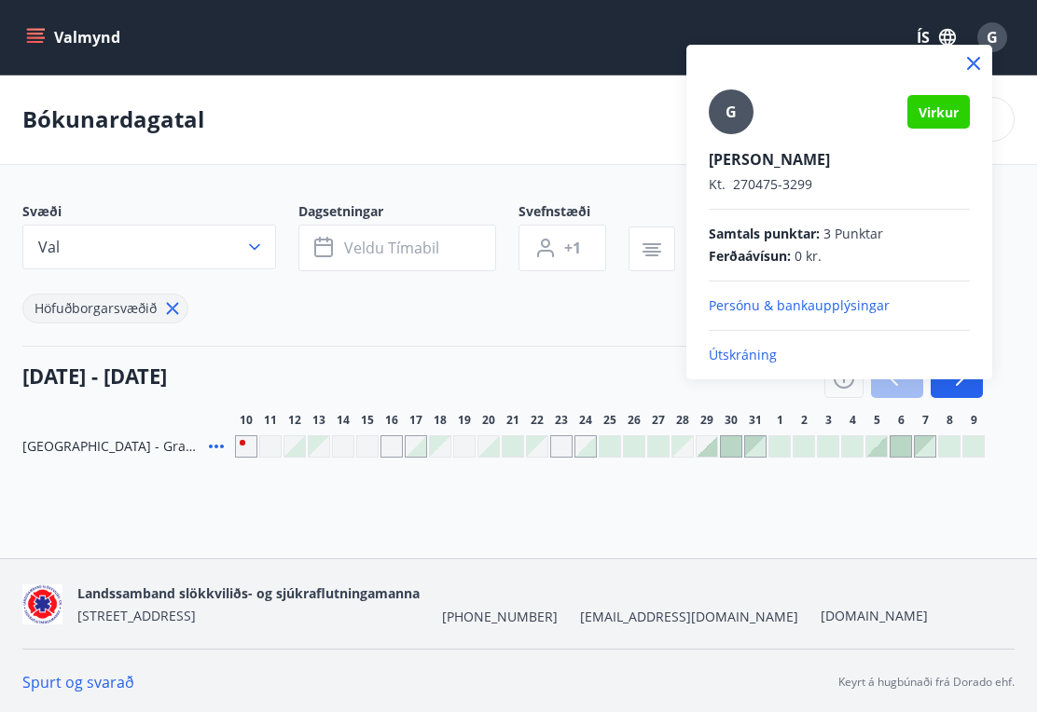
click at [768, 364] on p "Útskráning" at bounding box center [839, 355] width 261 height 19
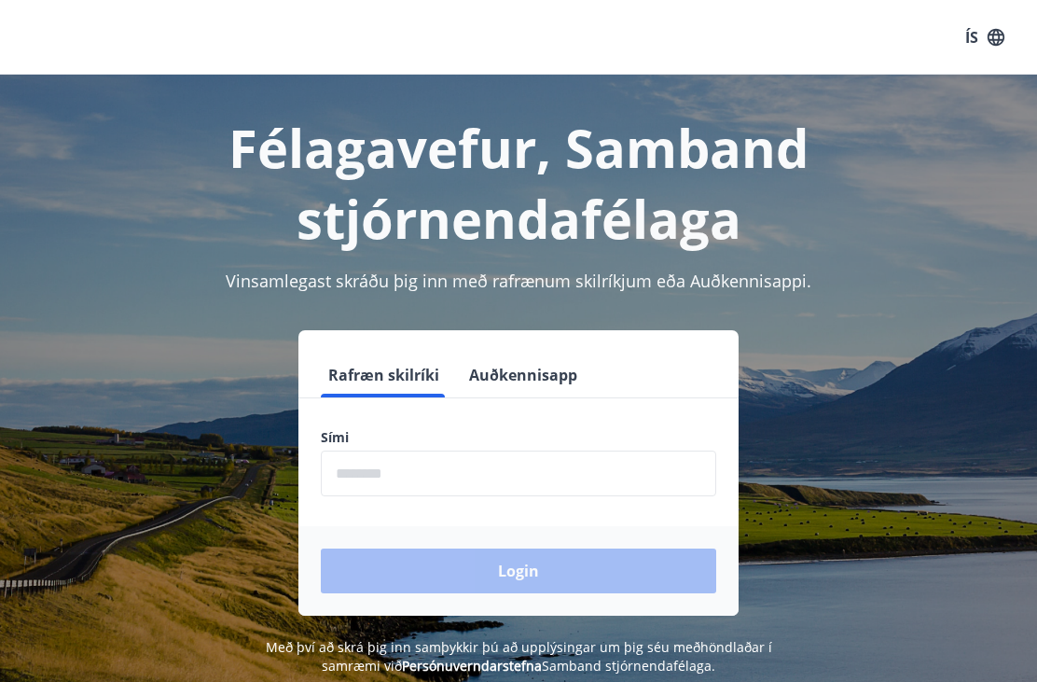
click at [447, 476] on input "phone" at bounding box center [518, 473] width 395 height 46
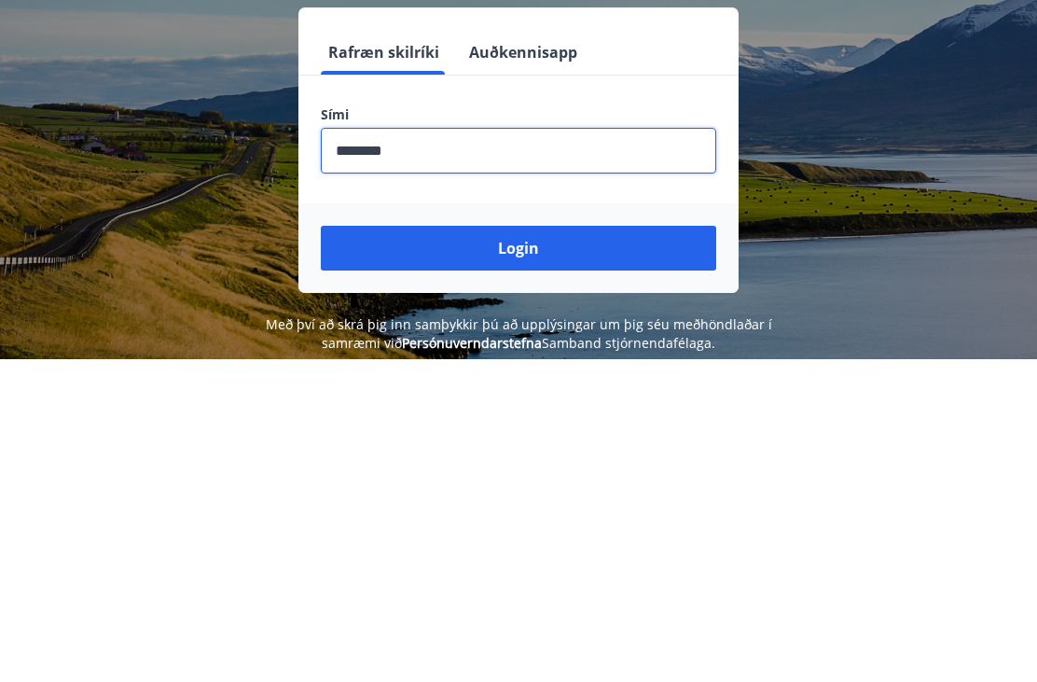
type input "********"
click at [598, 548] on button "Login" at bounding box center [518, 570] width 395 height 45
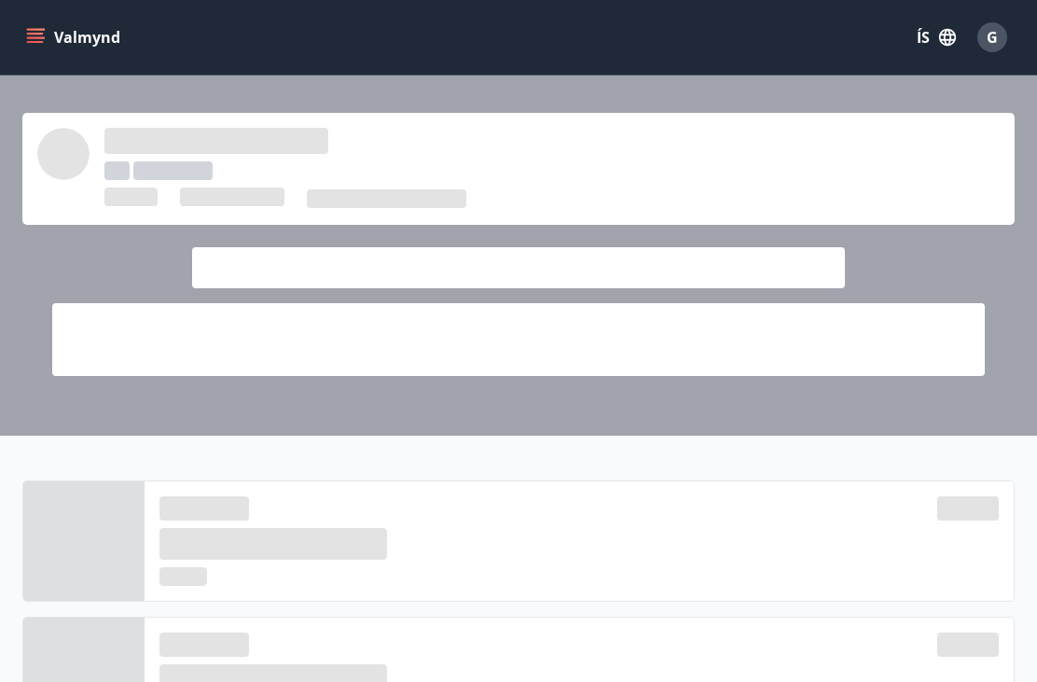
click at [67, 39] on button "Valmynd" at bounding box center [74, 38] width 105 height 34
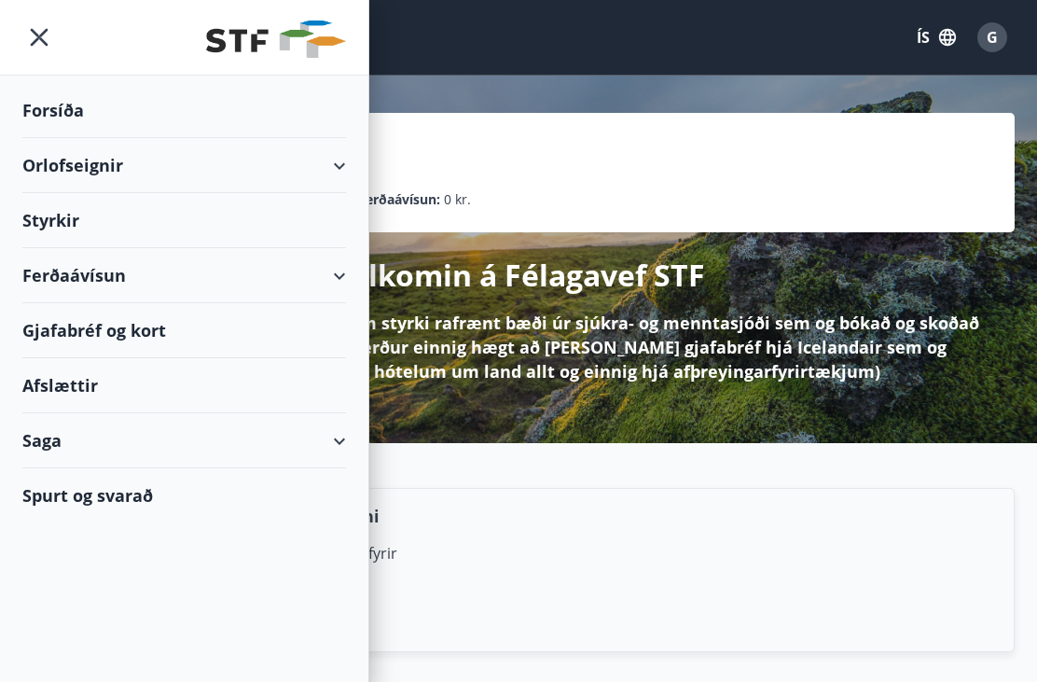
click at [351, 170] on div "Orlofseignir" at bounding box center [184, 165] width 368 height 55
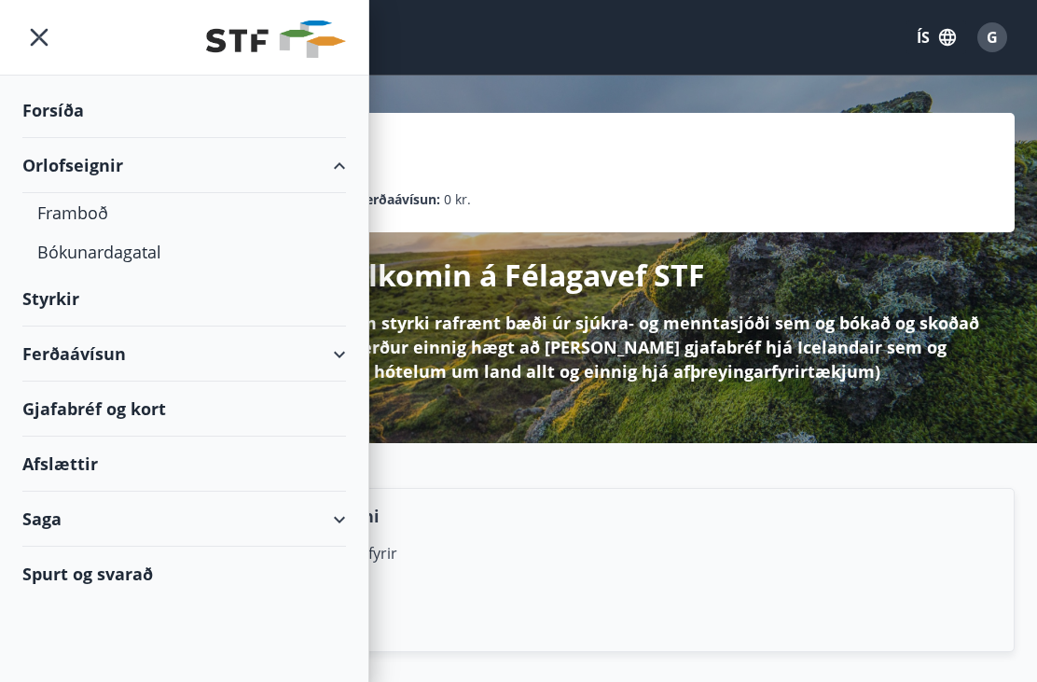
click at [145, 253] on div "Bókunardagatal" at bounding box center [184, 251] width 294 height 39
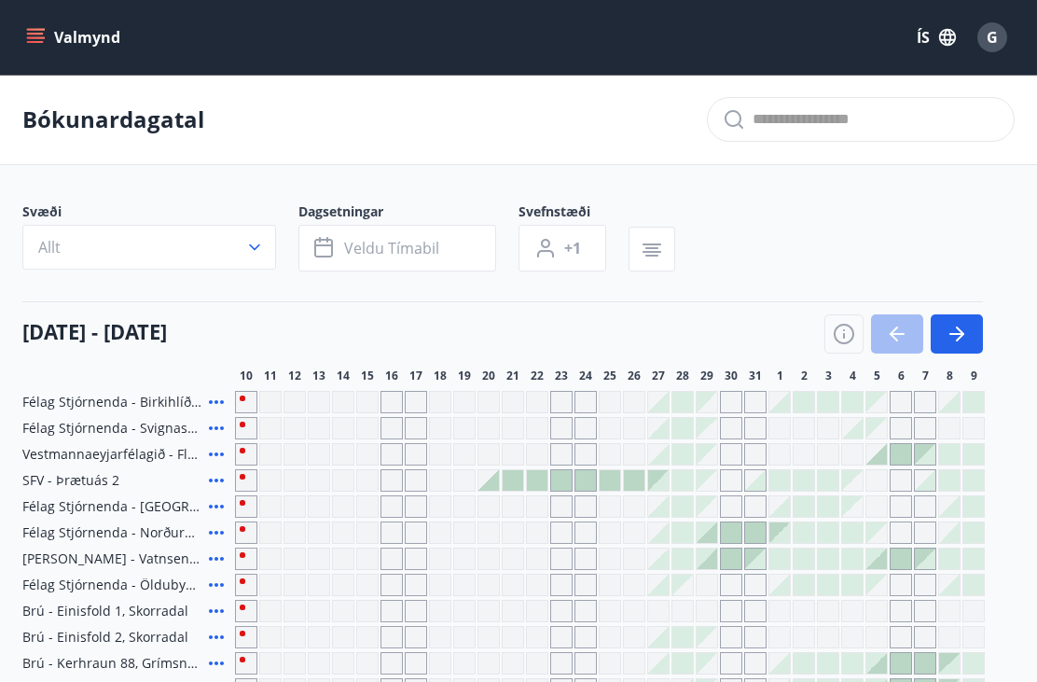
click at [258, 227] on button "Allt" at bounding box center [149, 247] width 254 height 45
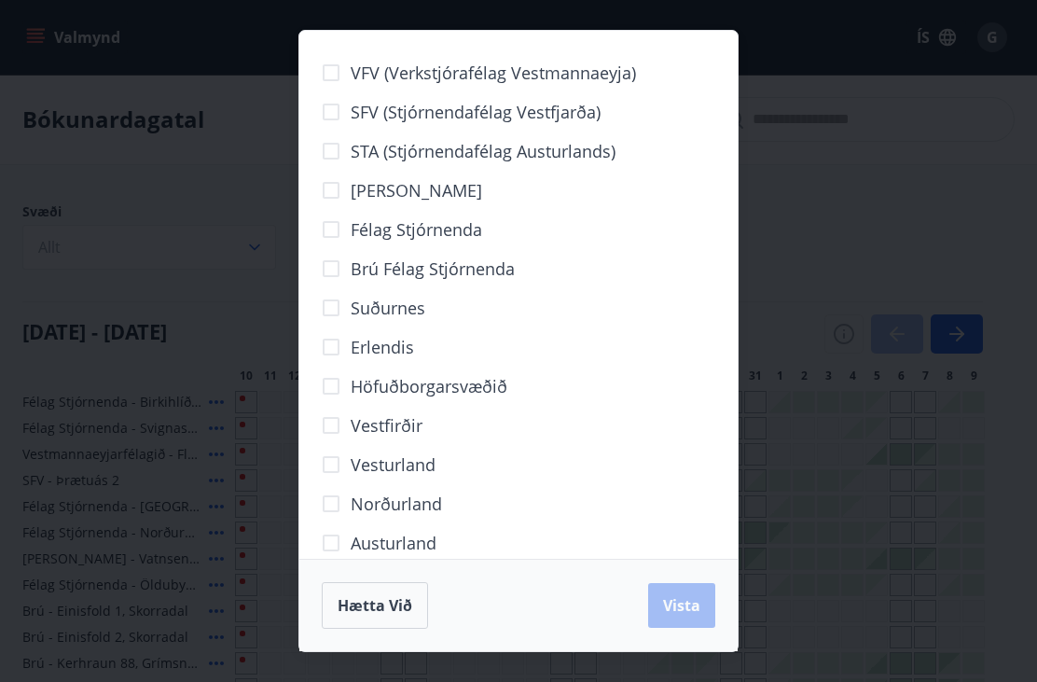
click at [380, 376] on span "Höfuðborgarsvæðið" at bounding box center [429, 386] width 157 height 24
click at [670, 590] on button "Vista" at bounding box center [681, 605] width 67 height 45
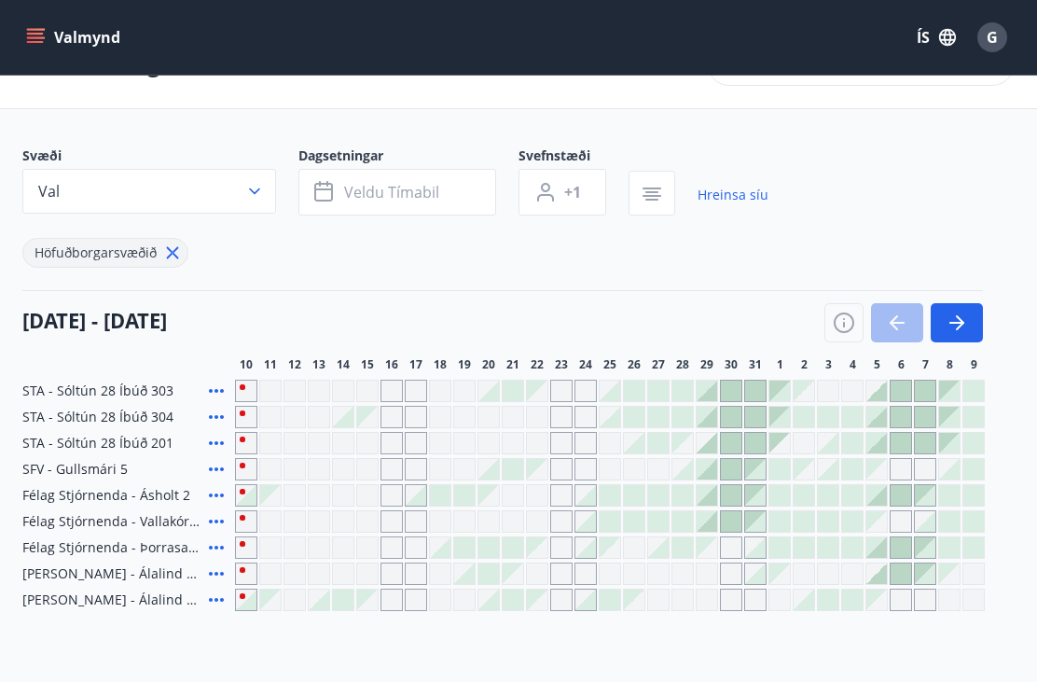
scroll to position [91, 0]
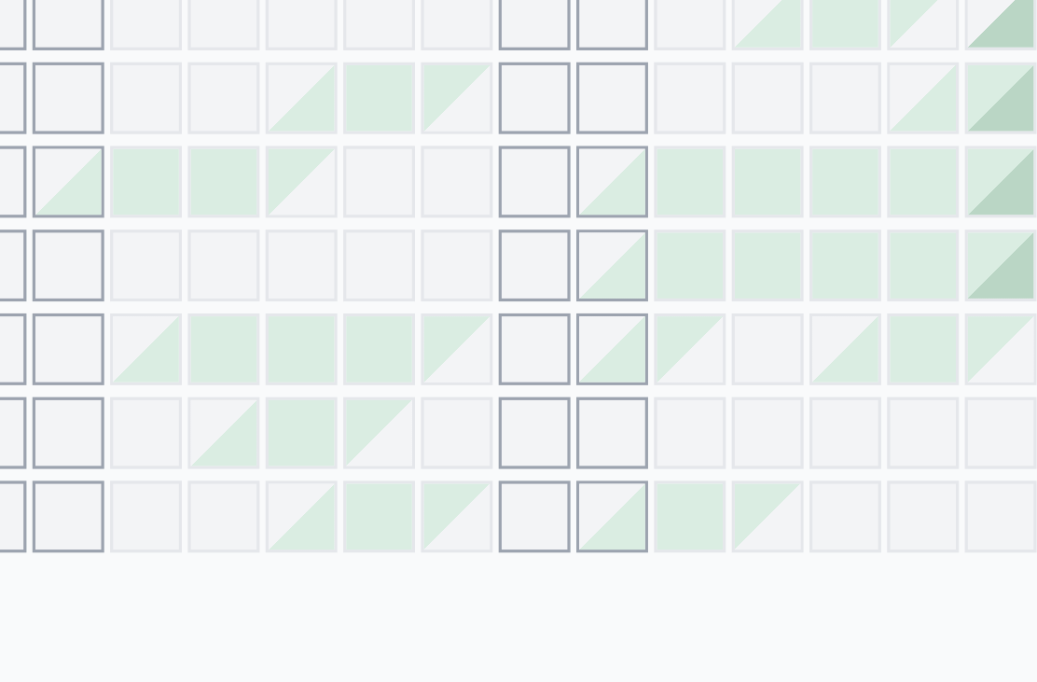
click at [575, 554] on div at bounding box center [585, 564] width 21 height 21
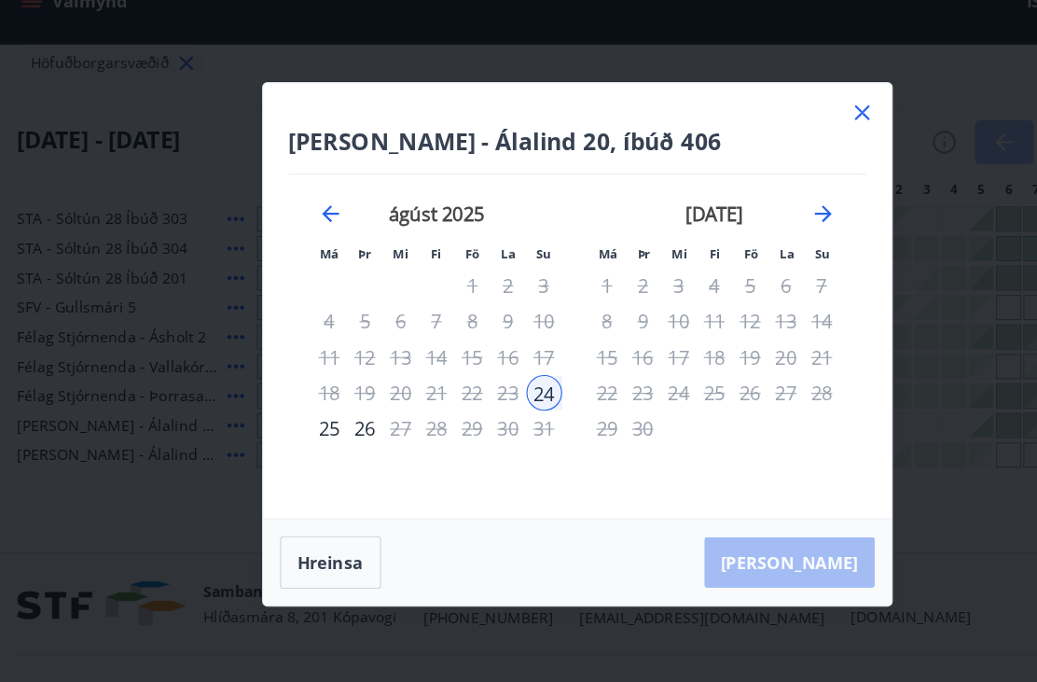
scroll to position [178, 0]
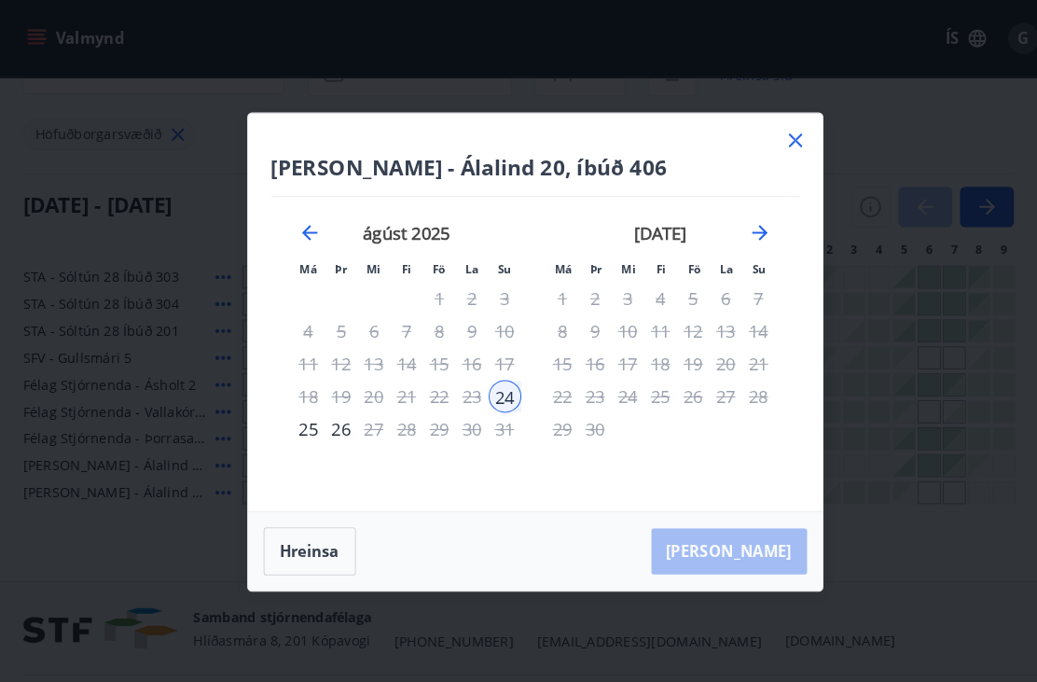
click at [307, 558] on button "Hreinsa" at bounding box center [299, 534] width 89 height 47
click at [780, 147] on icon at bounding box center [771, 136] width 22 height 22
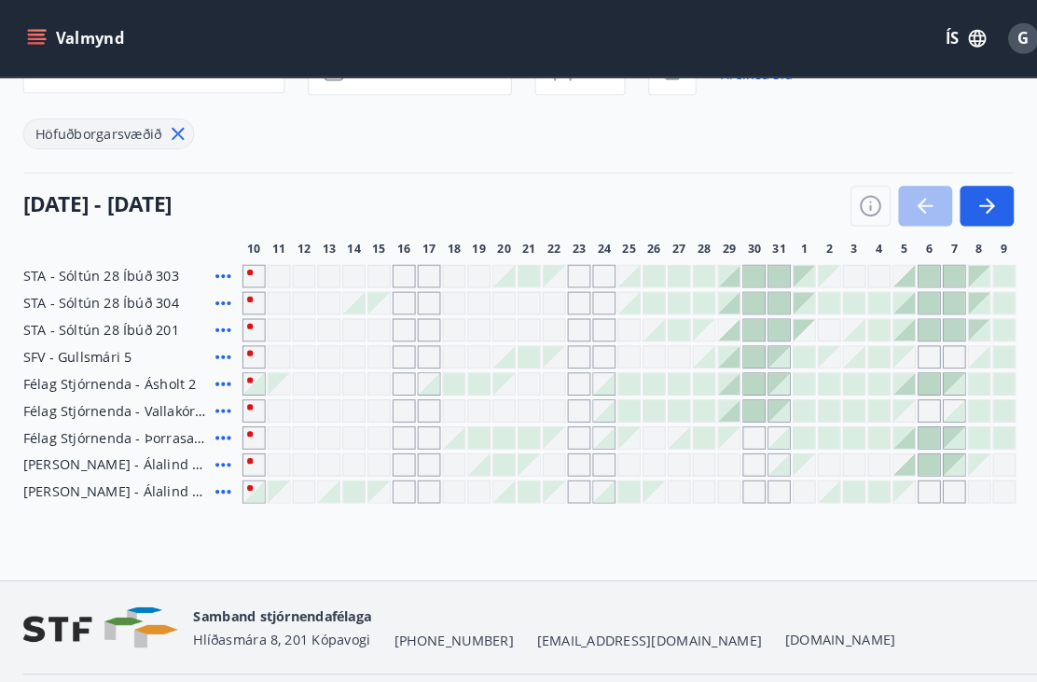
click at [402, 328] on div "Gráir dagar eru ekki bókanlegir" at bounding box center [391, 320] width 22 height 22
click at [540, 171] on div "[DATE] - [DATE]" at bounding box center [502, 193] width 960 height 52
click at [422, 407] on div "Gráir dagar eru ekki bókanlegir" at bounding box center [416, 398] width 22 height 22
click at [480, 155] on div "Svæði Val Dagsetningar Veldu tímabil Svefnstæði +1 Hreinsa síu Höfuðborgarsvæði…" at bounding box center [518, 255] width 992 height 464
click at [161, 116] on div "Höfuðborgarsvæðið" at bounding box center [105, 130] width 166 height 30
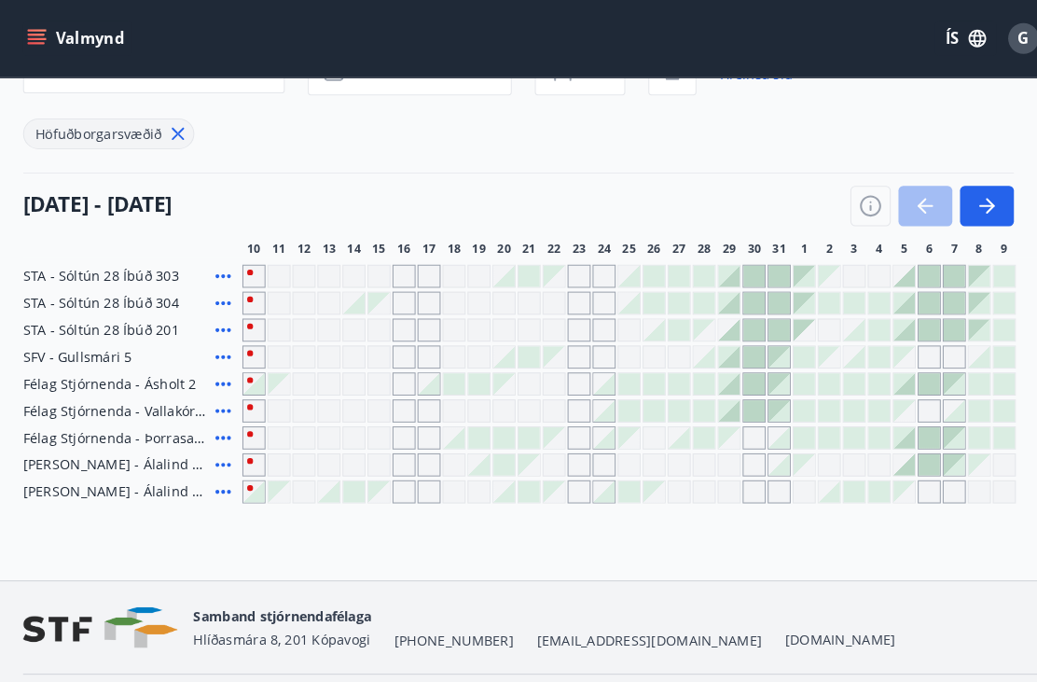
click at [183, 117] on div "Höfuðborgarsvæðið" at bounding box center [395, 118] width 746 height 52
click at [180, 130] on icon at bounding box center [172, 129] width 21 height 21
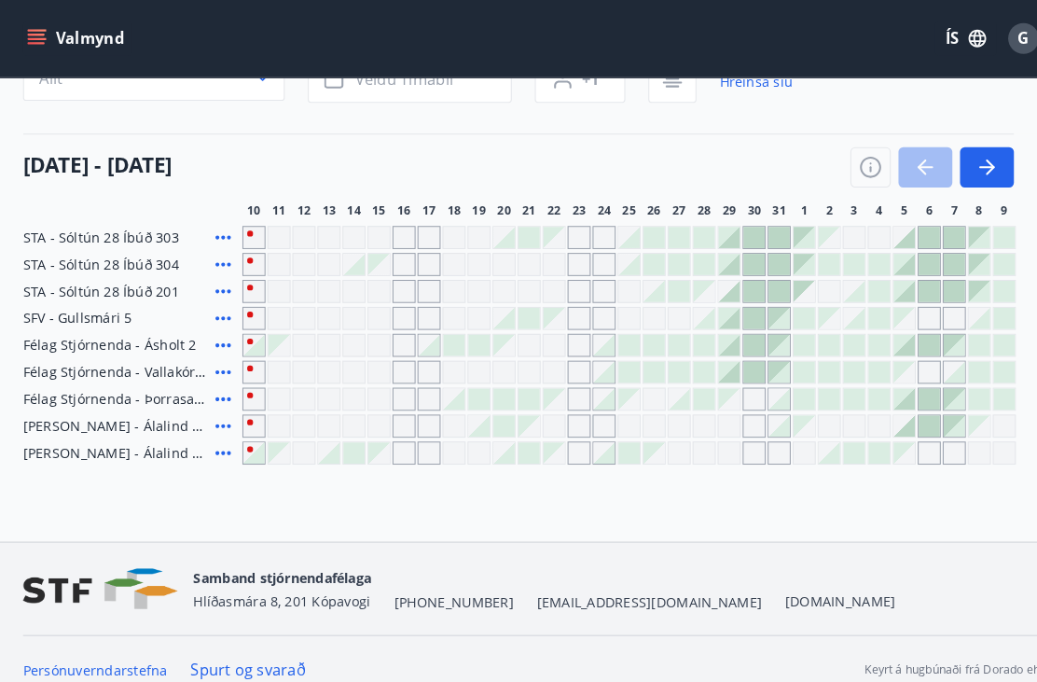
click at [170, 98] on button "Allt" at bounding box center [149, 75] width 254 height 45
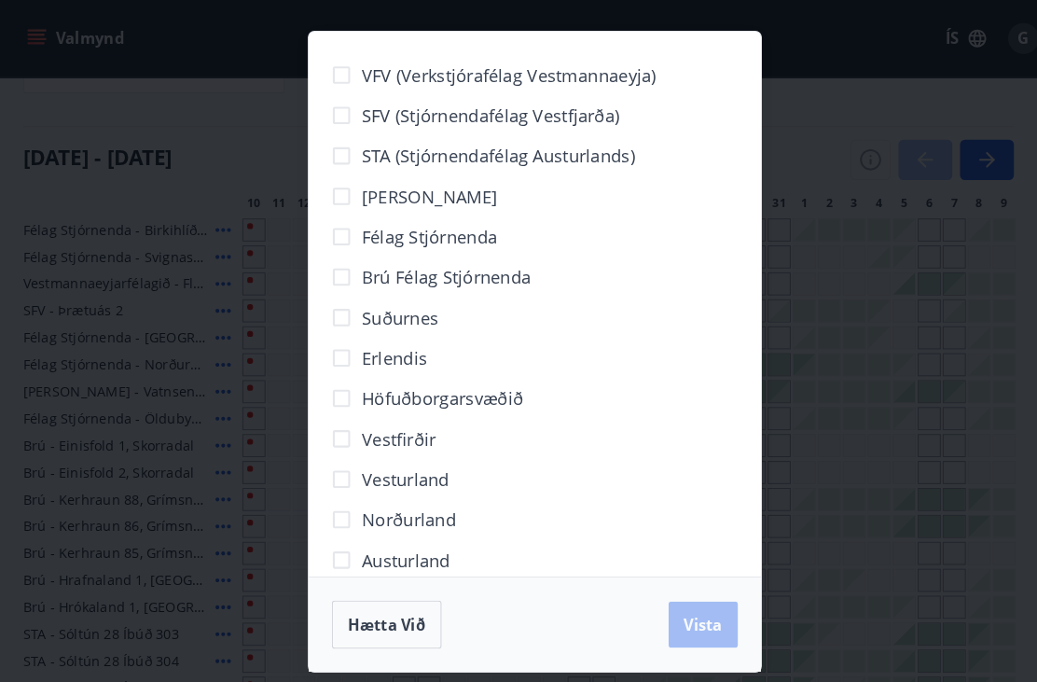
click at [251, 234] on div "VFV (Verkstjórafélag Vestmannaeyja) SFV (Stjórnendafélag Vestfjarða) STA (Stjór…" at bounding box center [518, 341] width 1037 height 682
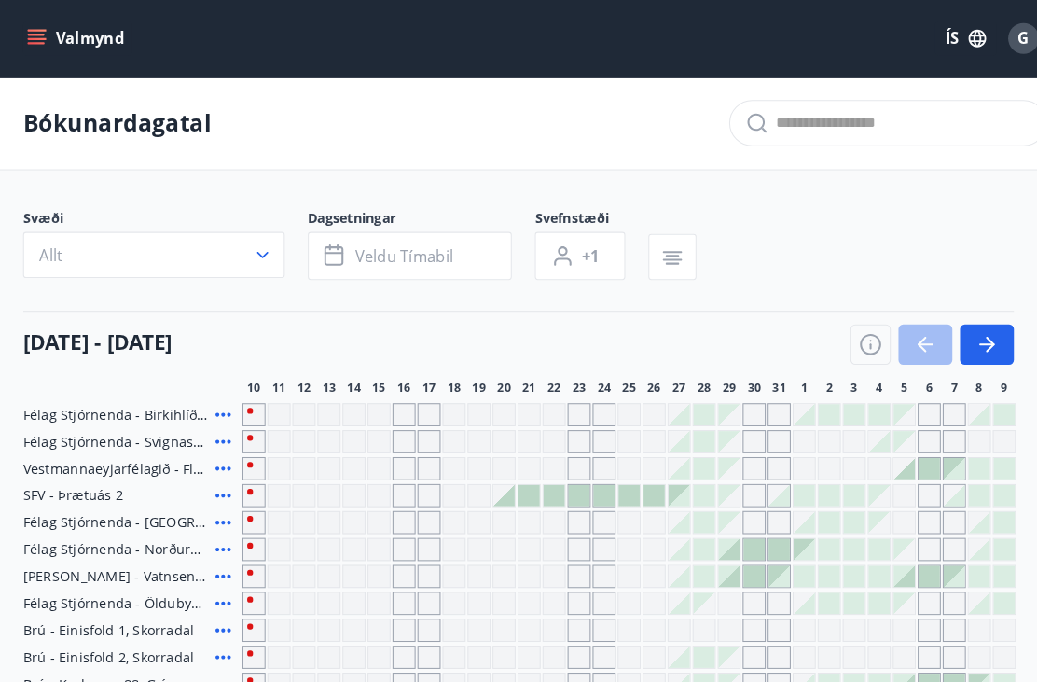
click at [257, 244] on icon "button" at bounding box center [254, 247] width 19 height 19
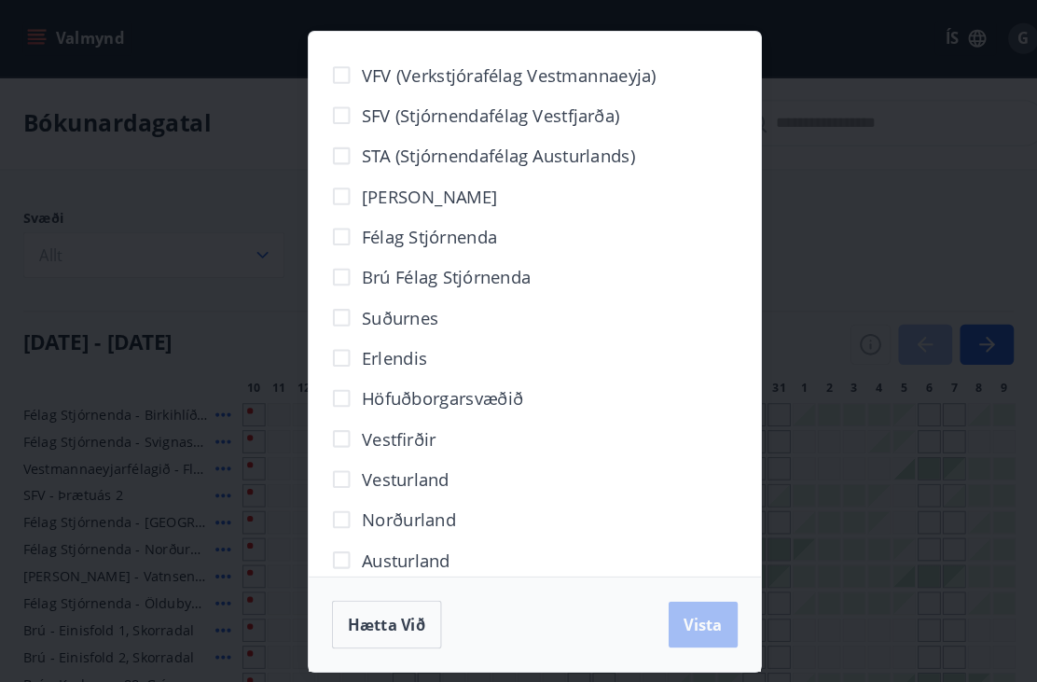
click at [365, 345] on span "Erlendis" at bounding box center [382, 347] width 63 height 24
click at [679, 605] on span "Vista" at bounding box center [681, 605] width 37 height 21
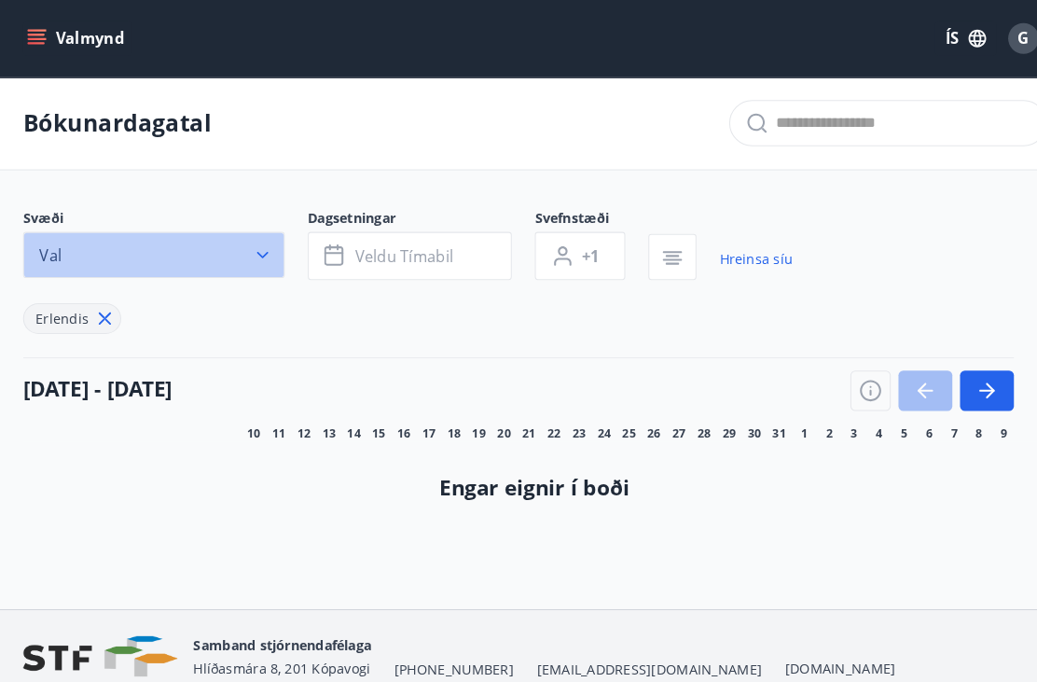
click at [264, 254] on button "Val" at bounding box center [149, 247] width 254 height 45
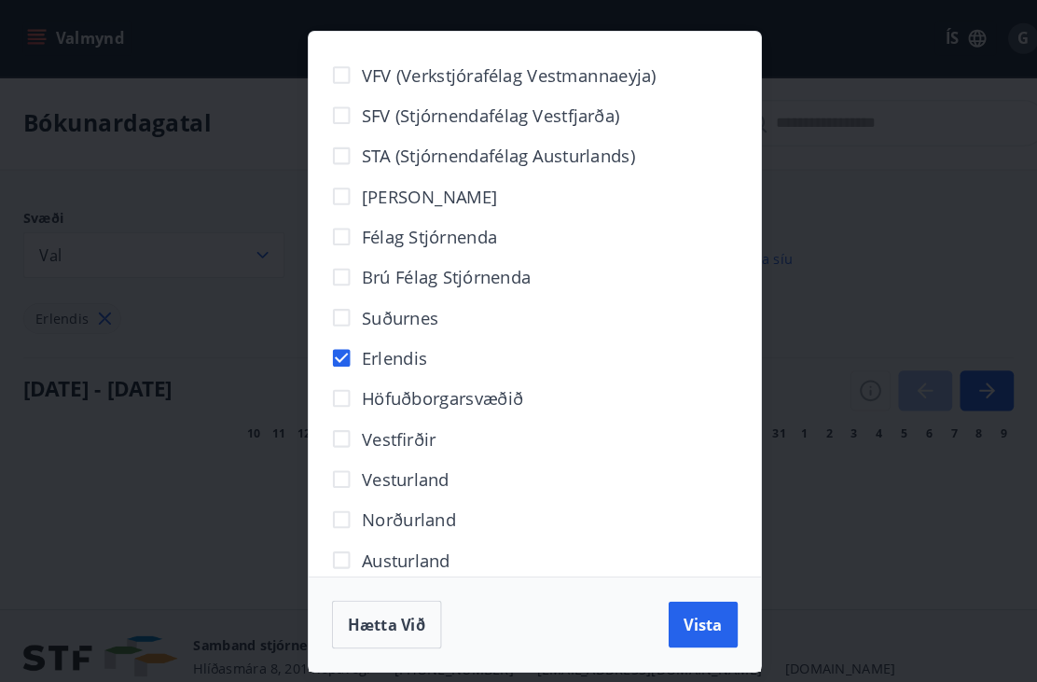
click at [378, 614] on span "Hætta við" at bounding box center [374, 605] width 75 height 21
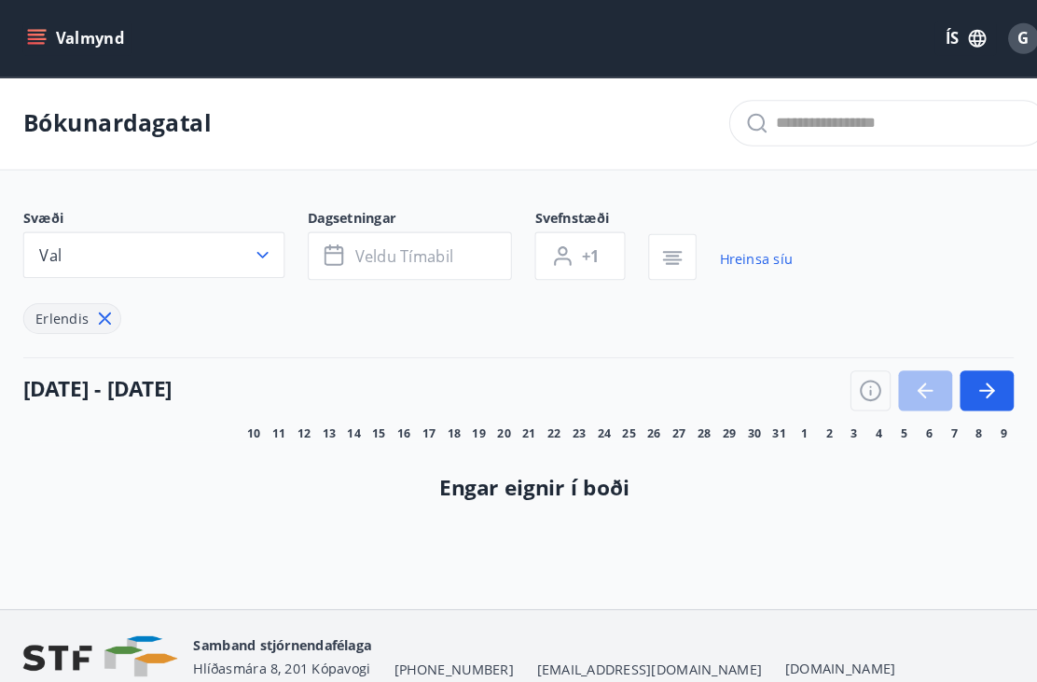
click at [261, 237] on button "Val" at bounding box center [149, 247] width 254 height 45
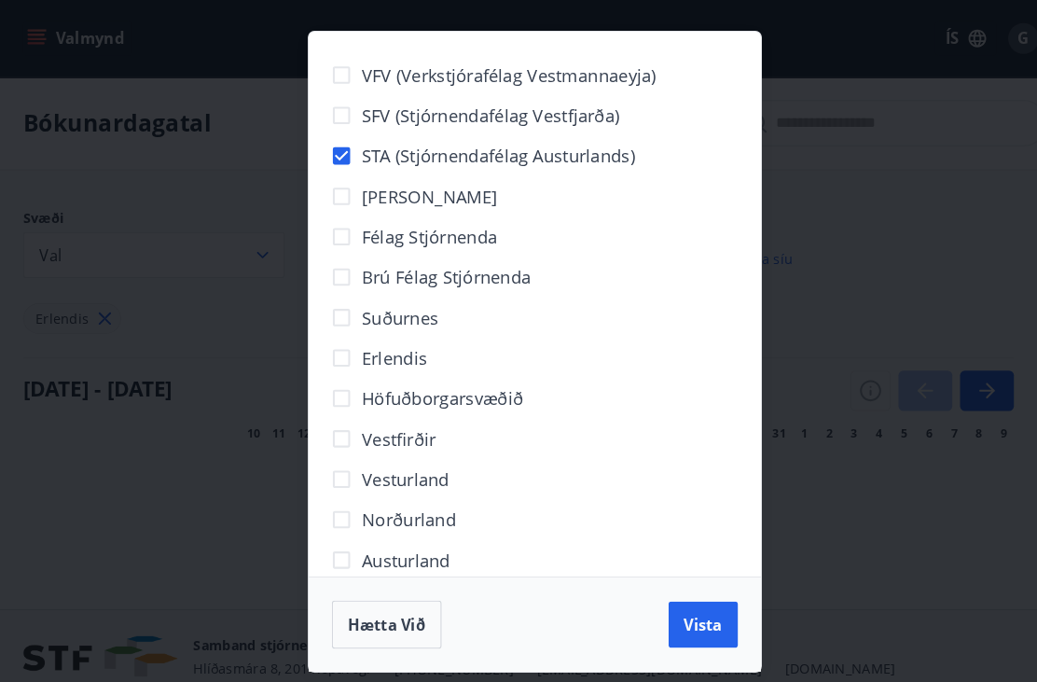
click at [677, 605] on span "Vista" at bounding box center [681, 605] width 37 height 21
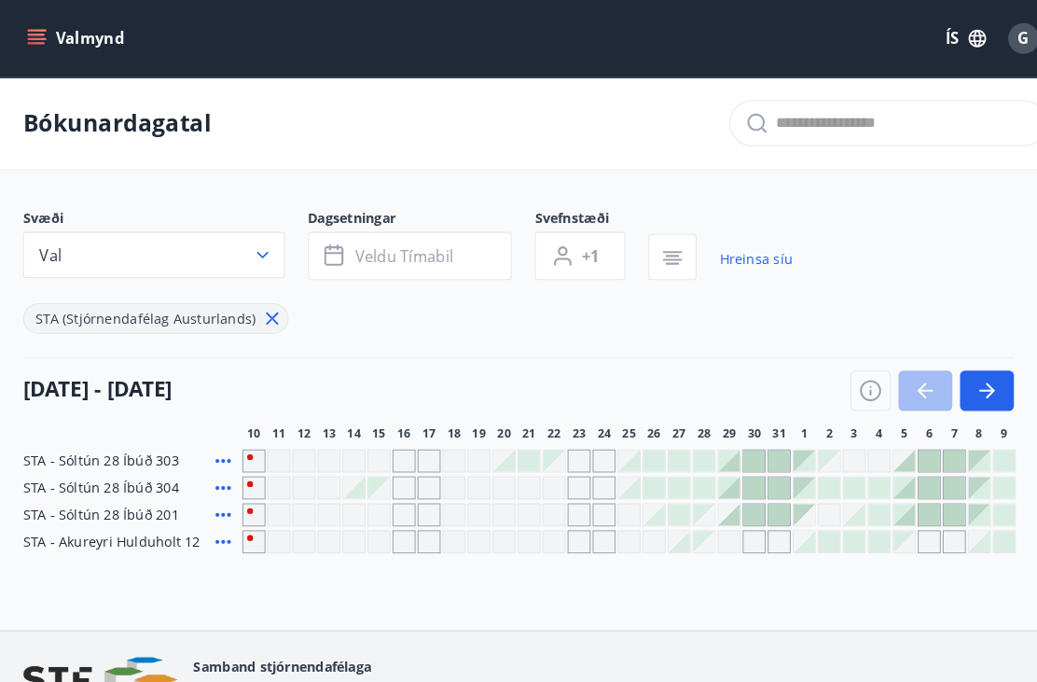
click at [217, 442] on icon at bounding box center [216, 446] width 22 height 22
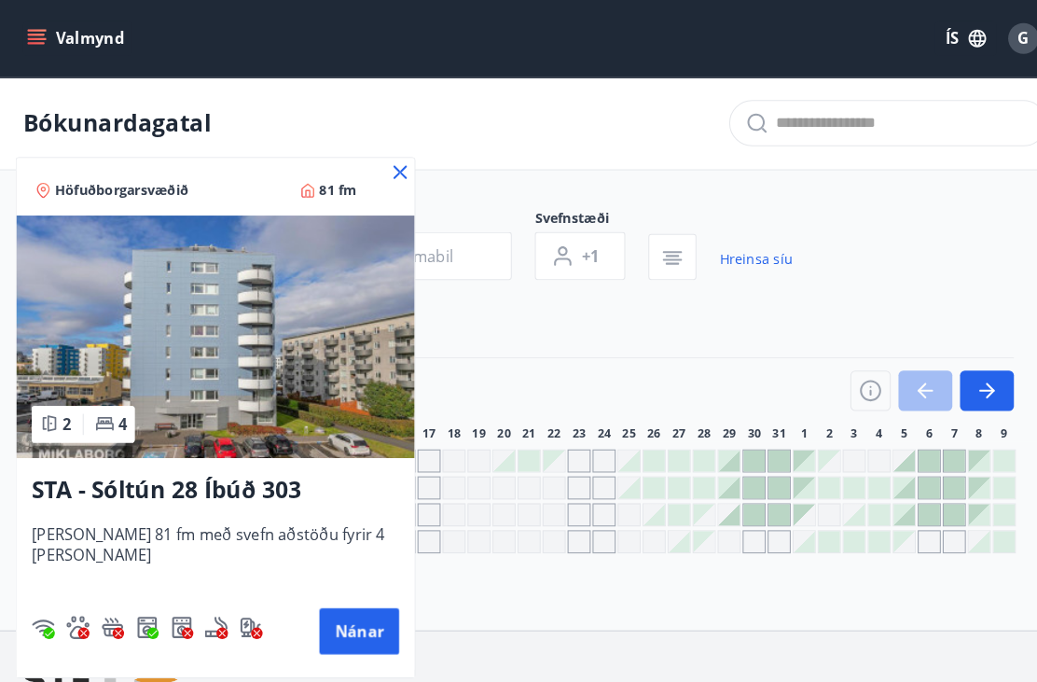
click at [377, 156] on icon at bounding box center [388, 167] width 22 height 22
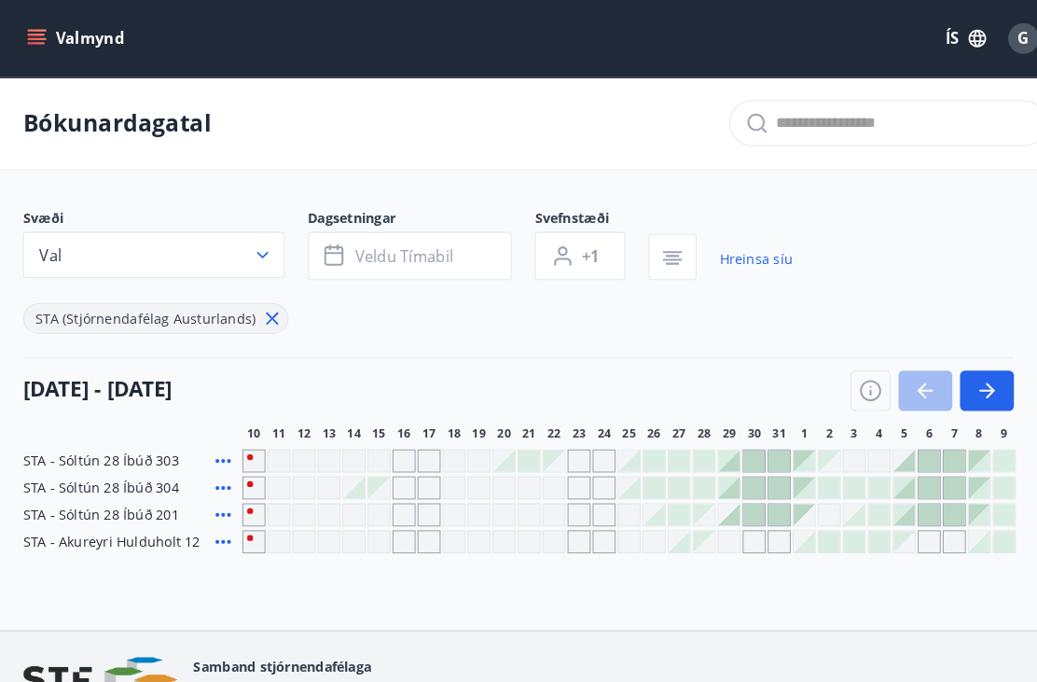
click at [377, 159] on div "Bókunardagatal" at bounding box center [518, 120] width 1037 height 90
click at [258, 305] on icon at bounding box center [264, 309] width 12 height 12
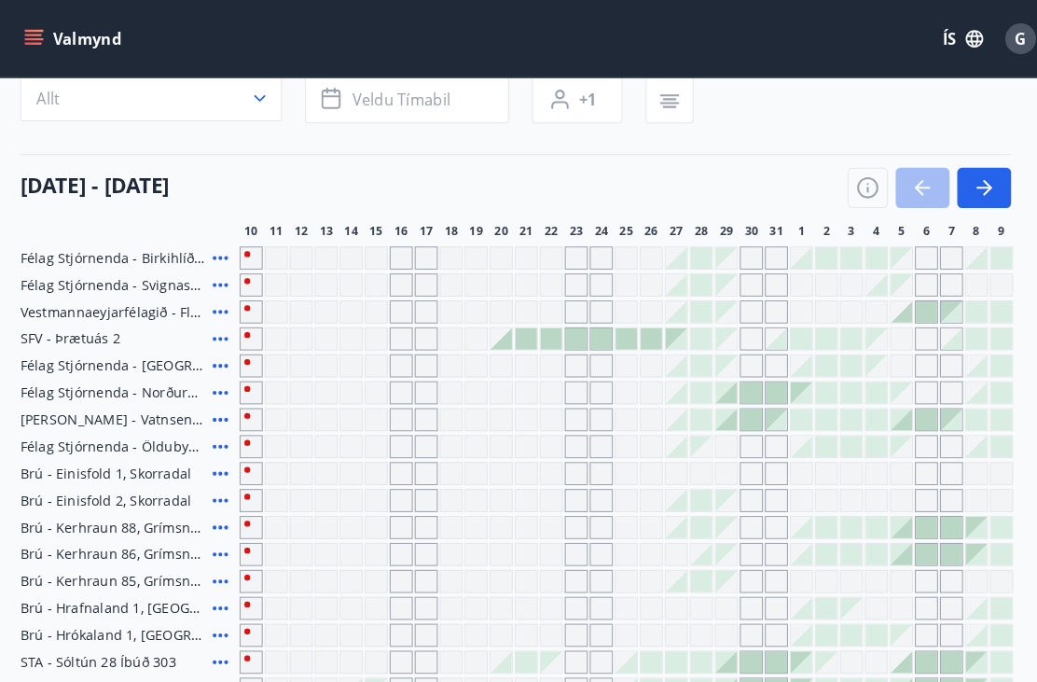
scroll to position [149, 0]
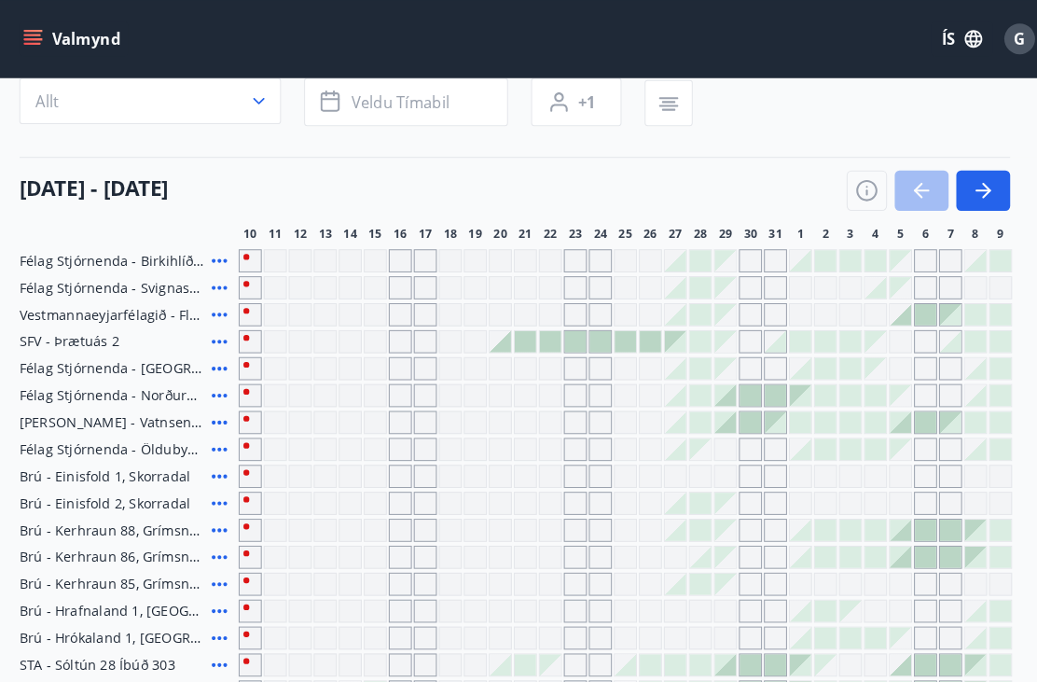
click at [223, 324] on icon at bounding box center [216, 331] width 22 height 22
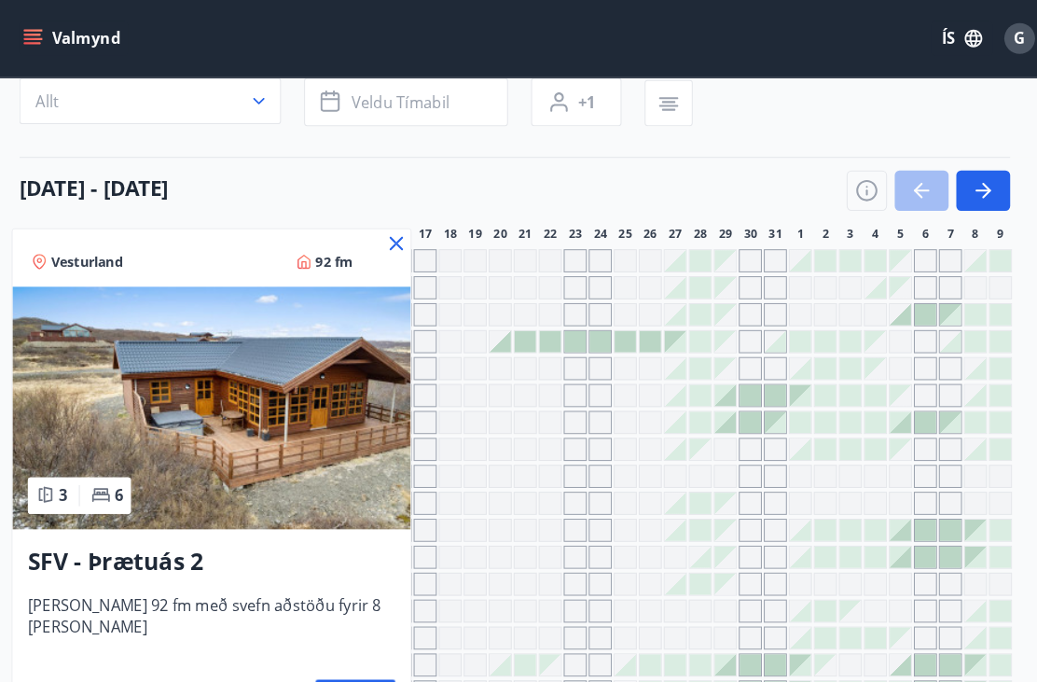
click at [381, 233] on icon at bounding box center [387, 235] width 13 height 13
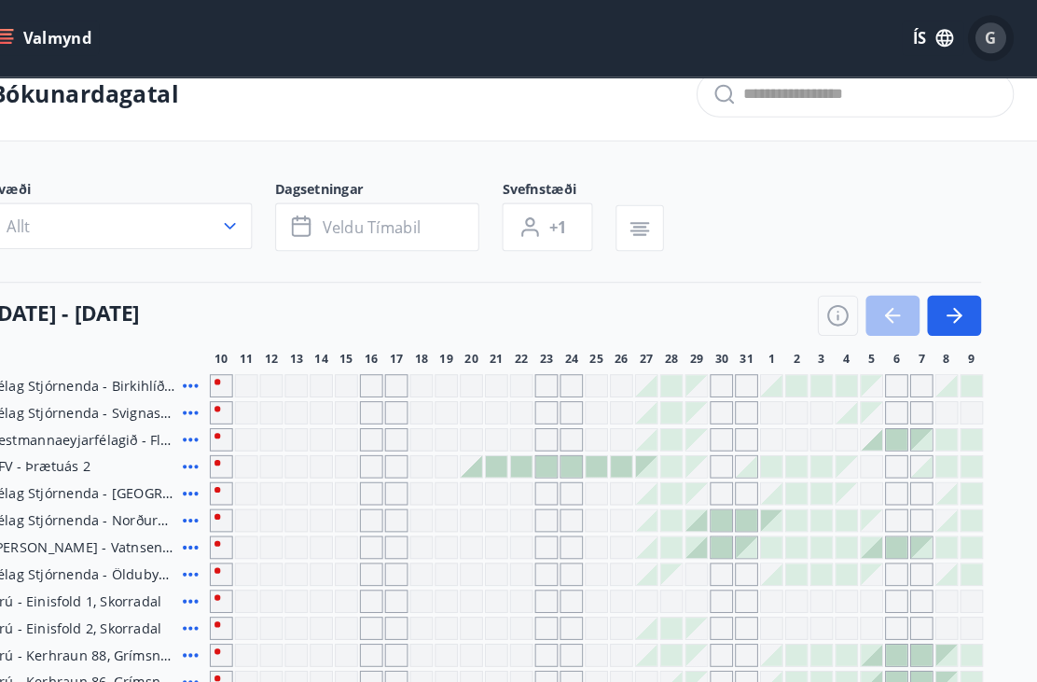
scroll to position [29, 0]
click at [977, 33] on div "G" at bounding box center [992, 37] width 30 height 30
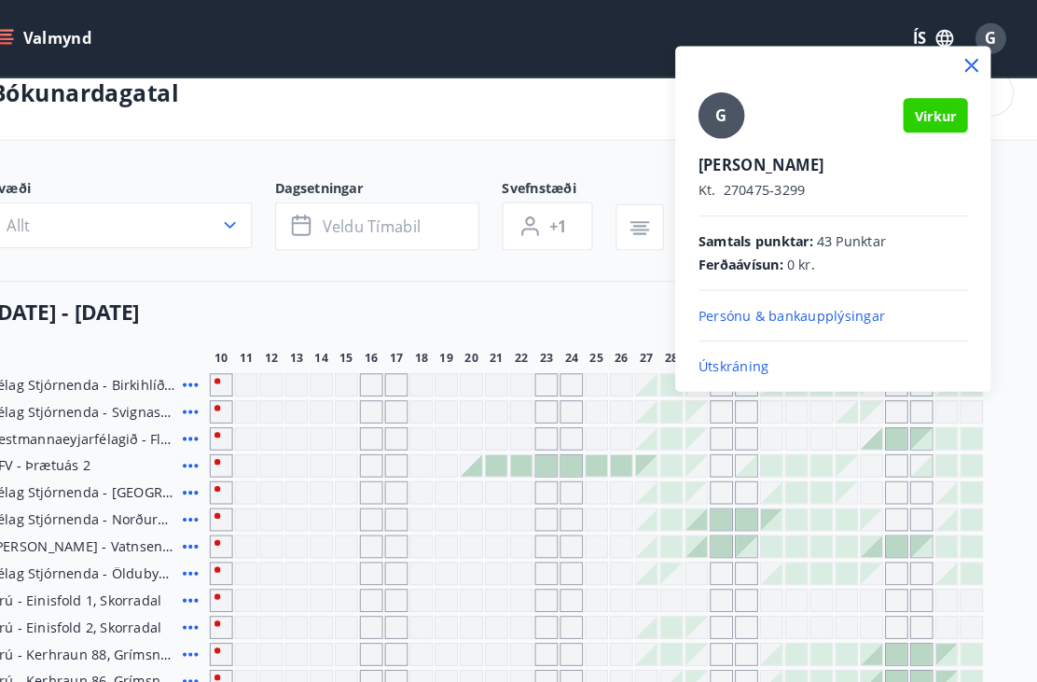
click at [738, 358] on p "Útskráning" at bounding box center [839, 355] width 261 height 19
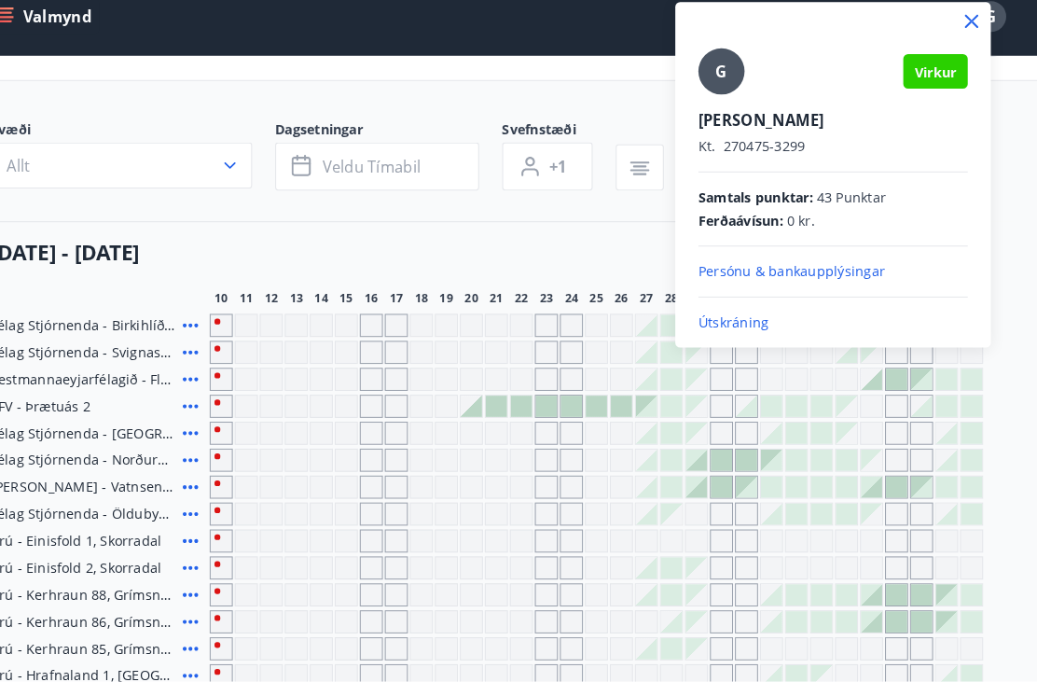
scroll to position [66, 0]
